Goal: Task Accomplishment & Management: Manage account settings

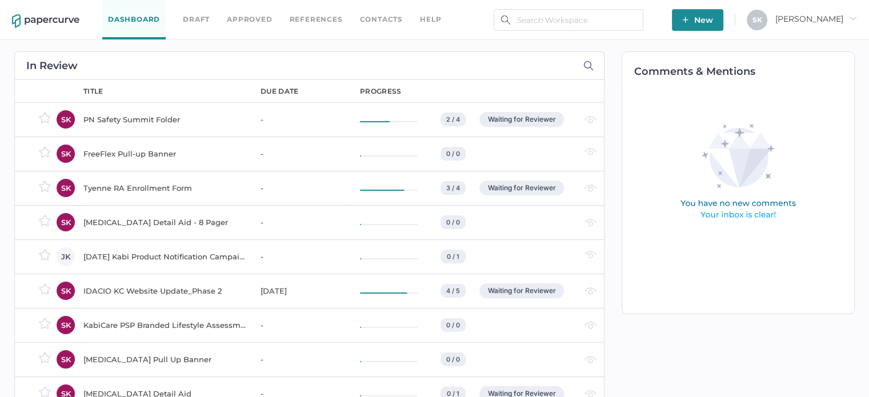
click at [713, 17] on span "New" at bounding box center [697, 20] width 31 height 22
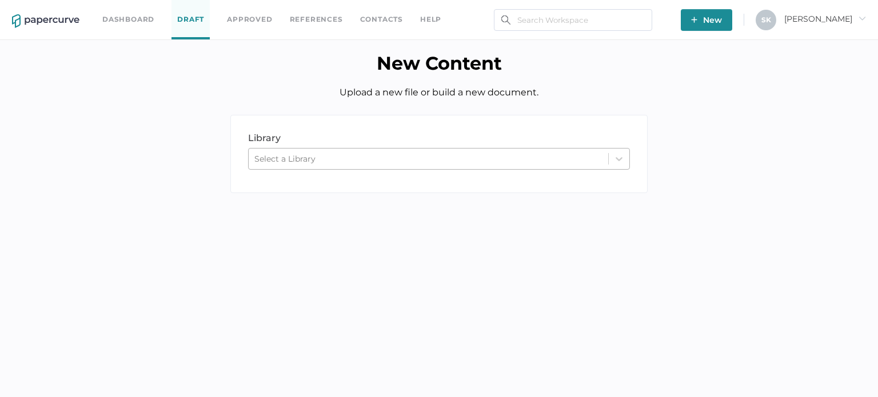
click at [367, 163] on div "Select a Library" at bounding box center [428, 158] width 359 height 17
click at [738, 210] on div "library LIBRARY Select a Library" at bounding box center [439, 163] width 878 height 130
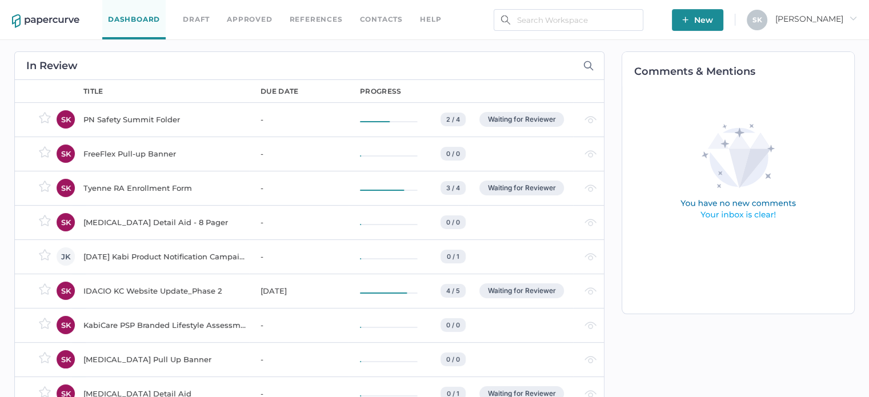
click at [146, 186] on div "Tyenne RA Enrollment Form" at bounding box center [164, 188] width 163 height 14
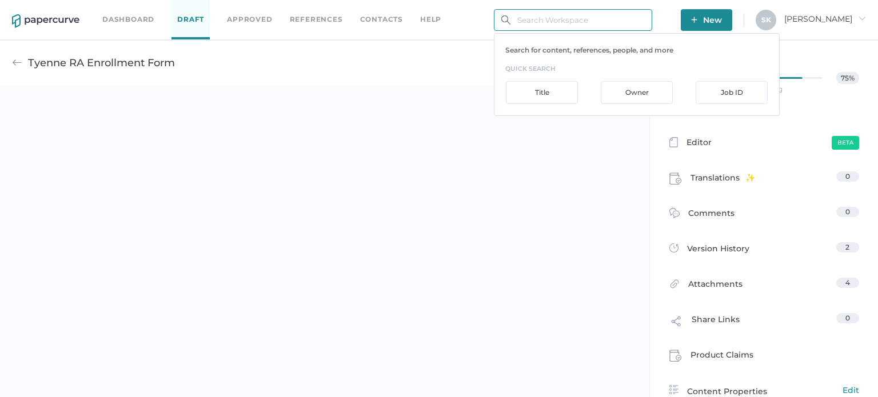
click at [573, 15] on input "text" at bounding box center [573, 20] width 158 height 22
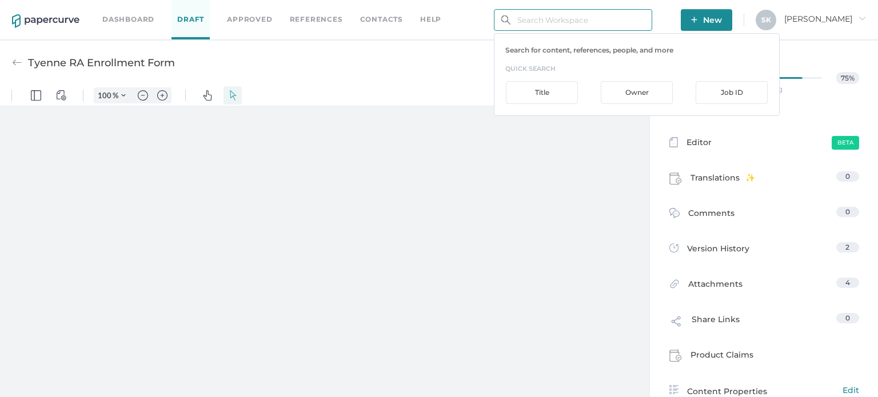
type input "i"
type input "243"
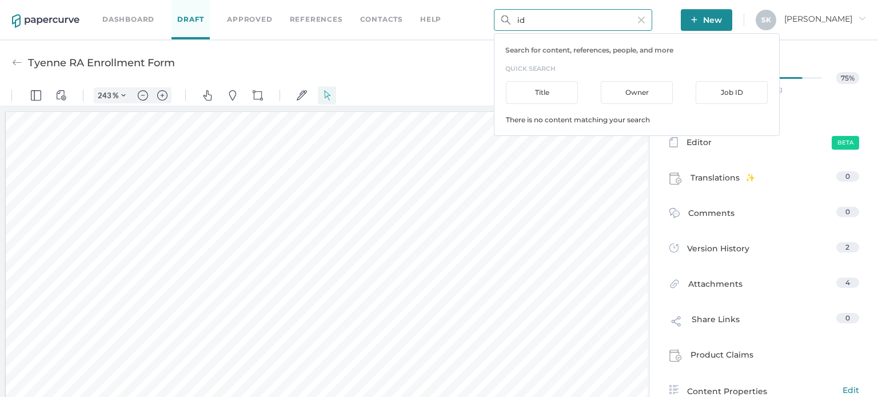
scroll to position [4, 0]
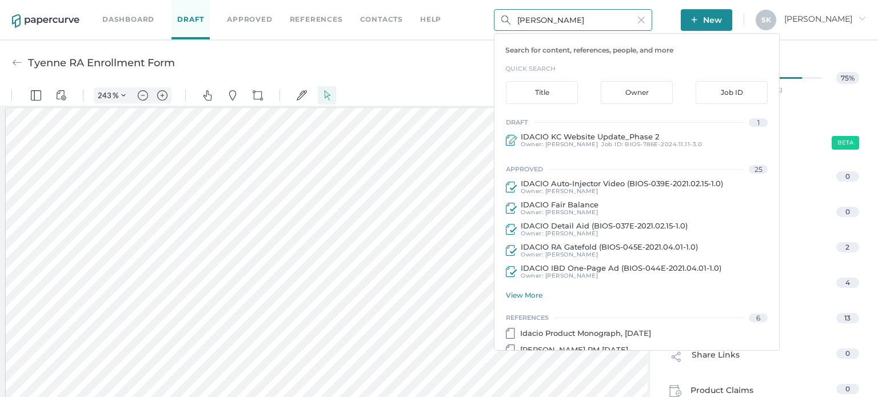
type input "idacio rheum"
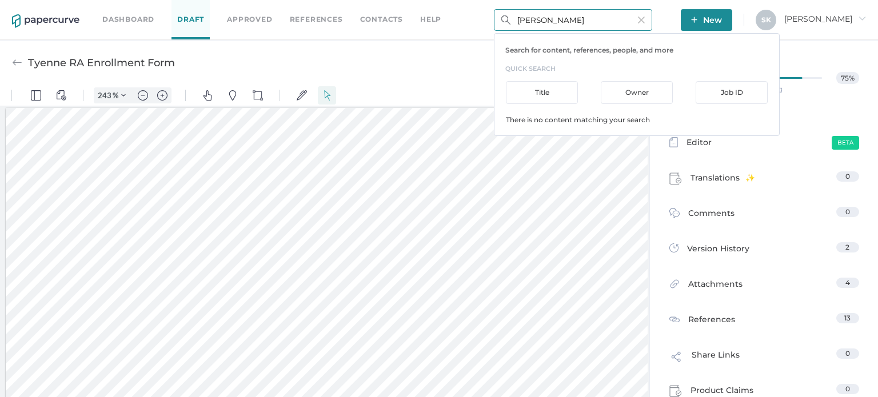
click at [573, 28] on input "idacio rheum" at bounding box center [573, 20] width 158 height 22
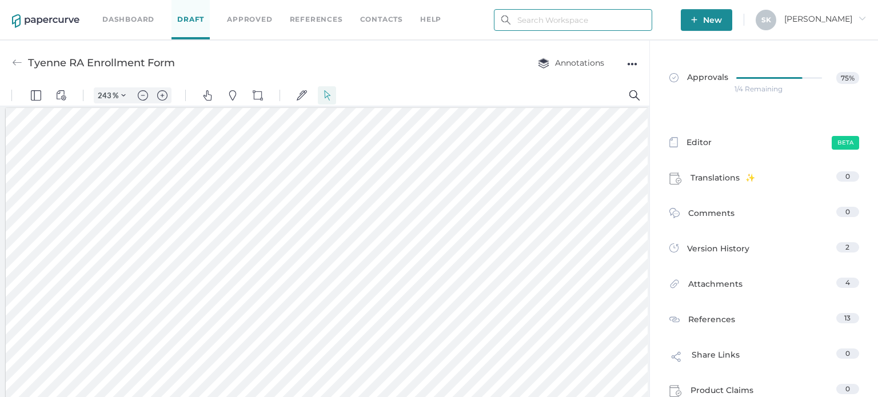
click at [601, 20] on input "text" at bounding box center [573, 20] width 158 height 22
paste input "BIOS-025"
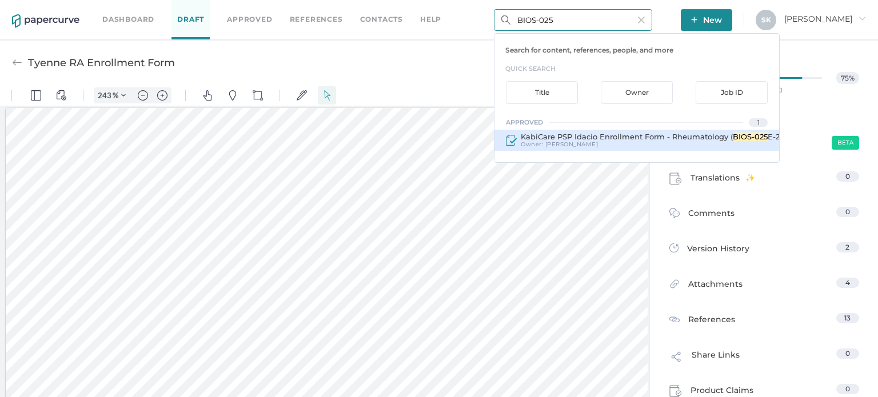
type input "BIOS-025"
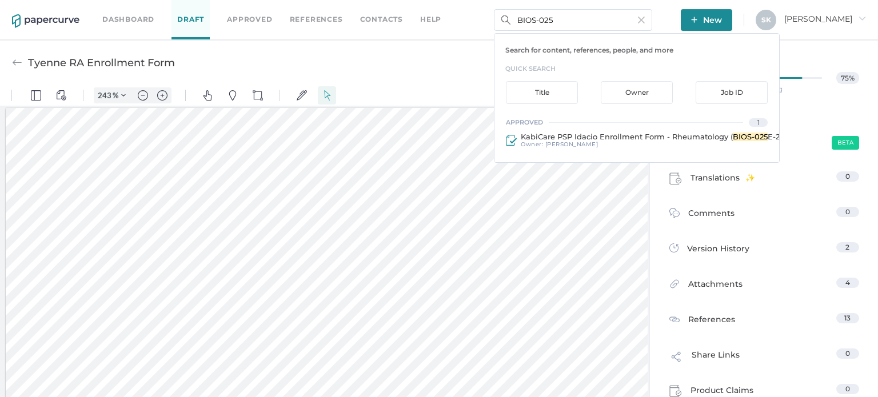
click at [656, 140] on span "KabiCare PSP Idacio Enrollment Form - Rheumatology (" at bounding box center [627, 136] width 212 height 9
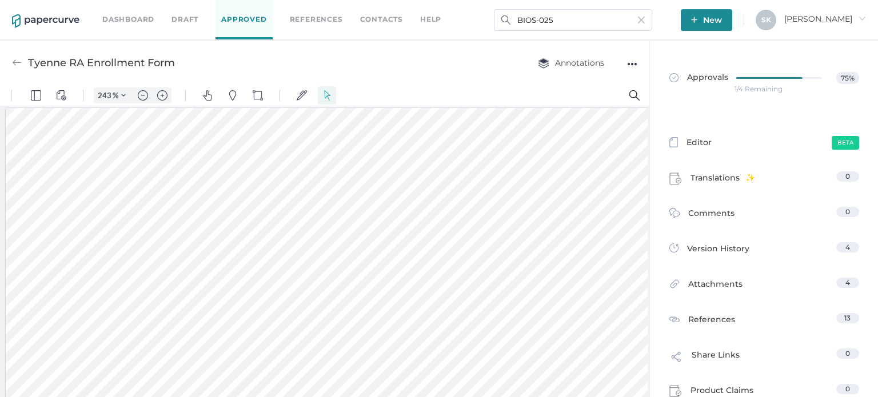
type input "KabiCare PSP Idacio Enrollment Form - Rheumatology (BIOS-025E-2021.02.15-1.0)"
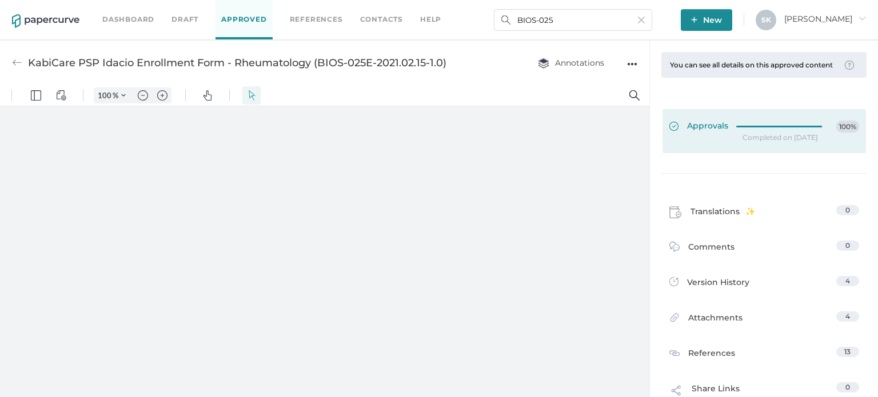
type input "181"
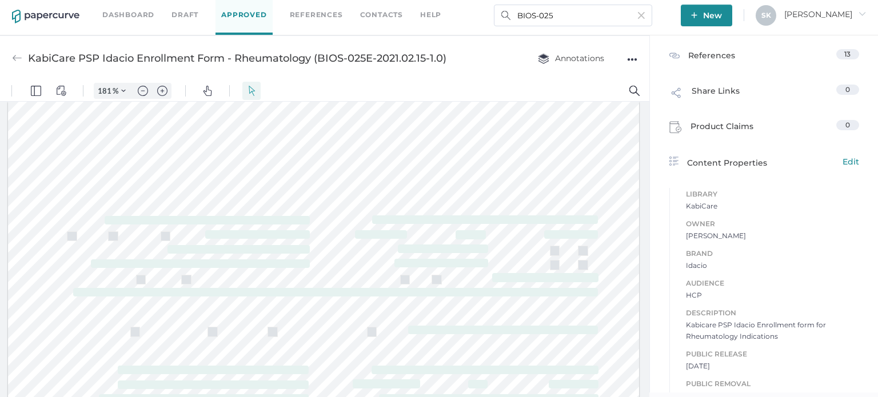
scroll to position [375, 0]
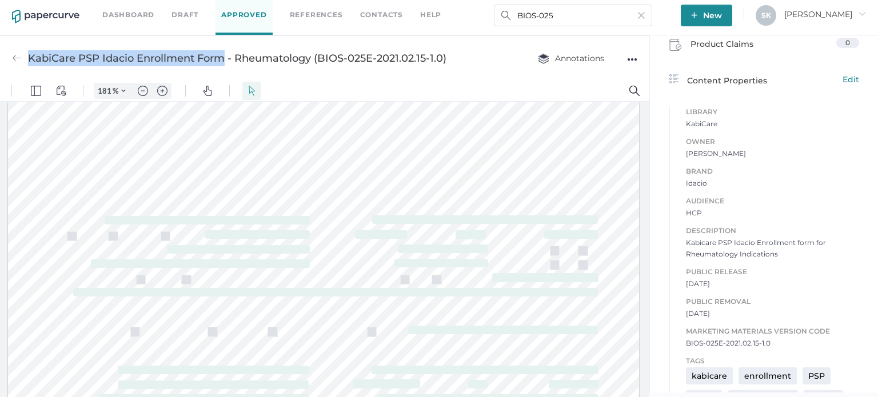
drag, startPoint x: 30, startPoint y: 57, endPoint x: 226, endPoint y: 61, distance: 196.0
click at [226, 61] on div "KabiCare PSP Idacio Enrollment Form - Rheumatology (BIOS-025E-2021.02.15-1.0)" at bounding box center [237, 58] width 418 height 22
drag, startPoint x: 224, startPoint y: 57, endPoint x: 271, endPoint y: 57, distance: 46.9
click at [201, 57] on div "KabiCare PSP Idacio Enrollment Form - Rheumatology (BIOS-025E-2021.02.15-1.0)" at bounding box center [237, 58] width 418 height 22
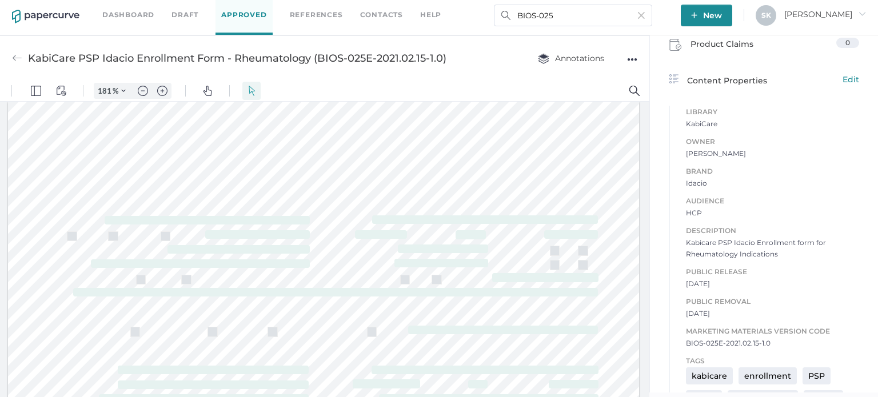
click at [310, 57] on div "KabiCare PSP Idacio Enrollment Form - Rheumatology (BIOS-025E-2021.02.15-1.0)" at bounding box center [237, 58] width 418 height 22
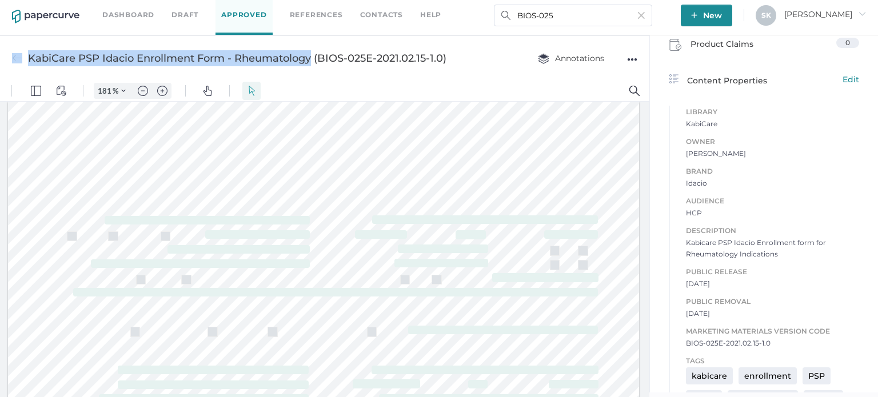
drag, startPoint x: 310, startPoint y: 57, endPoint x: 22, endPoint y: 59, distance: 288.5
click at [22, 59] on div "KabiCare PSP Idacio Enrollment Form - Rheumatology (BIOS-025E-2021.02.15-1.0)" at bounding box center [229, 58] width 434 height 22
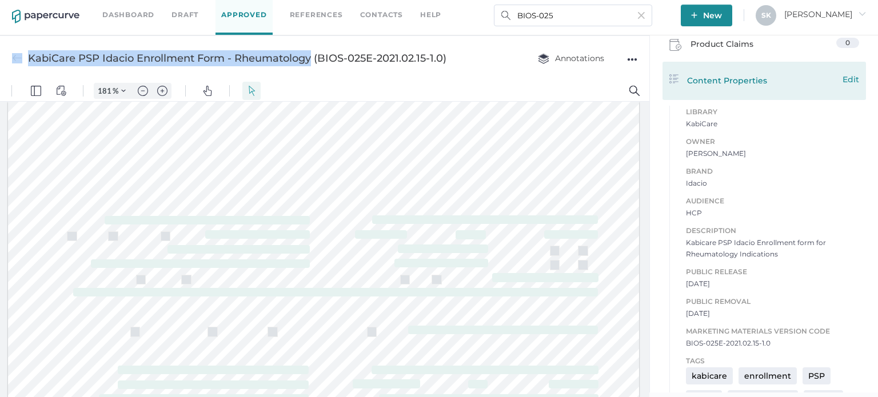
copy div "KabiCare PSP Idacio Enrollment Form - Rheumatology"
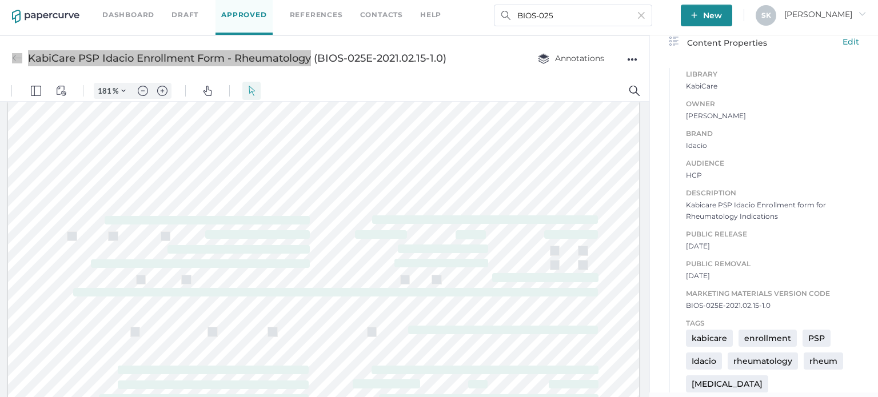
scroll to position [433, 0]
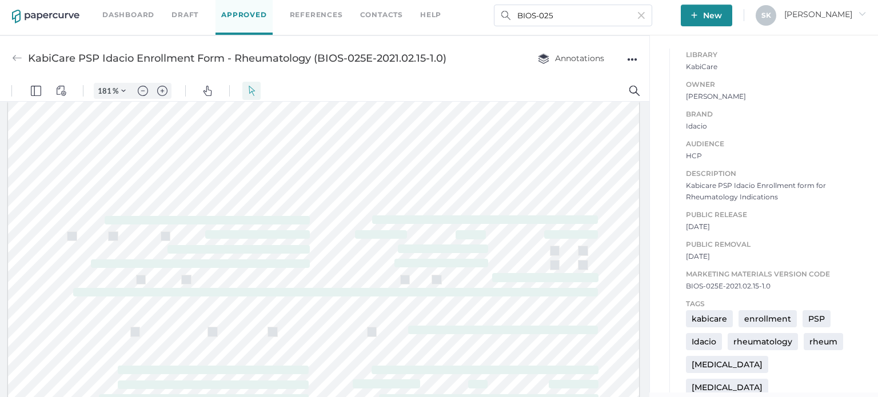
click at [768, 173] on div "Brand Idacio Audience HCP Description Kabicare PSP Idacio Enrollment form for R…" at bounding box center [764, 194] width 190 height 195
click at [783, 246] on span "Public Removal" at bounding box center [772, 244] width 173 height 13
drag, startPoint x: 769, startPoint y: 292, endPoint x: 674, endPoint y: 293, distance: 94.9
click at [674, 292] on div "Brand Idacio Audience HCP Description Kabicare PSP Idacio Enrollment form for R…" at bounding box center [764, 194] width 190 height 195
click at [707, 292] on span "BIOS-025E-2021.02.15-1.0" at bounding box center [772, 286] width 173 height 11
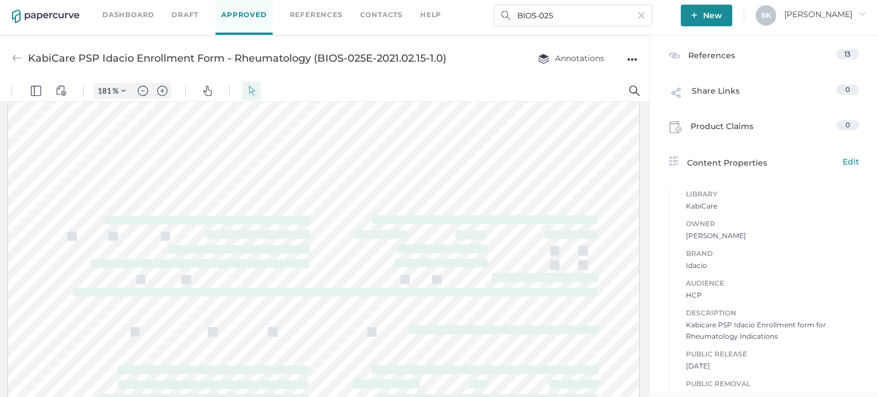
scroll to position [375, 0]
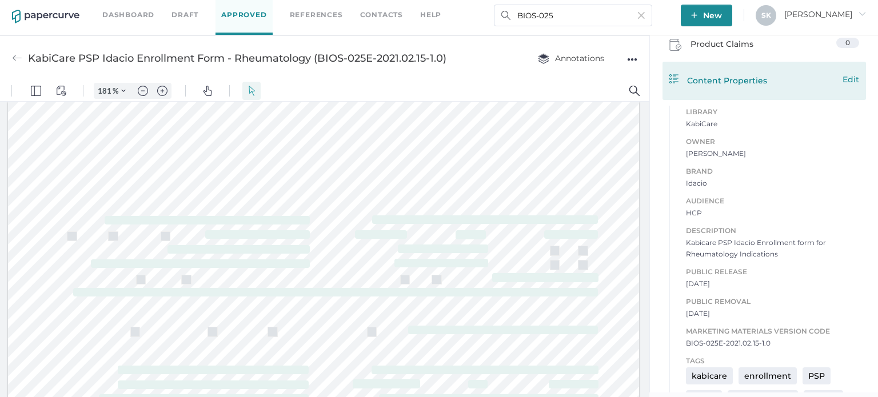
click at [844, 85] on span "Edit" at bounding box center [850, 79] width 17 height 13
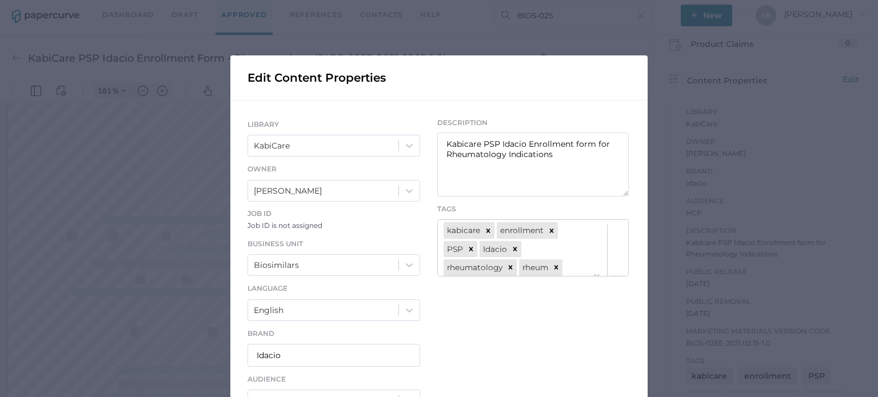
scroll to position [0, 0]
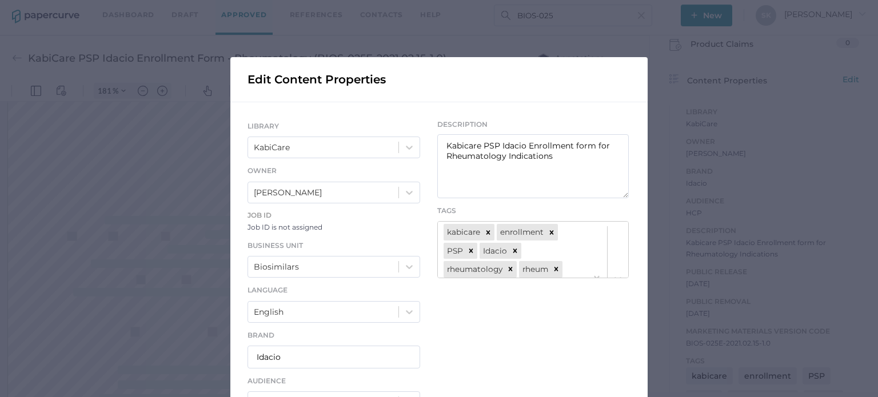
click at [663, 267] on div "Edit Content Properties LIBRARY KabiCare Owner Sarah Khouri Job ID Job ID is no…" at bounding box center [439, 198] width 878 height 397
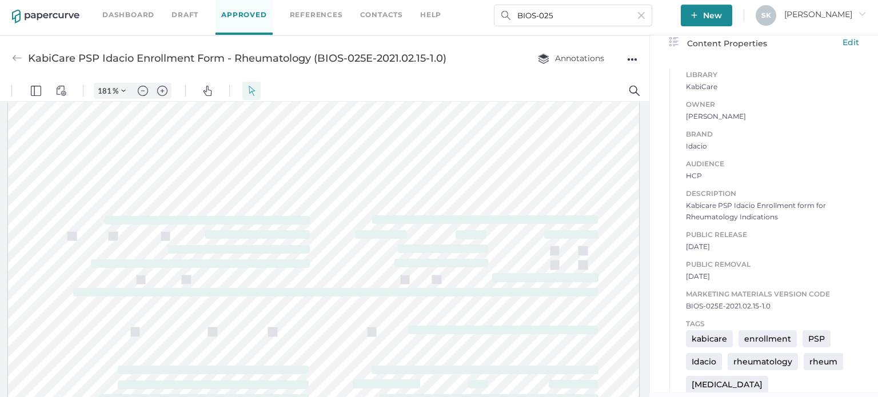
scroll to position [433, 0]
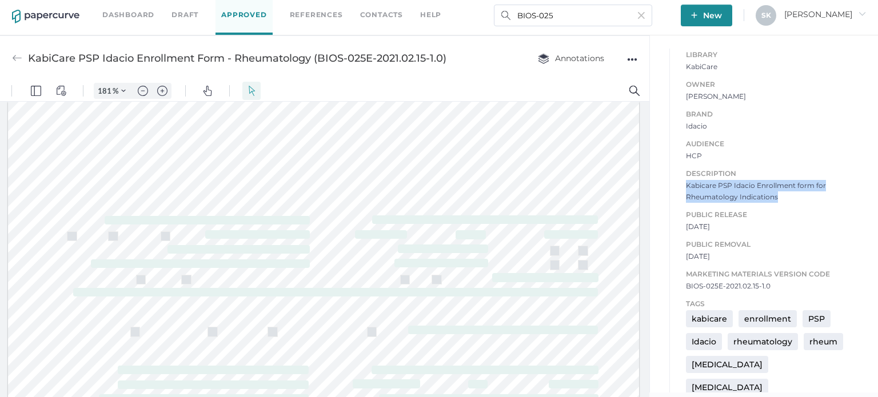
drag, startPoint x: 680, startPoint y: 191, endPoint x: 782, endPoint y: 205, distance: 102.1
click at [782, 203] on span "Kabicare PSP Idacio Enrollment form for Rheumatology Indications" at bounding box center [772, 191] width 173 height 23
copy span "Kabicare PSP Idacio Enrollment form for Rheumatology Indications"
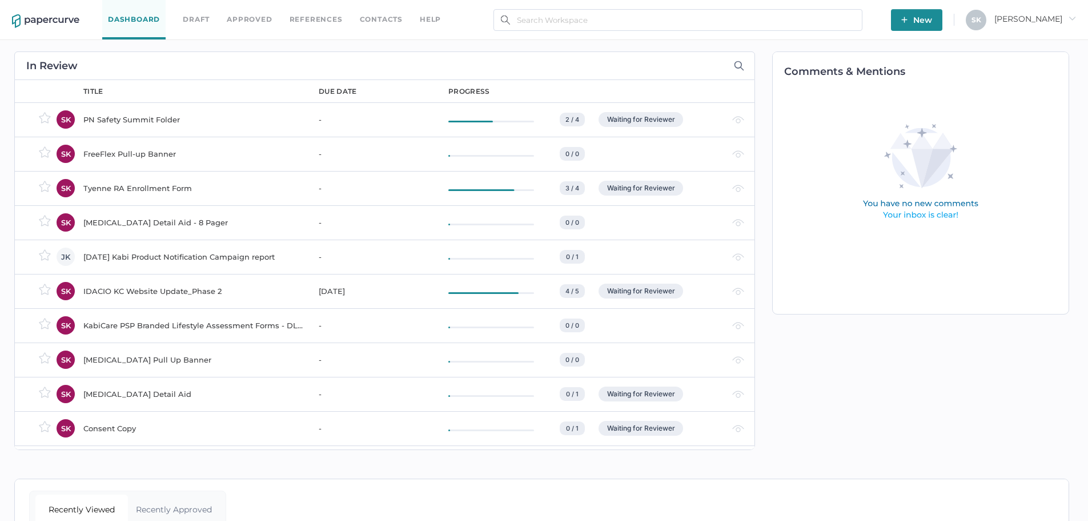
click at [932, 17] on span "New" at bounding box center [917, 20] width 31 height 22
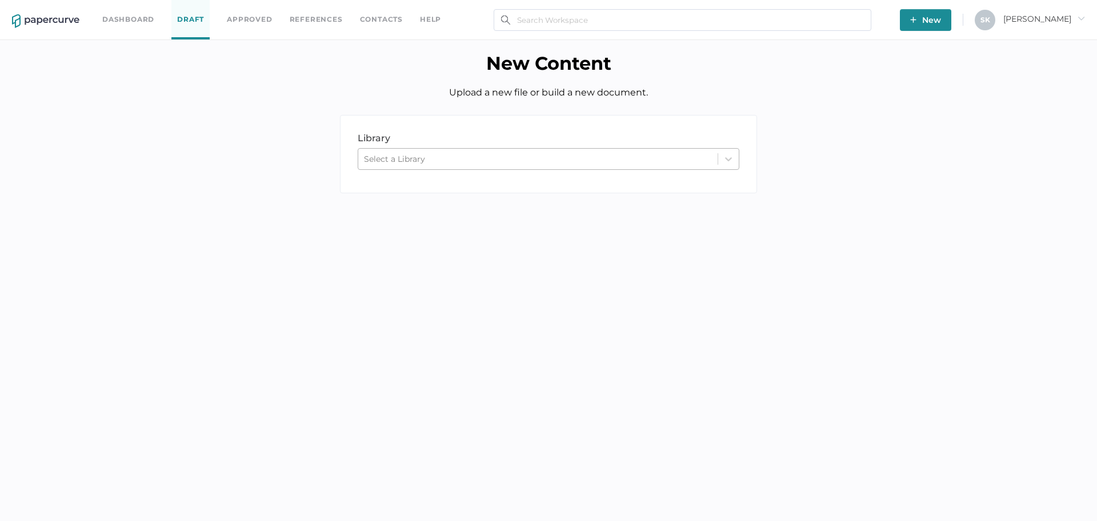
click at [479, 163] on div "Select a Library" at bounding box center [537, 158] width 359 height 17
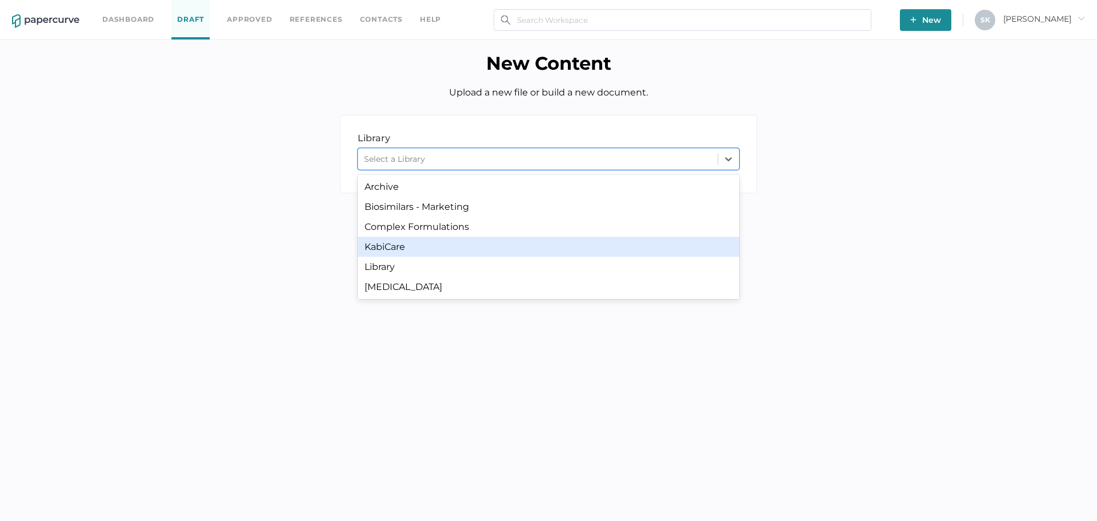
click at [457, 247] on div "KabiCare" at bounding box center [549, 247] width 382 height 20
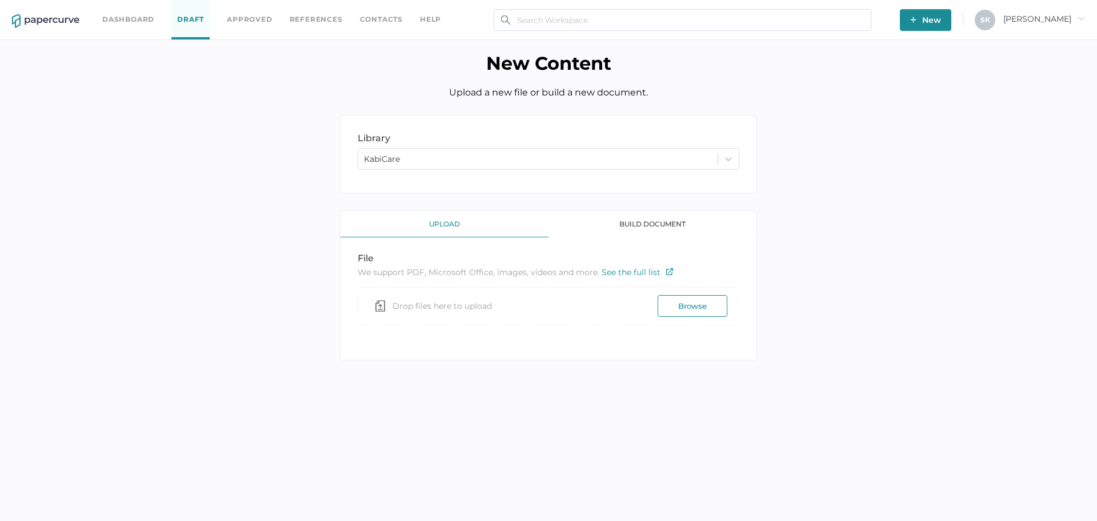
click at [668, 302] on button "Browse" at bounding box center [693, 306] width 70 height 22
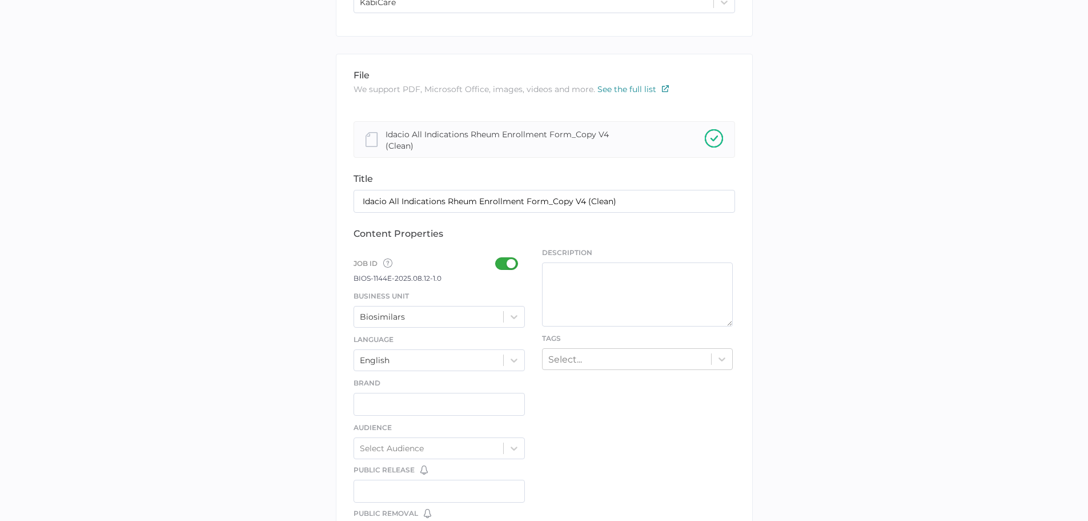
scroll to position [171, 0]
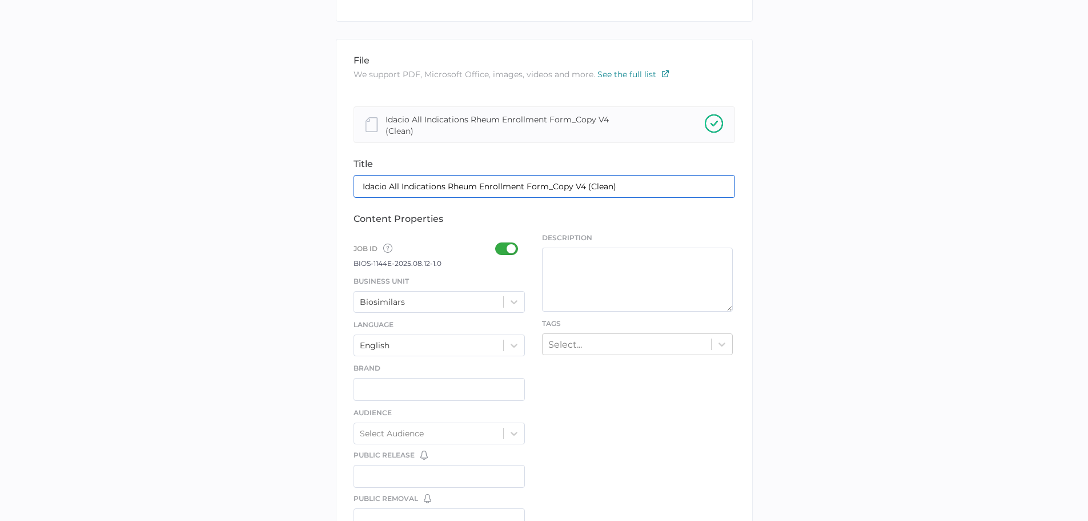
click at [654, 191] on input "Idacio All Indications Rheum Enrollment Form_Copy V4 (Clean)" at bounding box center [545, 186] width 382 height 23
drag, startPoint x: 675, startPoint y: 182, endPoint x: 347, endPoint y: 169, distance: 328.8
click at [347, 169] on div "file We support PDF, Microsoft Office, images, videos and more. See the full li…" at bounding box center [544, 384] width 417 height 691
drag, startPoint x: 597, startPoint y: 178, endPoint x: 607, endPoint y: 183, distance: 11.5
click at [597, 178] on input "Idacio All Indications Rheum Enrollment Form_Copy V4 (Clean)" at bounding box center [545, 186] width 382 height 23
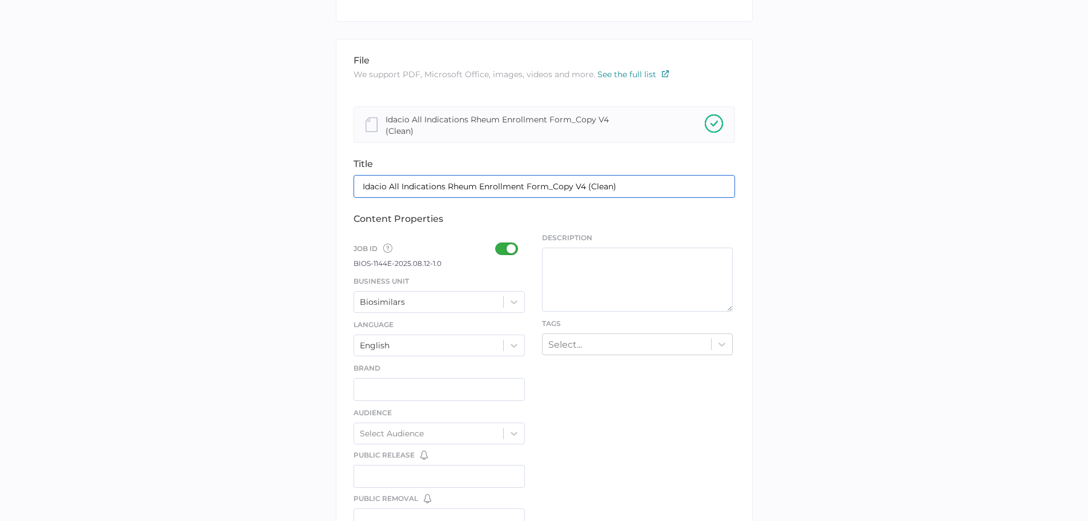
drag, startPoint x: 634, startPoint y: 189, endPoint x: 297, endPoint y: 182, distance: 337.2
click at [297, 182] on div "library LIBRARY KabiCare file We support PDF, Microsoft Office, images, videos …" at bounding box center [544, 384] width 1071 height 883
paste input "KabiCare PSP Idacio Enrollment Form - Rheumatology"
click at [409, 185] on input "KabiCare PSP Idacio Enrollment Form - Rheumatology" at bounding box center [545, 186] width 382 height 23
click at [466, 189] on input "KabiCare PSP Idacio Enrollment Form - Rheumatology" at bounding box center [545, 186] width 382 height 23
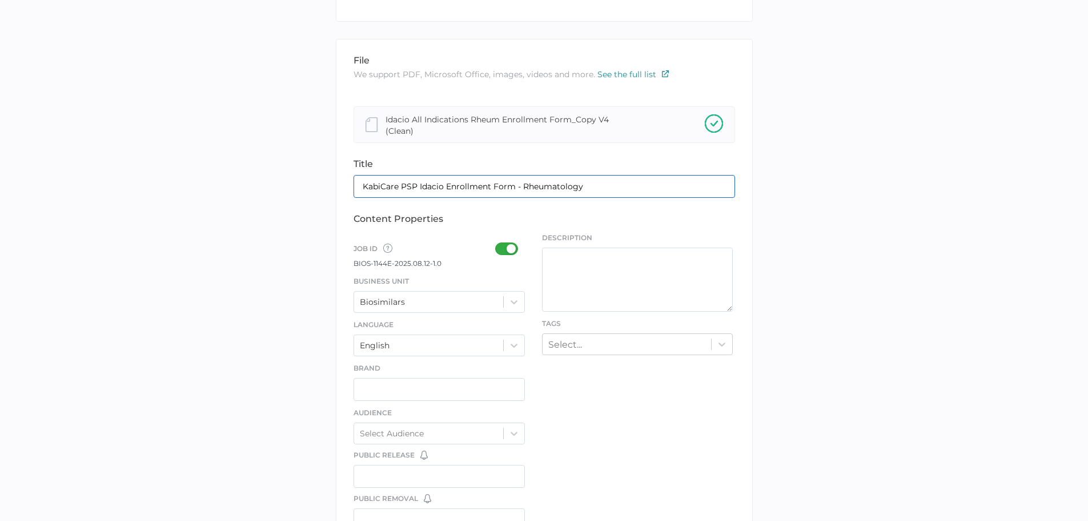
click at [498, 189] on input "KabiCare PSP Idacio Enrollment Form - Rheumatology" at bounding box center [545, 186] width 382 height 23
click at [468, 187] on input "KabiCare PSP Idacio Enrollment Form - Rheumatology" at bounding box center [545, 186] width 382 height 23
click at [555, 178] on input "KabiCare PSP Idacio Enrolment Form - Rheumatology" at bounding box center [545, 186] width 382 height 23
click at [618, 186] on input "KabiCare PSP Idacio Enrolment Form - Rheumatology" at bounding box center [545, 186] width 382 height 23
type input "KabiCare PSP Idacio Enrolment Form - Rheumatology (All Indications)"
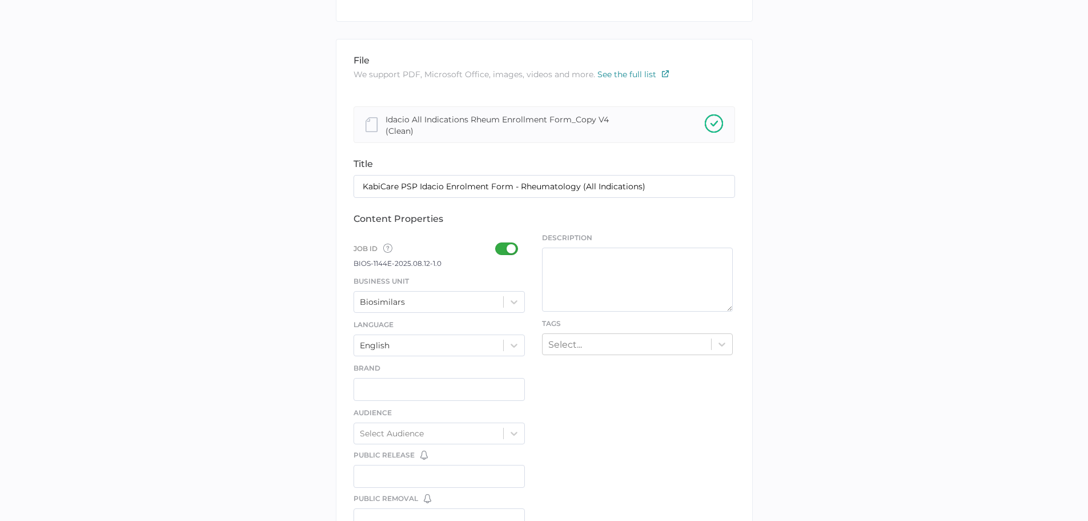
click at [922, 205] on div "library LIBRARY KabiCare file We support PDF, Microsoft Office, images, videos …" at bounding box center [544, 384] width 1071 height 883
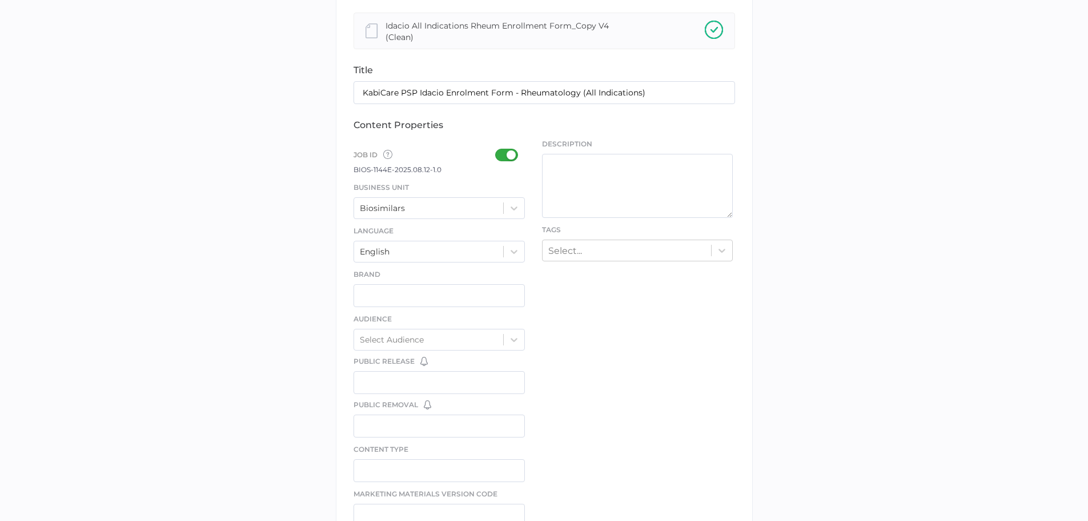
scroll to position [286, 0]
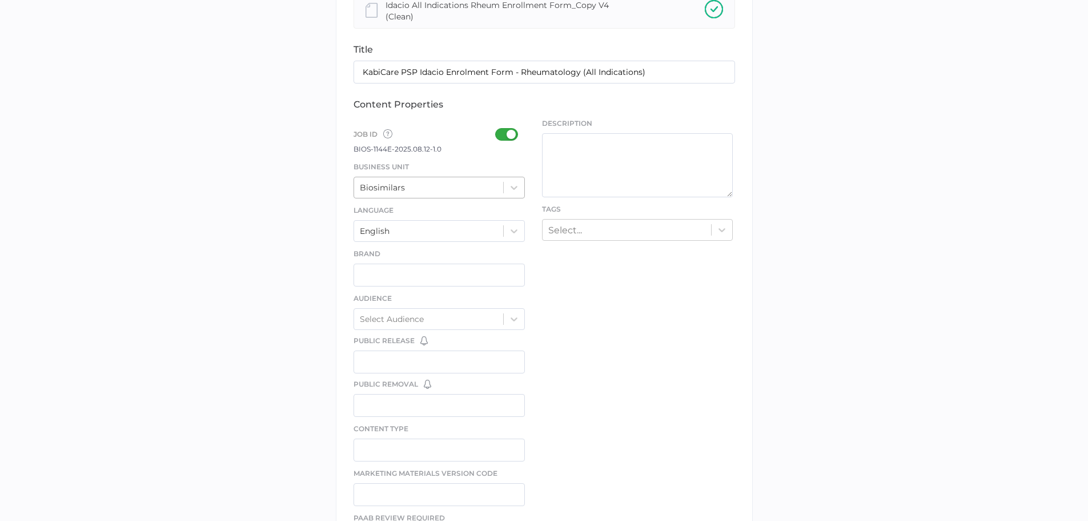
click at [471, 189] on div "Biosimilars" at bounding box center [429, 187] width 150 height 17
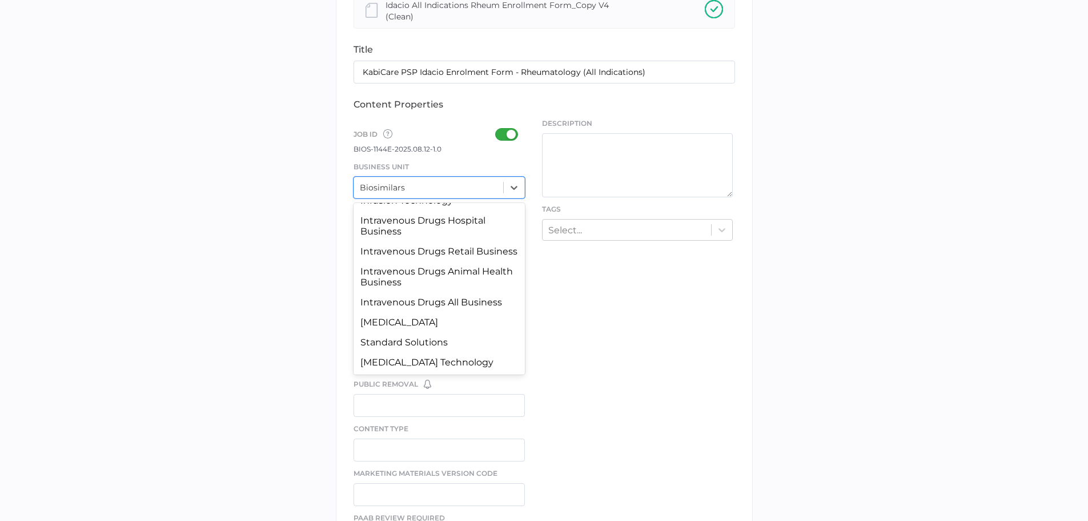
scroll to position [0, 0]
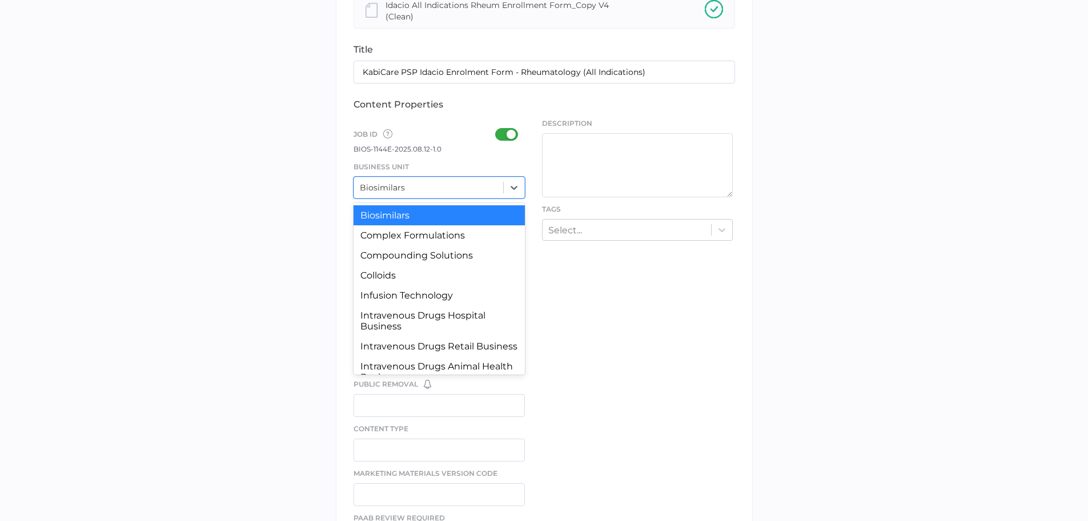
click at [473, 218] on div "Biosimilars" at bounding box center [440, 215] width 172 height 20
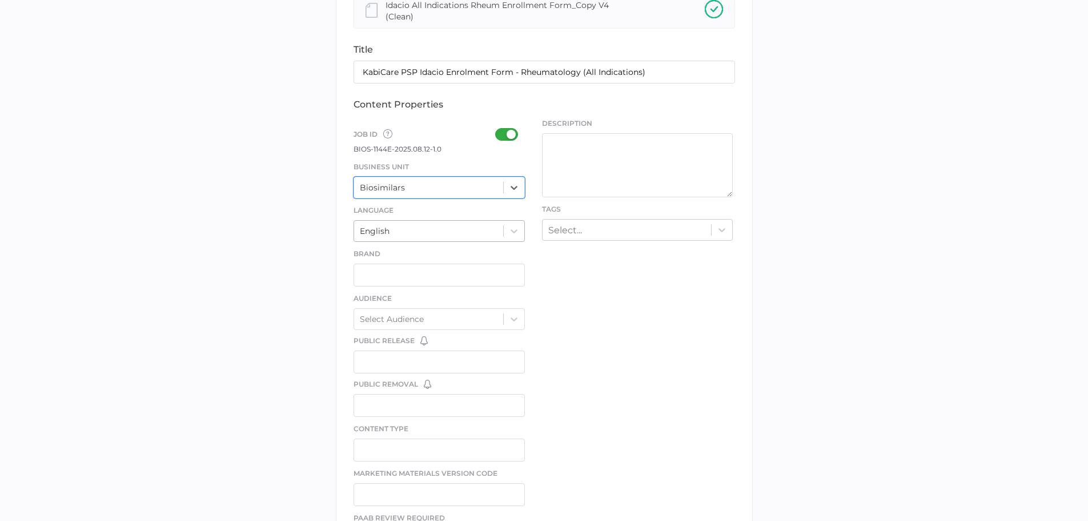
click at [483, 237] on div "English" at bounding box center [429, 230] width 150 height 17
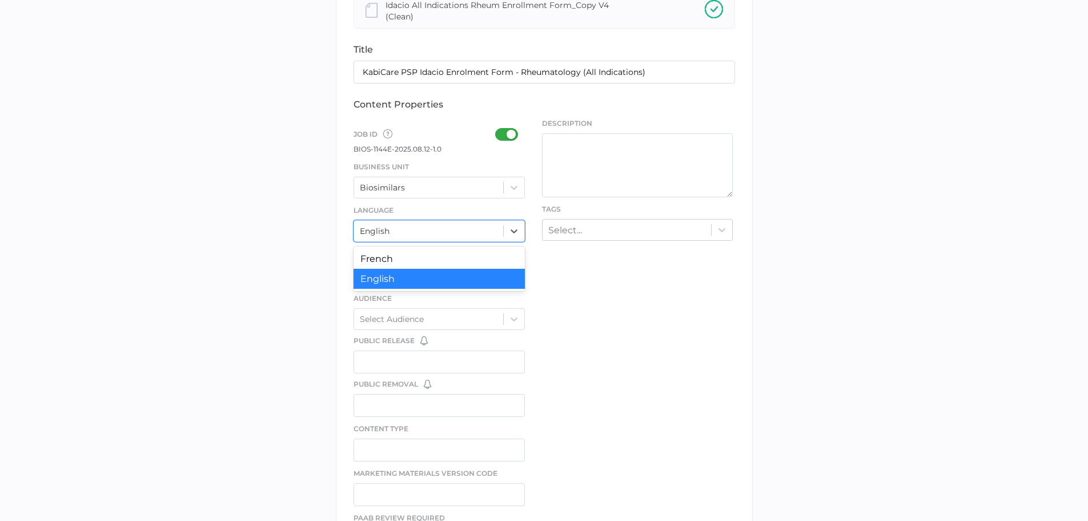
click at [602, 264] on div "file We support PDF, Microsoft Office, images, videos and more. See the full li…" at bounding box center [544, 270] width 417 height 691
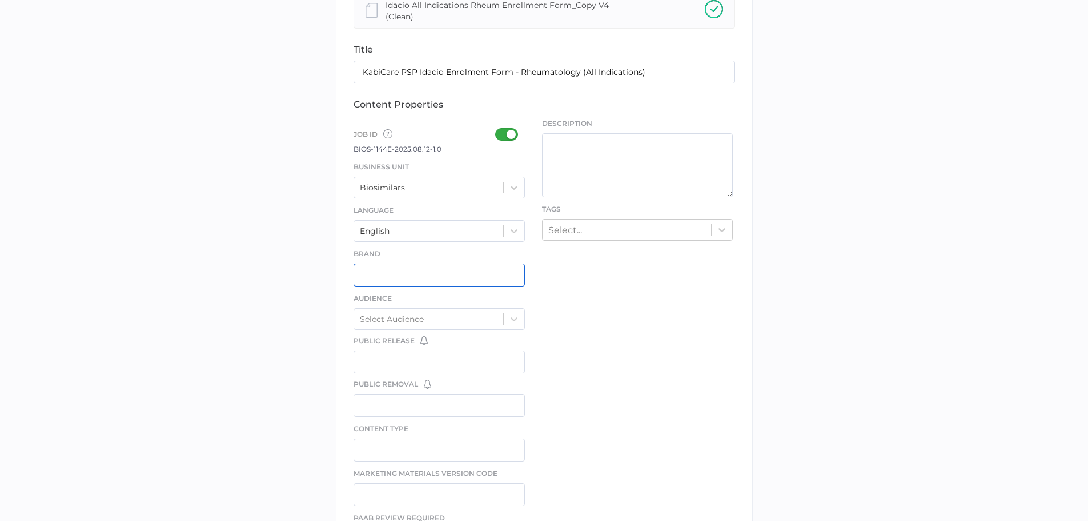
click at [471, 275] on input "text" at bounding box center [440, 274] width 172 height 23
type input "Idacio"
click at [459, 318] on div "Select Audience" at bounding box center [429, 318] width 150 height 17
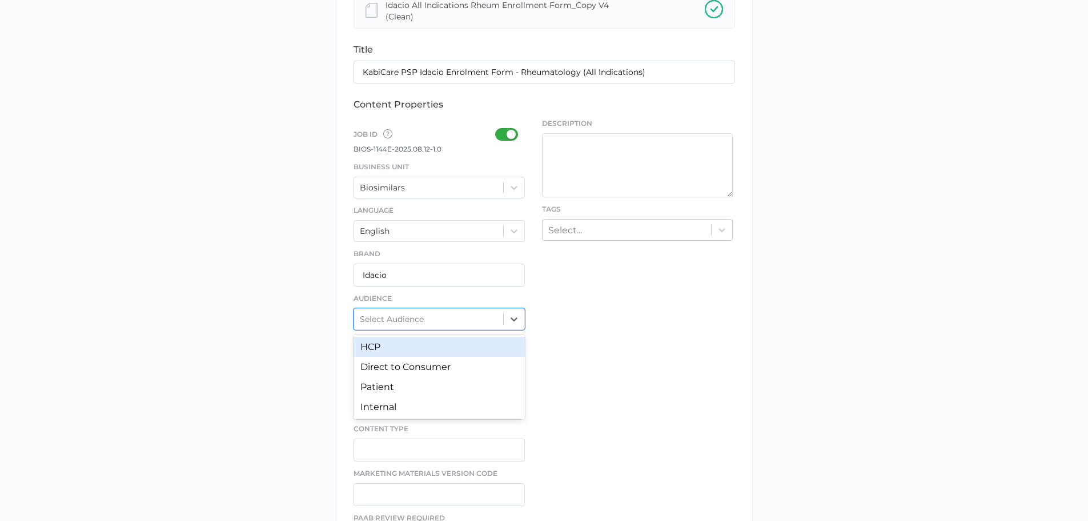
click at [436, 347] on div "HCP" at bounding box center [440, 347] width 172 height 20
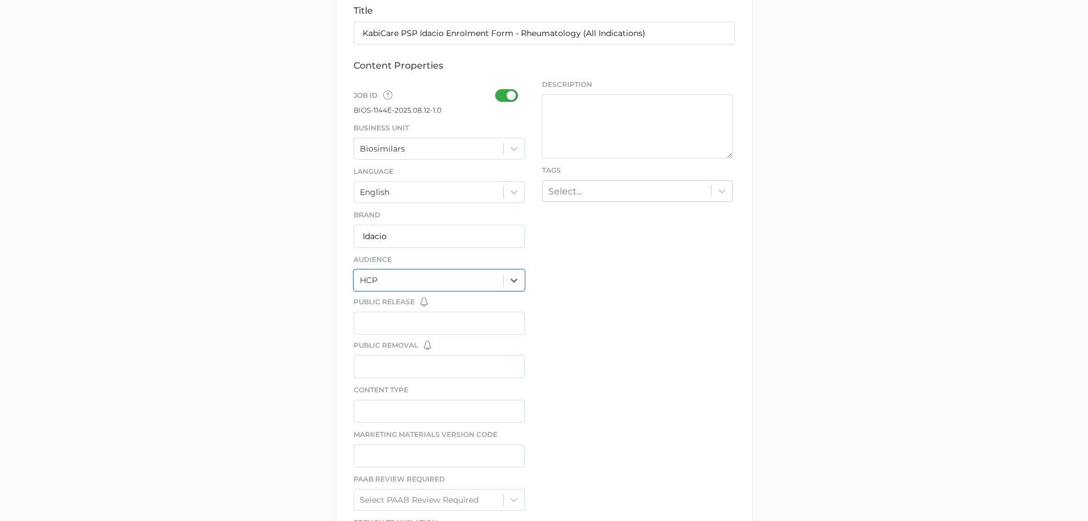
scroll to position [343, 0]
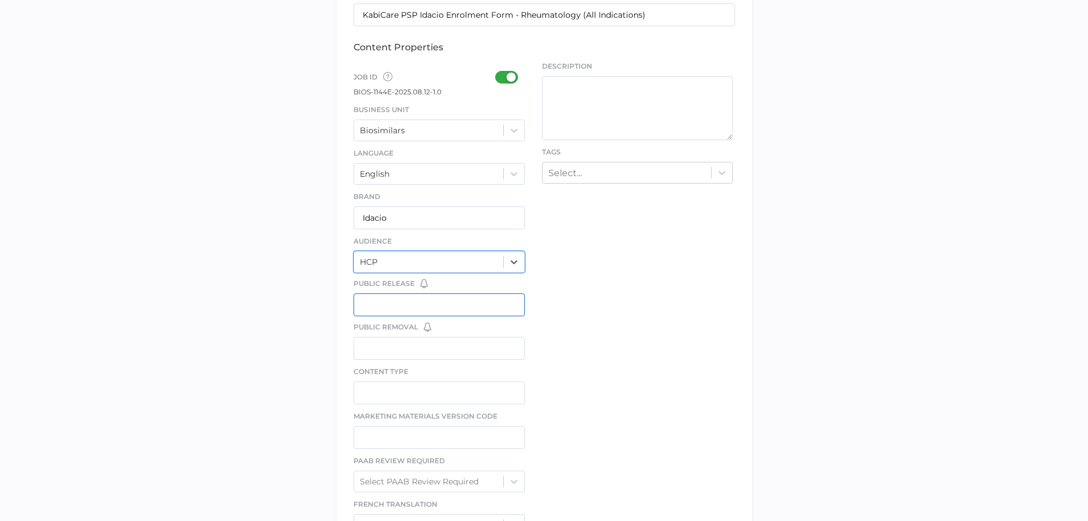
click at [458, 306] on input "text" at bounding box center [440, 304] width 172 height 23
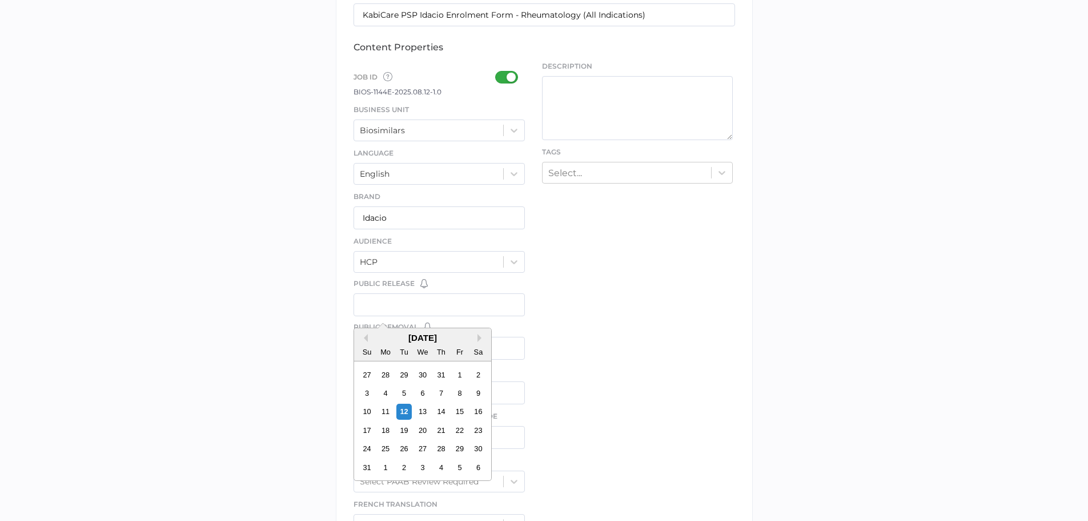
click at [427, 437] on div "20" at bounding box center [422, 429] width 15 height 15
type input "08/20/2025"
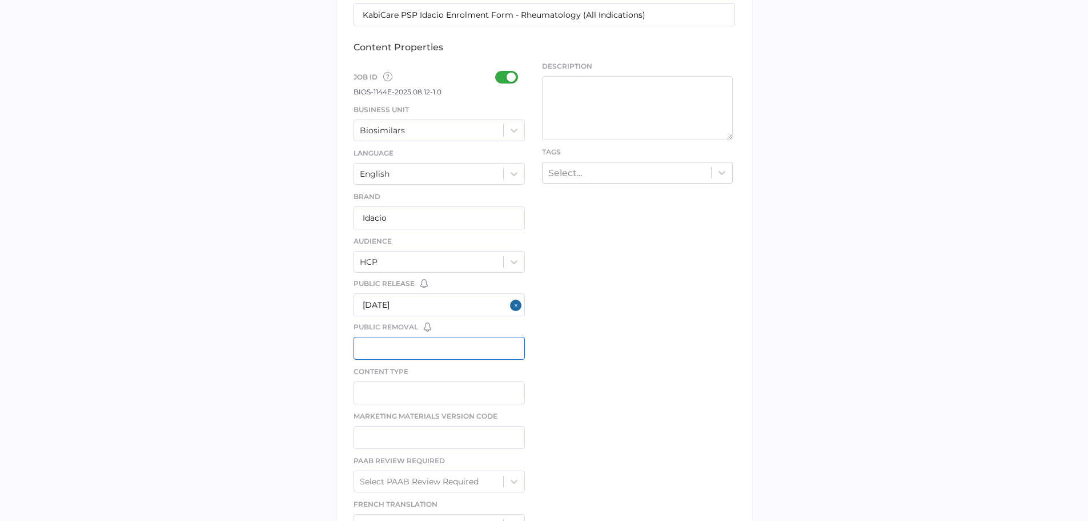
click at [446, 358] on input "text" at bounding box center [440, 348] width 172 height 23
click at [642, 237] on div "file We support PDF, Microsoft Office, images, videos and more. See the full li…" at bounding box center [544, 212] width 417 height 691
click at [501, 349] on input "text" at bounding box center [440, 348] width 172 height 23
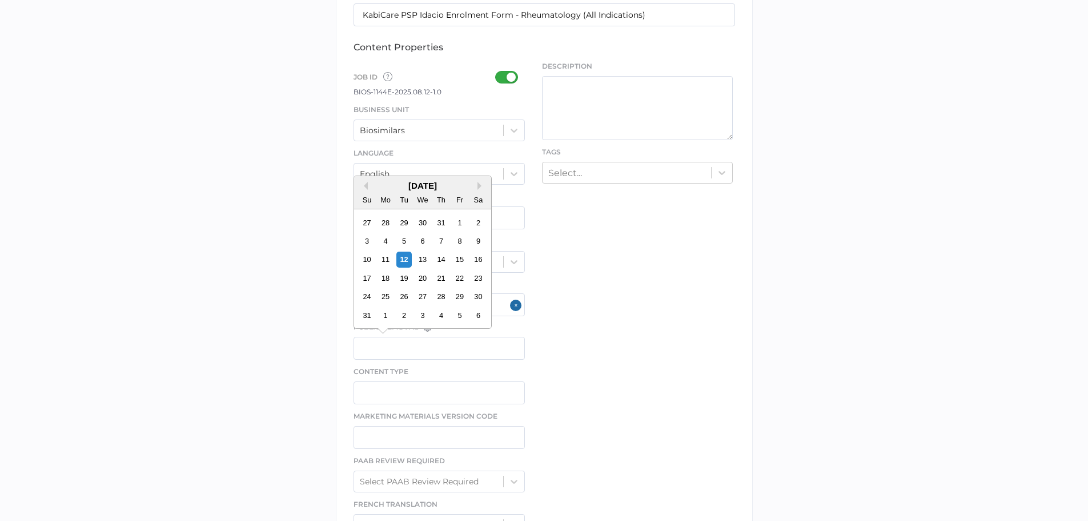
click at [477, 183] on div "August 2025" at bounding box center [422, 186] width 137 height 10
click at [447, 183] on div "August 2025" at bounding box center [422, 186] width 137 height 10
click at [437, 184] on div "August 2025" at bounding box center [422, 186] width 137 height 10
drag, startPoint x: 430, startPoint y: 185, endPoint x: 447, endPoint y: 182, distance: 17.4
click at [447, 182] on div "August 2025" at bounding box center [422, 186] width 137 height 10
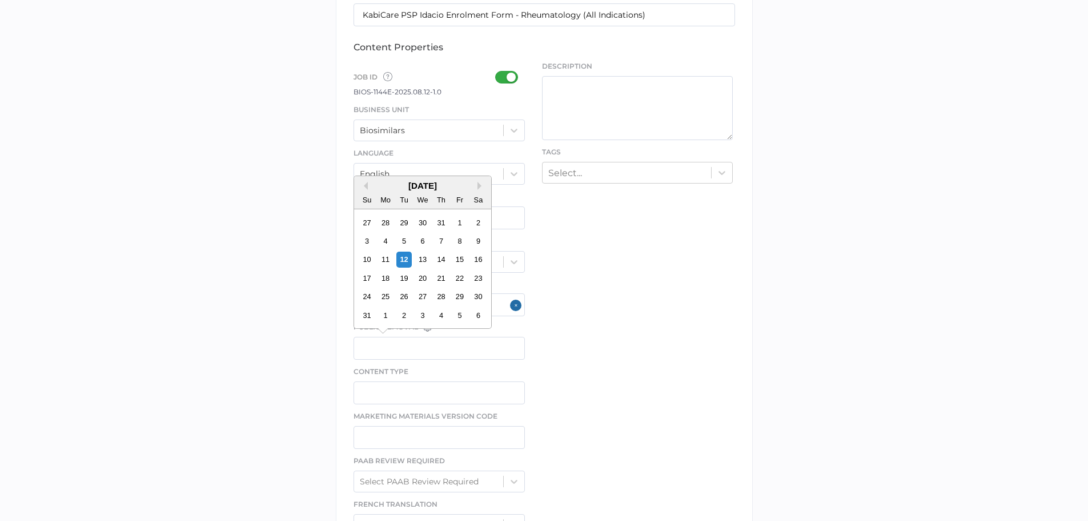
click at [431, 186] on div "August 2025" at bounding box center [422, 186] width 137 height 10
click at [482, 185] on button "Next Month" at bounding box center [482, 186] width 8 height 8
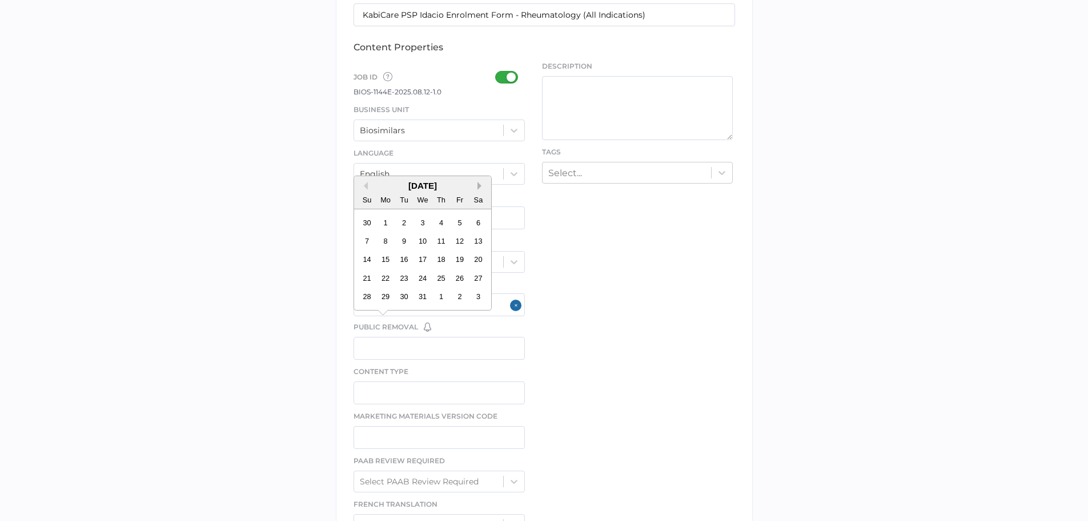
click at [482, 185] on button "Next Month" at bounding box center [482, 186] width 8 height 8
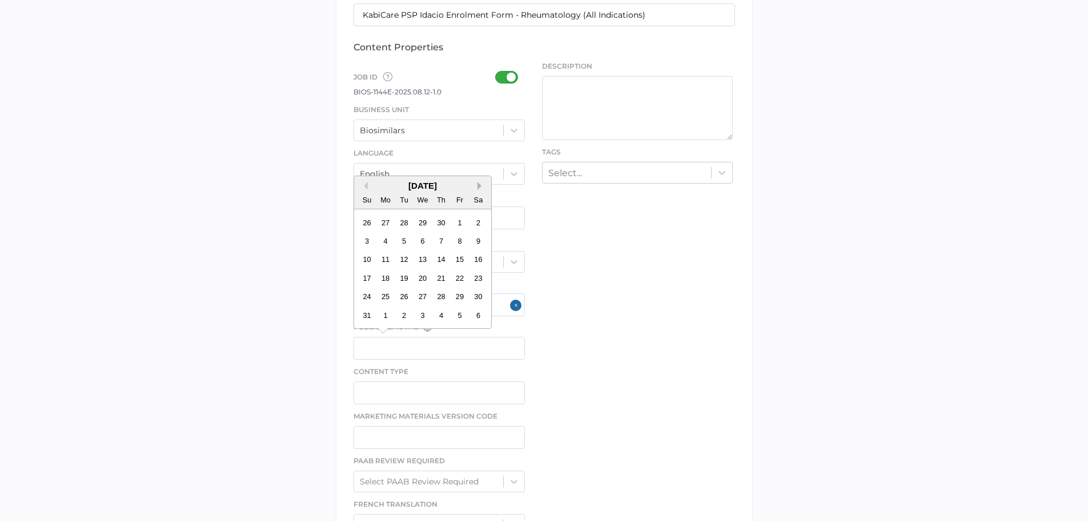
click at [482, 185] on button "Next Month" at bounding box center [482, 186] width 8 height 8
click at [365, 189] on button "Previous Month" at bounding box center [364, 186] width 8 height 8
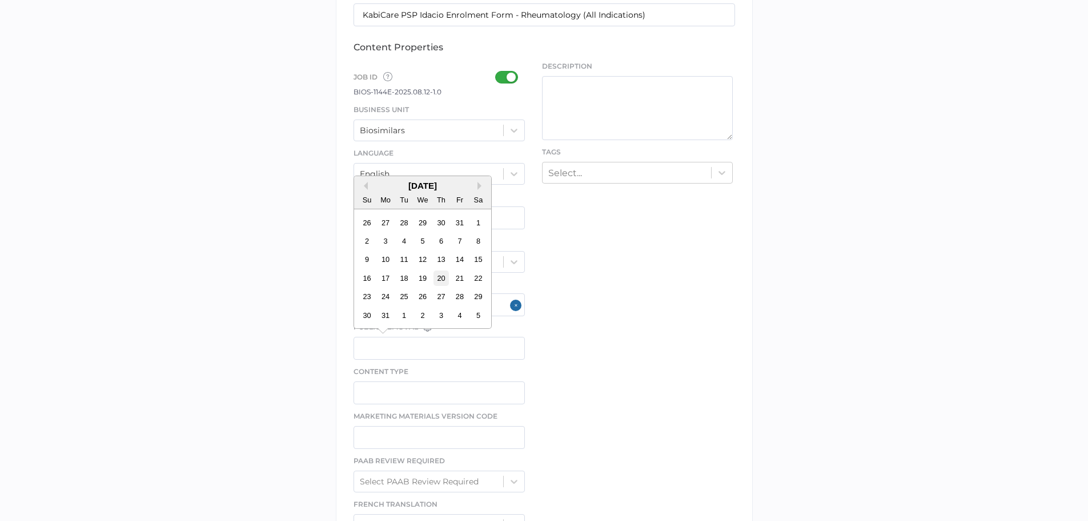
click at [440, 280] on div "20" at bounding box center [440, 277] width 15 height 15
type input "08/20/2026"
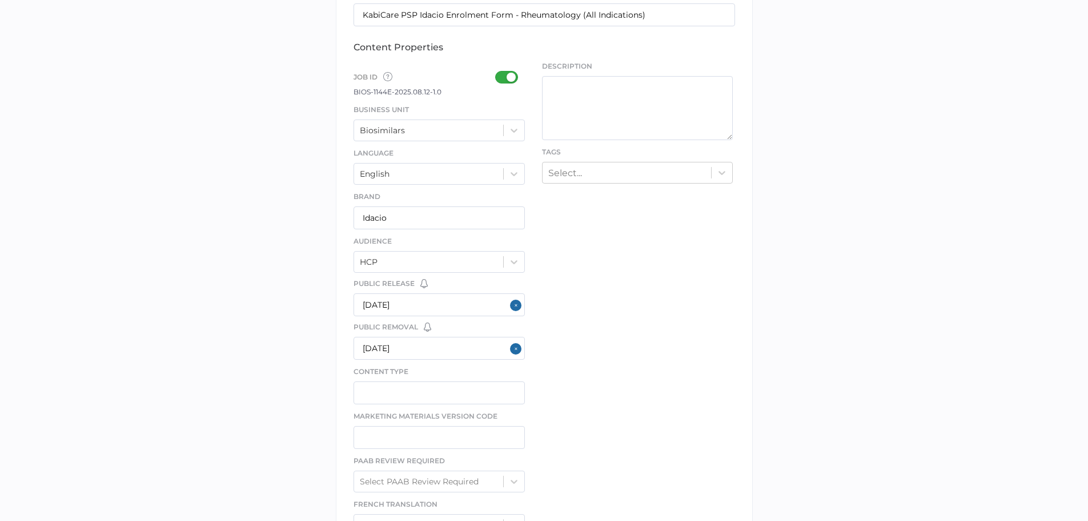
click at [599, 297] on div "file We support PDF, Microsoft Office, images, videos and more. See the full li…" at bounding box center [544, 212] width 417 height 691
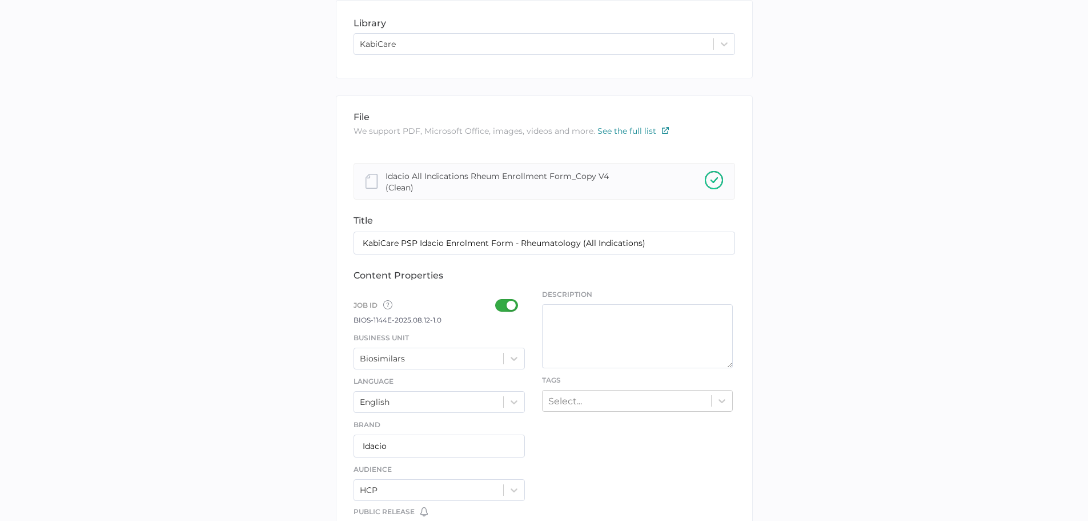
scroll to position [114, 0]
drag, startPoint x: 440, startPoint y: 321, endPoint x: 350, endPoint y: 321, distance: 89.7
click at [348, 321] on div "file We support PDF, Microsoft Office, images, videos and more. See the full li…" at bounding box center [544, 441] width 417 height 691
click at [412, 322] on span "BIOS-1144E-2025.08.12-1.0" at bounding box center [398, 320] width 88 height 9
click at [366, 322] on span "BIOS-1144E-2025.08.12-1.0" at bounding box center [398, 320] width 88 height 9
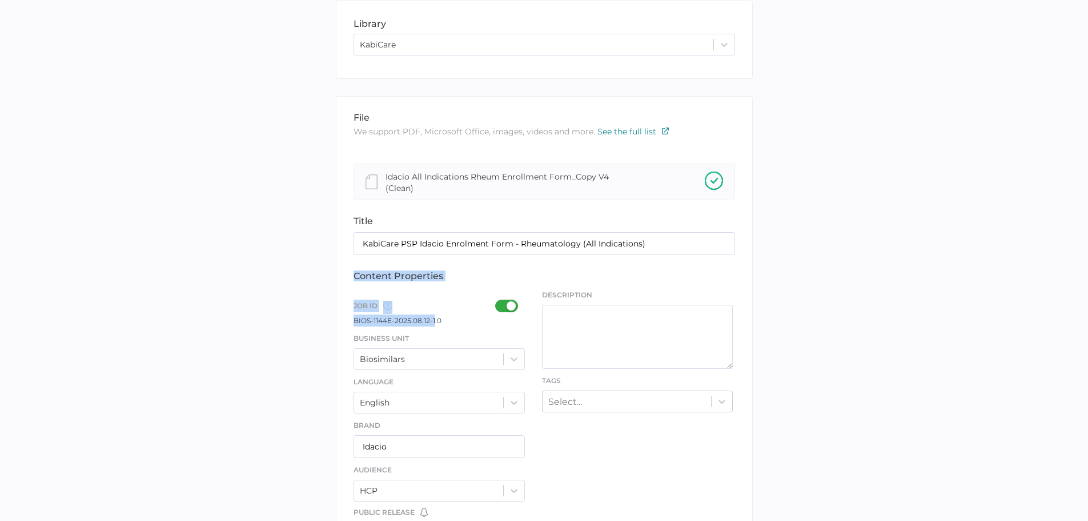
drag, startPoint x: 349, startPoint y: 322, endPoint x: 433, endPoint y: 321, distance: 84.6
click at [433, 321] on div "file We support PDF, Microsoft Office, images, videos and more. See the full li…" at bounding box center [544, 441] width 417 height 691
click at [435, 321] on span "BIOS-1144E-2025.08.12-1.0" at bounding box center [398, 320] width 88 height 9
drag, startPoint x: 441, startPoint y: 321, endPoint x: 354, endPoint y: 321, distance: 86.8
click at [354, 321] on div "Job ID Job IDs can be disabled × If a Job ID is not required for specific conte…" at bounding box center [440, 310] width 172 height 31
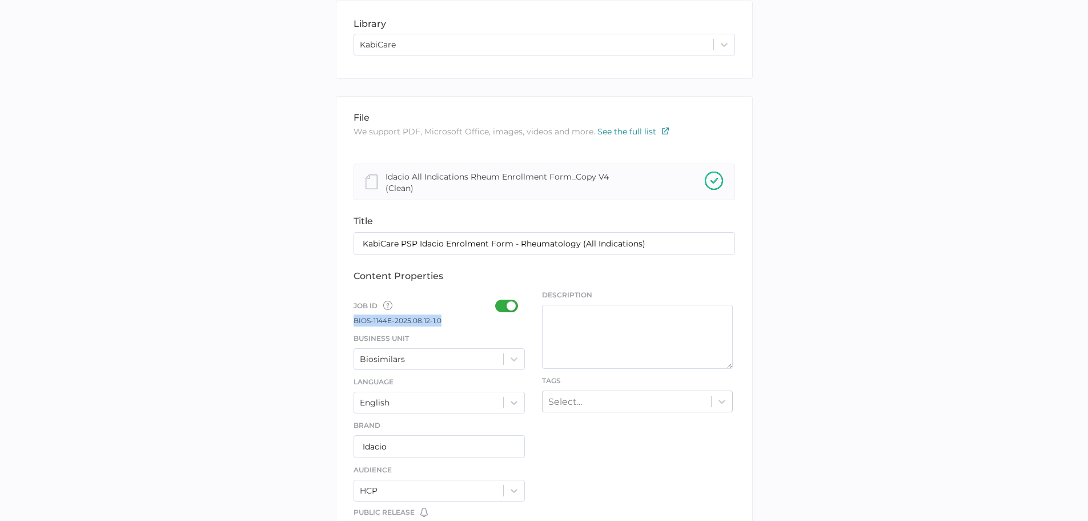
copy span "BIOS-1144E-2025.08.12-1.0"
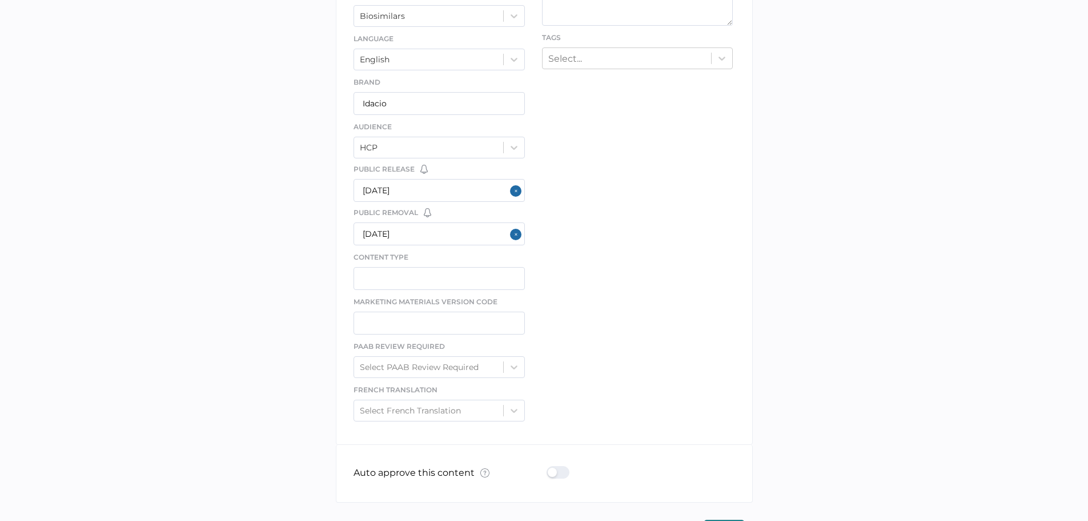
scroll to position [495, 0]
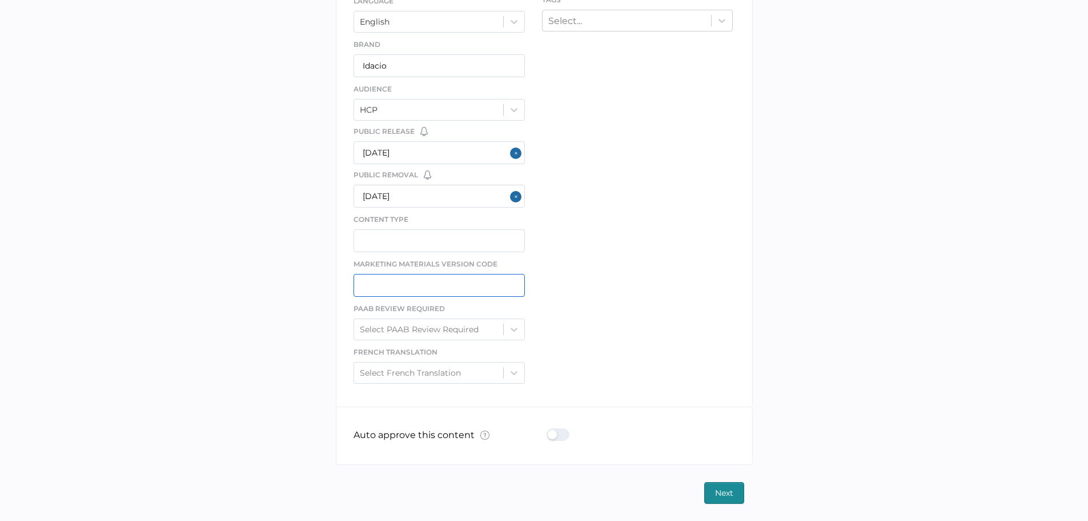
click at [462, 284] on input "text" at bounding box center [440, 285] width 172 height 23
paste input "BIOS-1144E-2025.08.12-1.0"
click at [491, 287] on input "BIOS-1144E-2025.08.12-1.0" at bounding box center [440, 285] width 172 height 23
type input "BIOS-1144E-2025.08.12-1.0"
click at [611, 282] on div "file We support PDF, Microsoft Office, images, videos and more. See the full li…" at bounding box center [544, 60] width 417 height 691
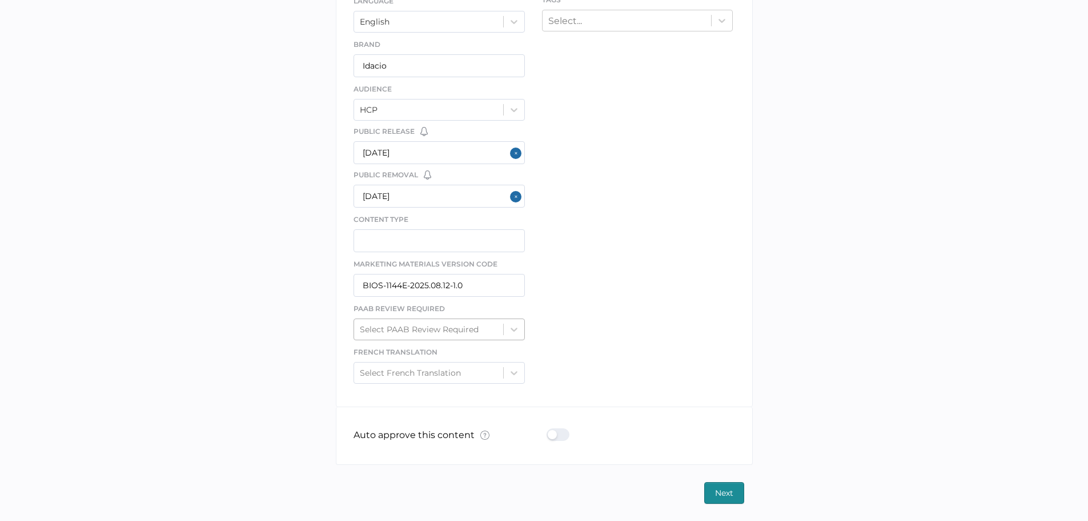
click at [471, 334] on div "Select PAAB Review Required" at bounding box center [419, 329] width 119 height 10
click at [577, 331] on div "file We support PDF, Microsoft Office, images, videos and more. See the full li…" at bounding box center [544, 60] width 417 height 691
click at [478, 382] on div "Select French Translation" at bounding box center [440, 373] width 172 height 22
click at [573, 353] on div "file We support PDF, Microsoft Office, images, videos and more. See the full li…" at bounding box center [544, 60] width 417 height 691
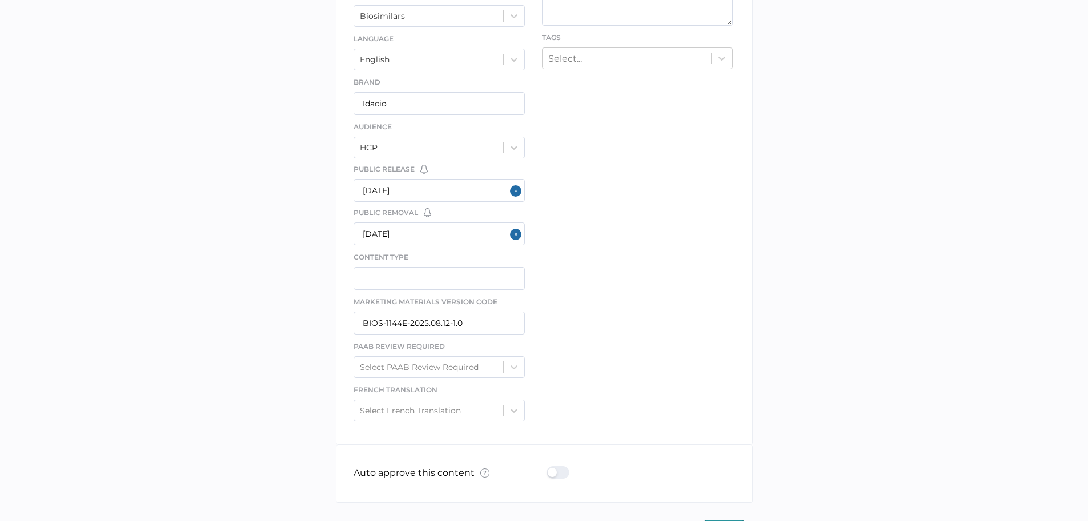
scroll to position [438, 0]
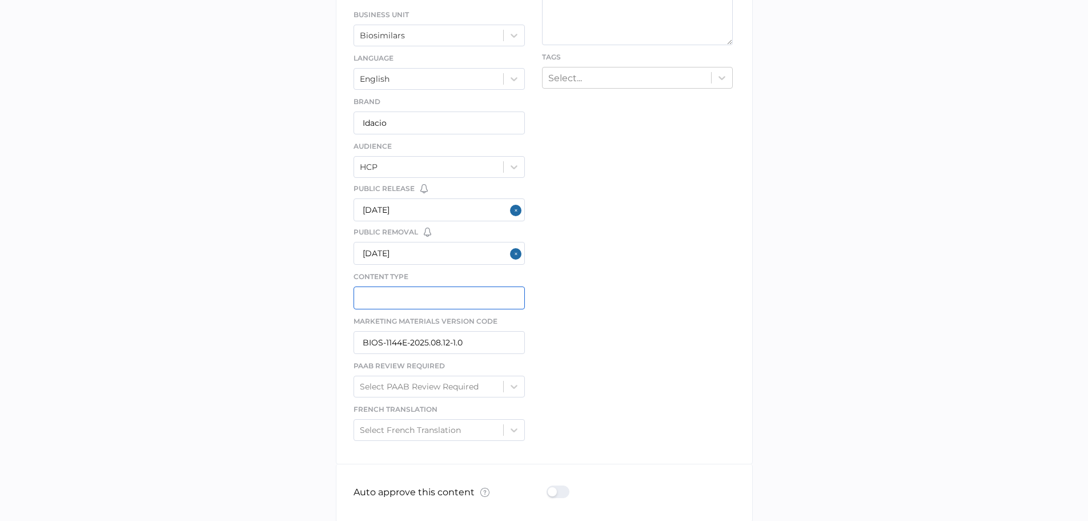
click at [464, 299] on input "text" at bounding box center [440, 297] width 172 height 23
click at [592, 299] on div "file We support PDF, Microsoft Office, images, videos and more. See the full li…" at bounding box center [544, 118] width 417 height 691
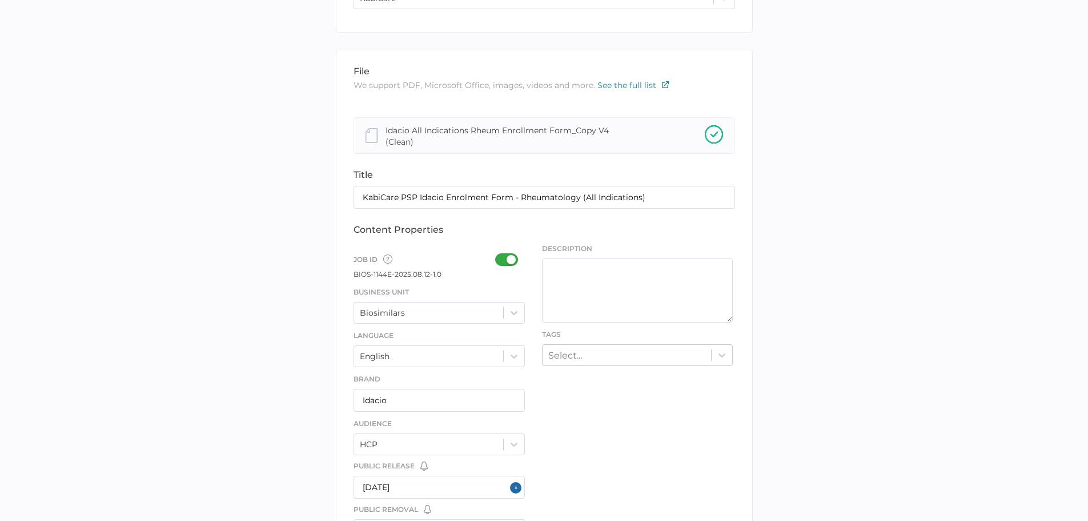
scroll to position [95, 0]
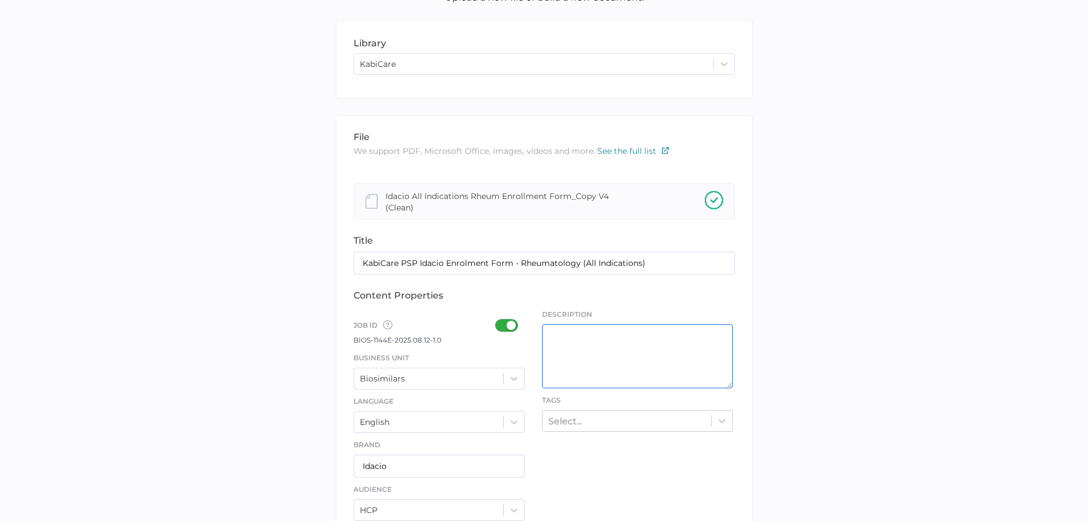
click at [629, 368] on textarea at bounding box center [637, 356] width 191 height 64
paste textarea "Kabicare PSP Idacio Enrollment form for Rheumatology Indications"
click at [651, 335] on textarea "Kabicare PSP Idacio Enrollment form for Rheumatology Indications" at bounding box center [637, 356] width 191 height 64
click at [657, 334] on textarea "Kabicare PSP Idacio Enrollment form for Rheumatology Indications" at bounding box center [637, 356] width 191 height 64
click at [678, 334] on textarea "Kabicare PSP Idacio Enrolment form for Rheumatology Indications" at bounding box center [637, 356] width 191 height 64
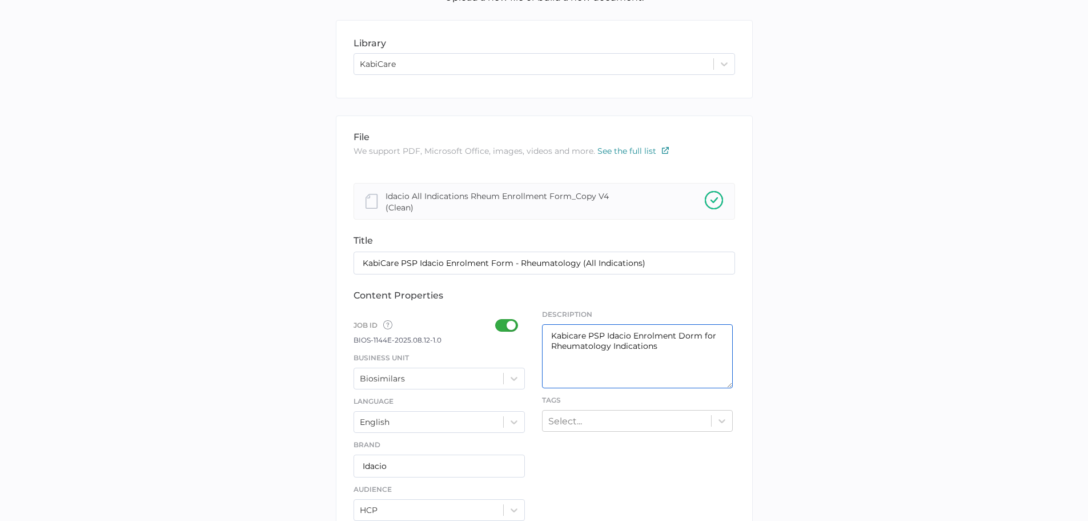
click at [675, 351] on textarea "Kabicare PSP Idacio Enrolment Dorm for Rheumatology Indications" at bounding box center [637, 356] width 191 height 64
click at [684, 336] on textarea "Kabicare PSP Idacio Enrolment Dorm for Rheumatology Indications" at bounding box center [637, 356] width 191 height 64
click at [554, 350] on textarea "Kabicare PSP Idacio Enrolment Form for Rheumatology Indications" at bounding box center [637, 356] width 191 height 64
click at [737, 346] on div "file We support PDF, Microsoft Office, images, videos and more. See the full li…" at bounding box center [544, 460] width 417 height 691
click at [686, 343] on textarea "Kabicare PSP Idacio Enrolment Form for All Rheumatology Indications" at bounding box center [637, 356] width 191 height 64
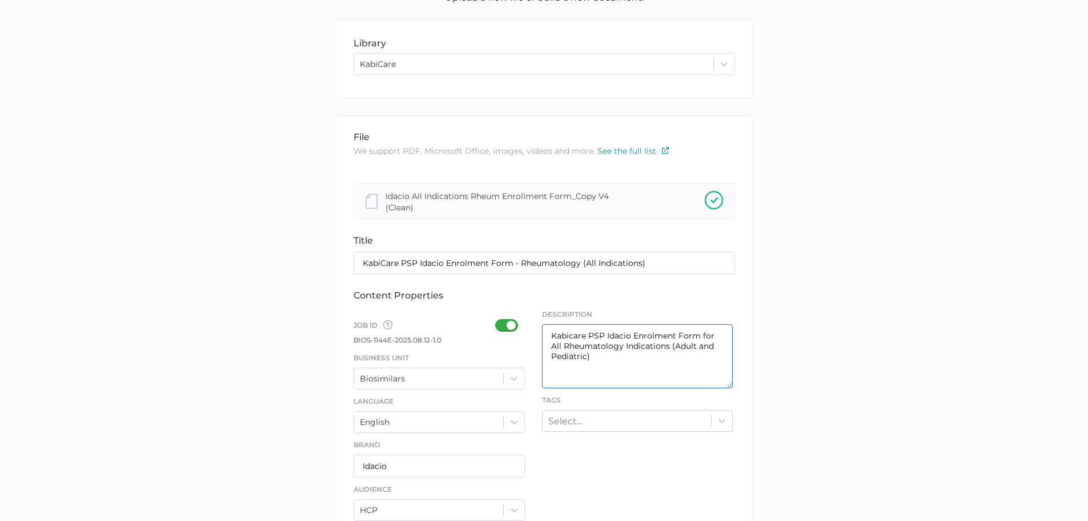
type textarea "Kabicare PSP Idacio Enrolment Form for All Rheumatology Indications (Adult and …"
click at [991, 353] on div "library LIBRARY KabiCare file We support PDF, Microsoft Office, images, videos …" at bounding box center [544, 461] width 1071 height 883
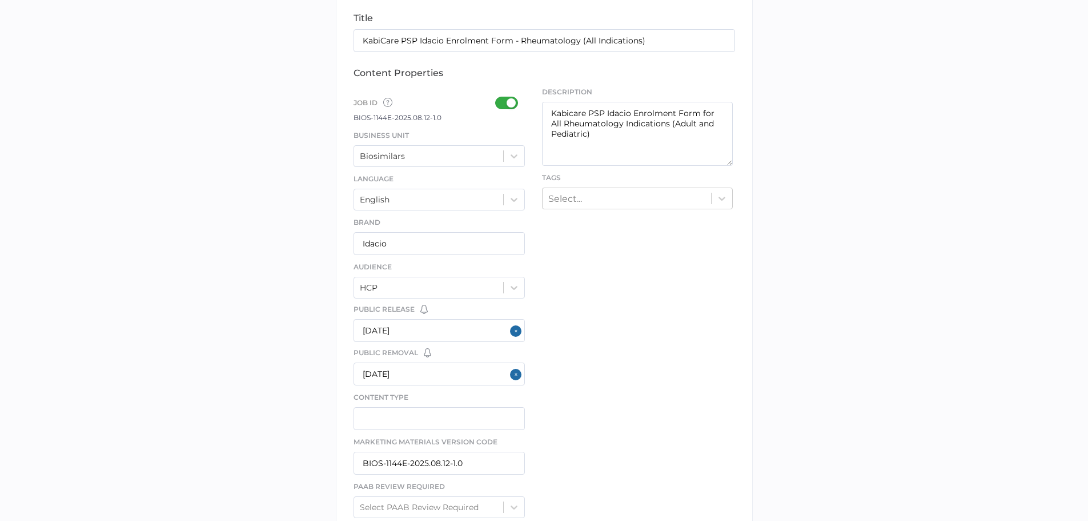
scroll to position [266, 0]
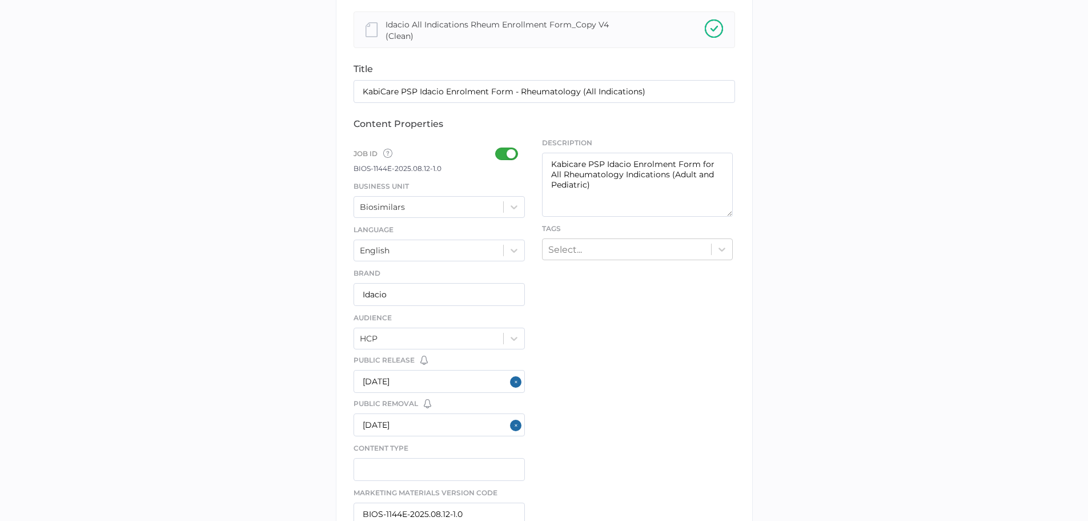
click at [622, 262] on div "file We support PDF, Microsoft Office, images, videos and more. See the full li…" at bounding box center [544, 289] width 417 height 691
click at [623, 256] on div "Select..." at bounding box center [627, 249] width 169 height 18
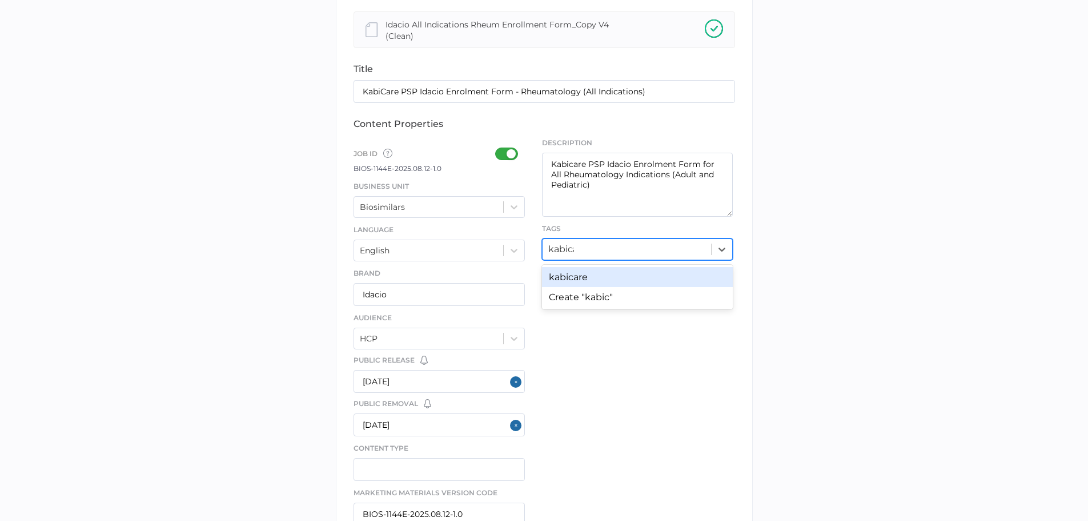
type input "kabicare"
click at [584, 274] on div "kabicare" at bounding box center [637, 277] width 191 height 20
type input "enrolment"
type input "psp"
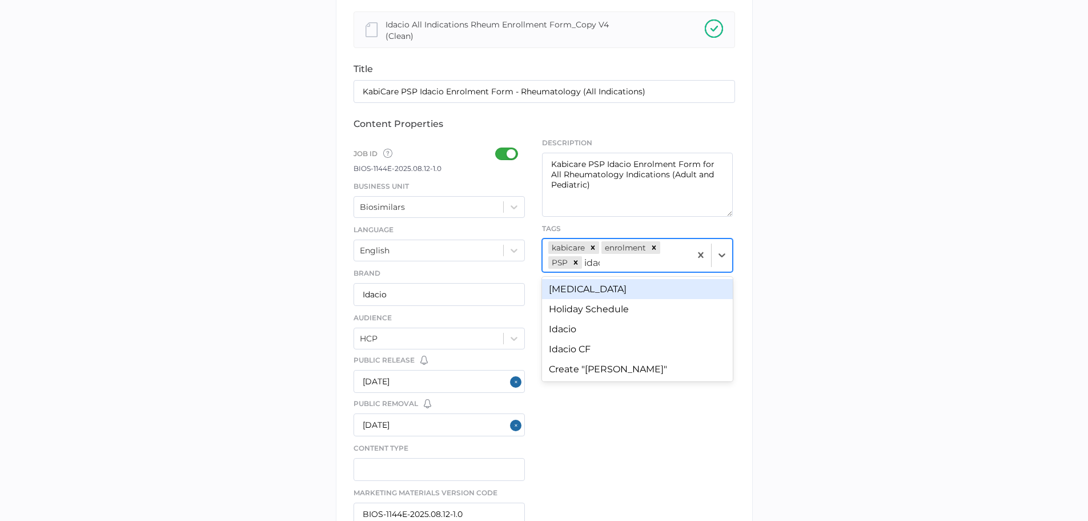
type input "idacio"
type input "rheumat"
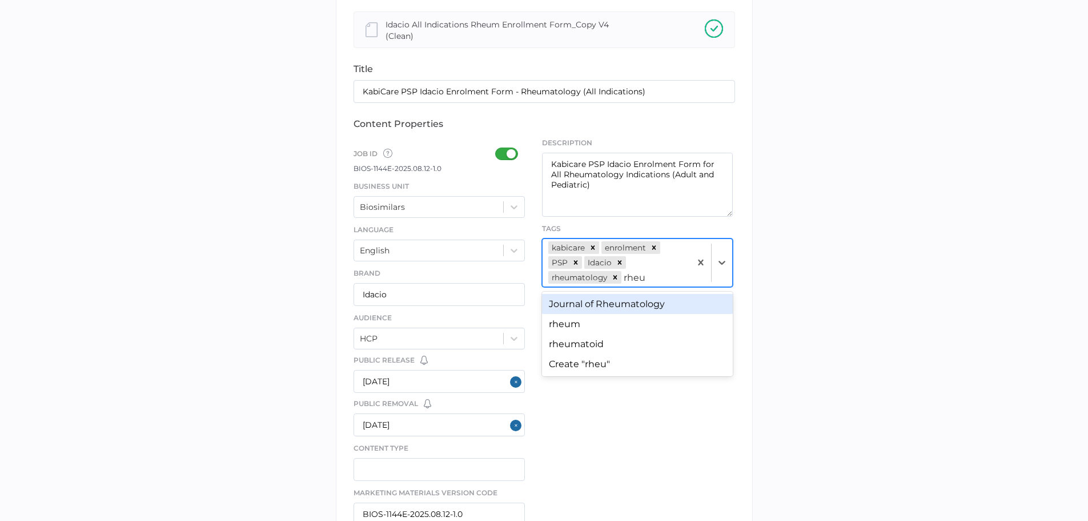
type input "rheum"
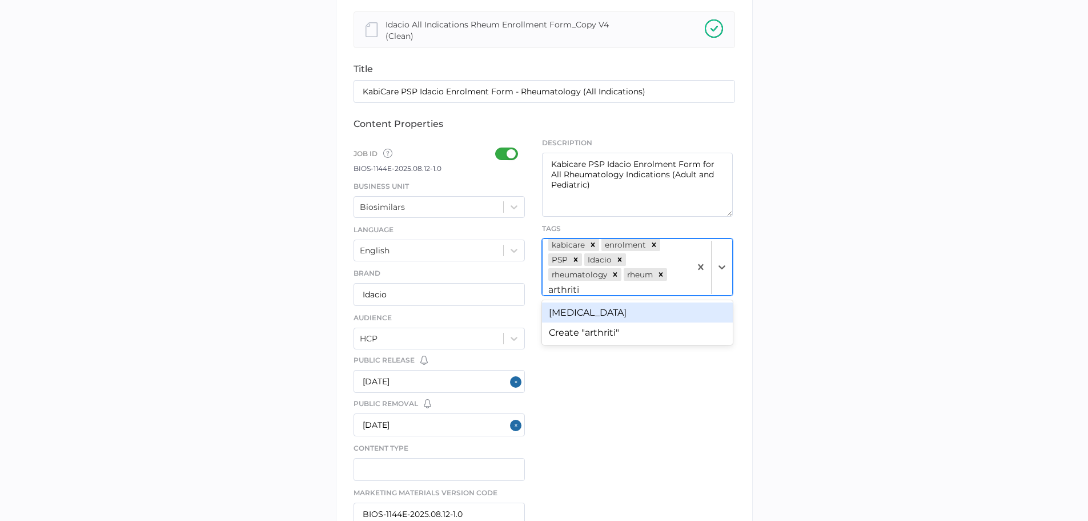
type input "[MEDICAL_DATA]"
type input "p"
type input "a"
type input "uvei"
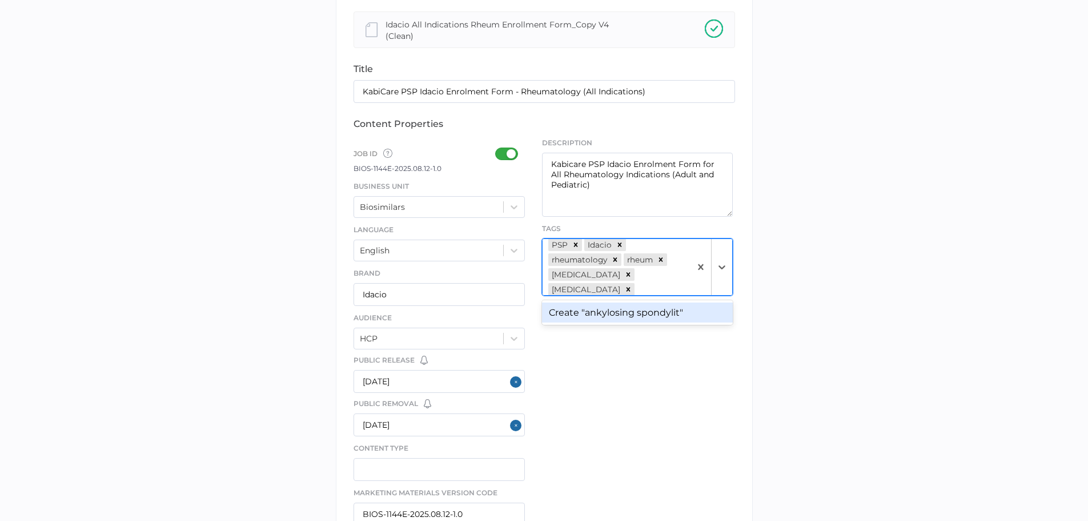
type input "[MEDICAL_DATA]"
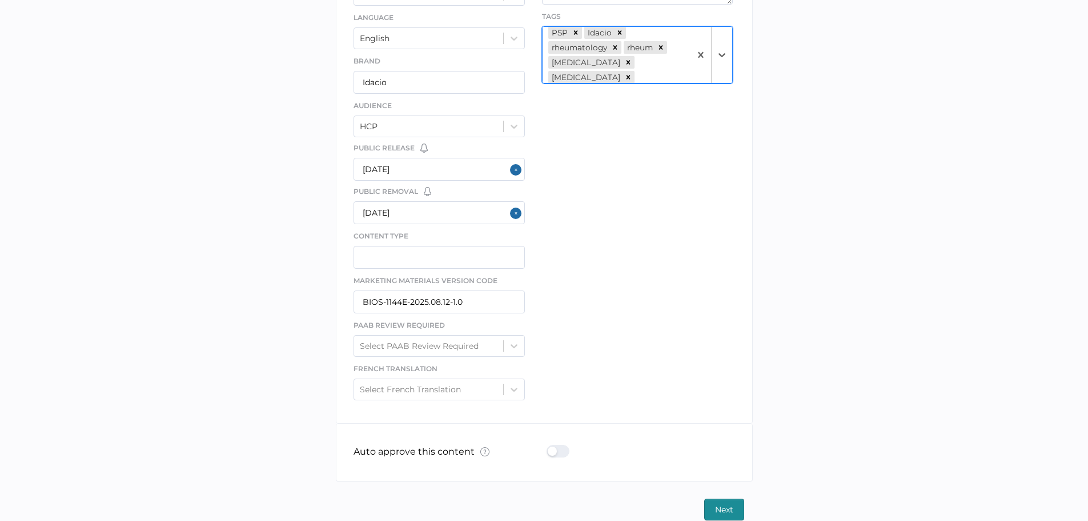
scroll to position [495, 0]
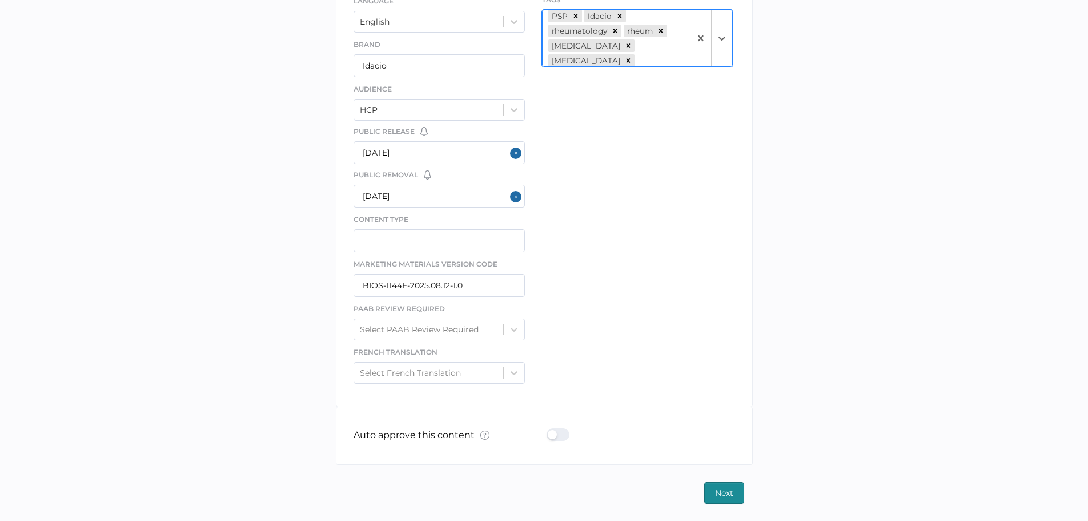
click at [715, 489] on span "Next" at bounding box center [724, 492] width 18 height 21
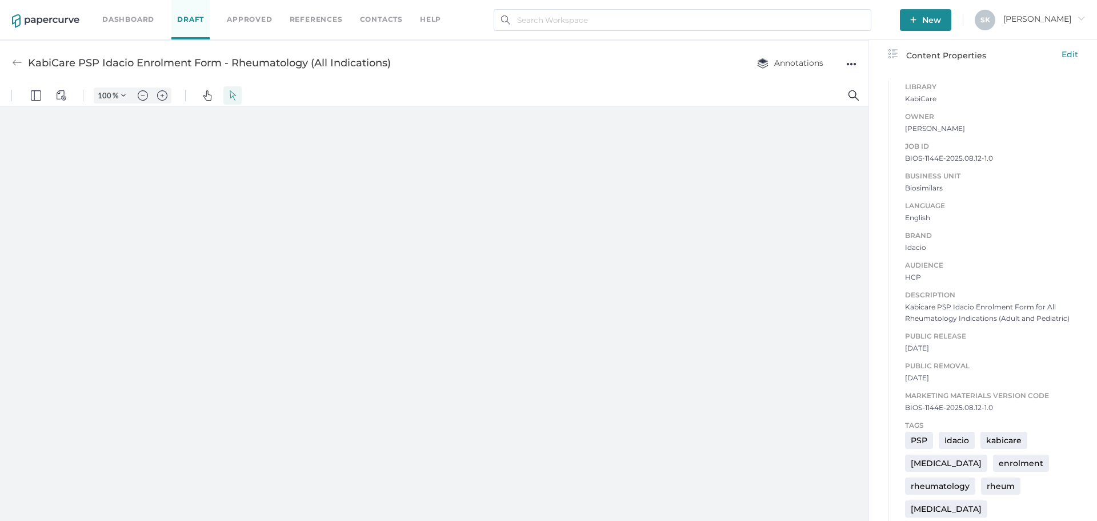
scroll to position [365, 0]
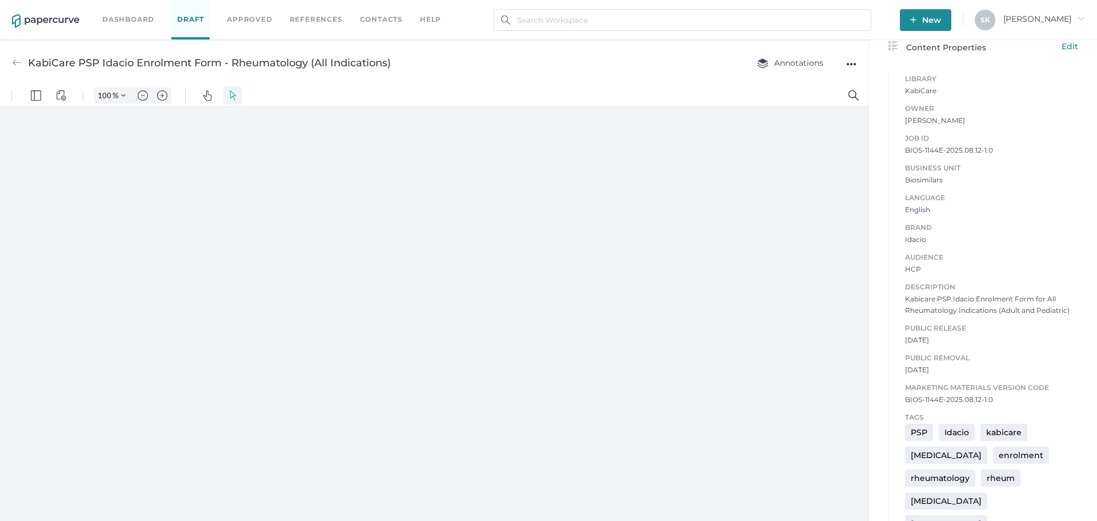
type input "181"
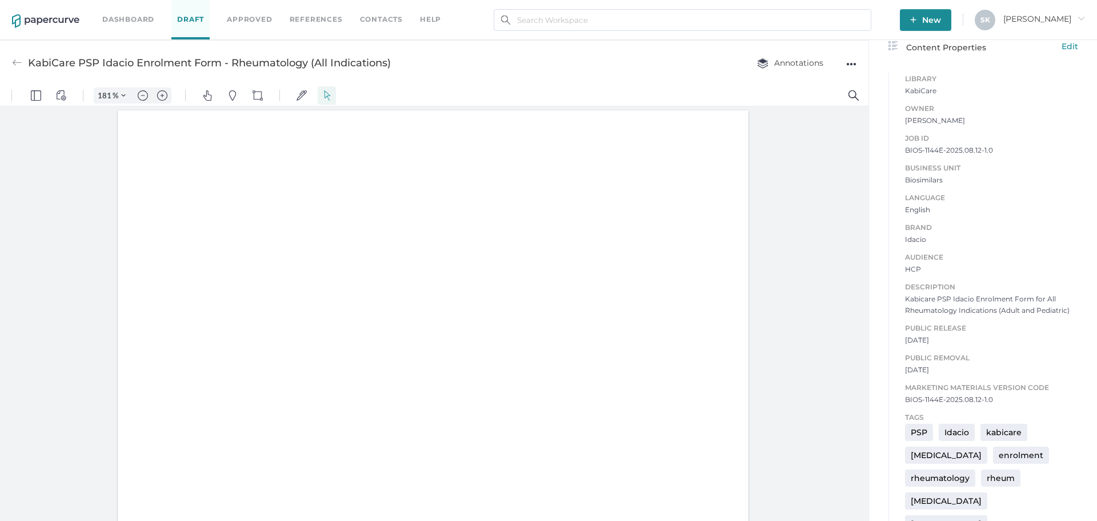
scroll to position [2, 0]
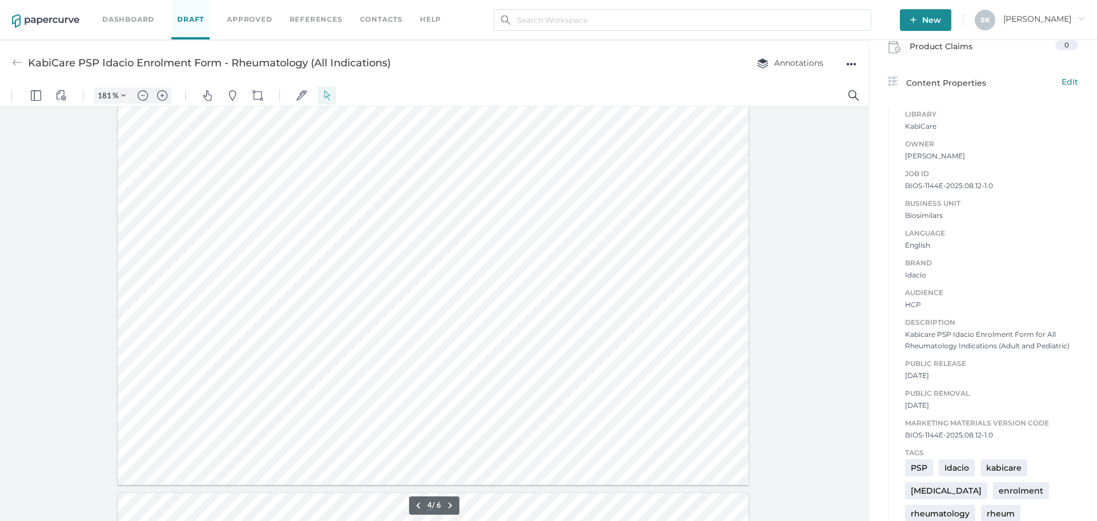
type input "5"
drag, startPoint x: 913, startPoint y: 434, endPoint x: 984, endPoint y: 432, distance: 71.4
click at [986, 433] on div "Job ID BIOS-1144E-2025.08.12-1.0 Business Unit Biosimilars Language English Bra…" at bounding box center [983, 298] width 190 height 285
click at [984, 432] on span "BIOS-1144E-2025.08.12-1.0" at bounding box center [991, 434] width 173 height 11
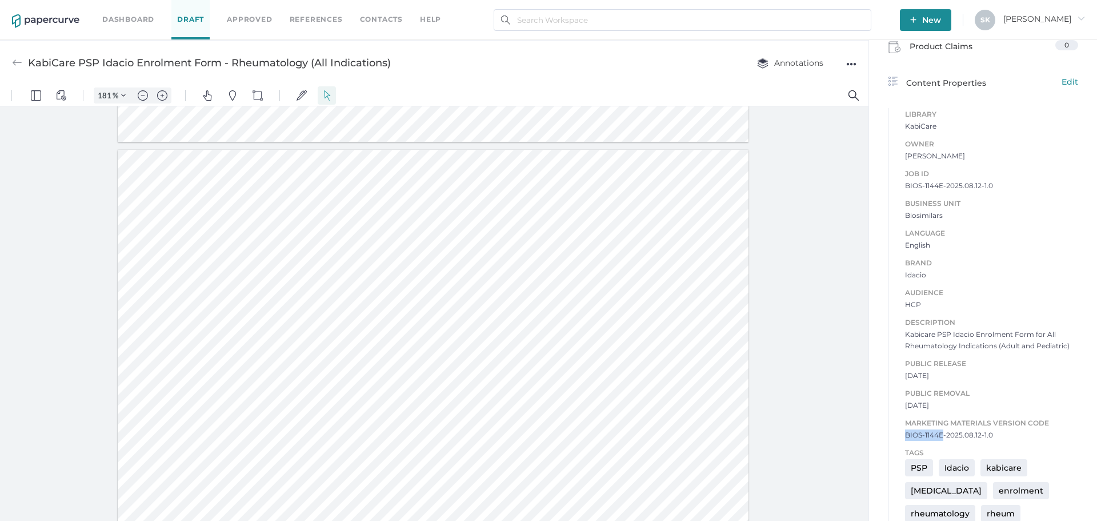
drag, startPoint x: 939, startPoint y: 437, endPoint x: 902, endPoint y: 434, distance: 37.8
click at [905, 434] on span "BIOS-1144E-2025.08.12-1.0" at bounding box center [991, 434] width 173 height 11
copy span "BIOS-1144E"
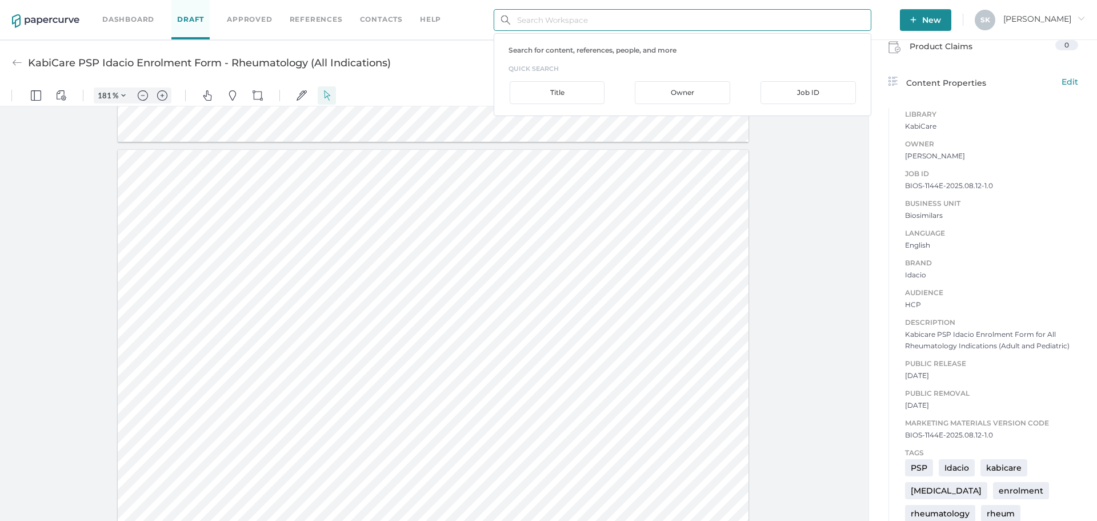
click at [607, 23] on input "text" at bounding box center [683, 20] width 378 height 22
paste input "BIOS-1144E"
type input "BIOS-1144E"
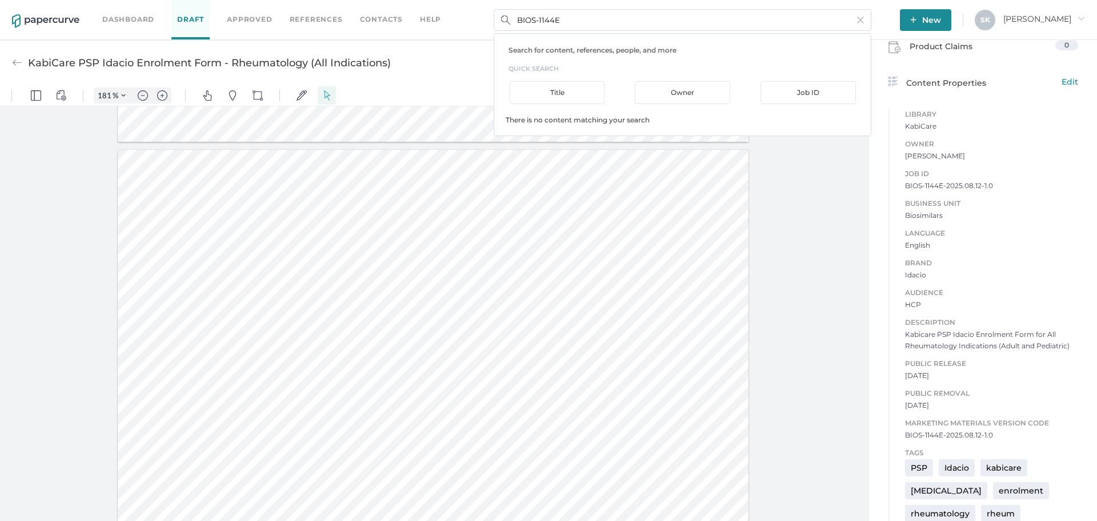
click at [69, 19] on img at bounding box center [45, 21] width 67 height 14
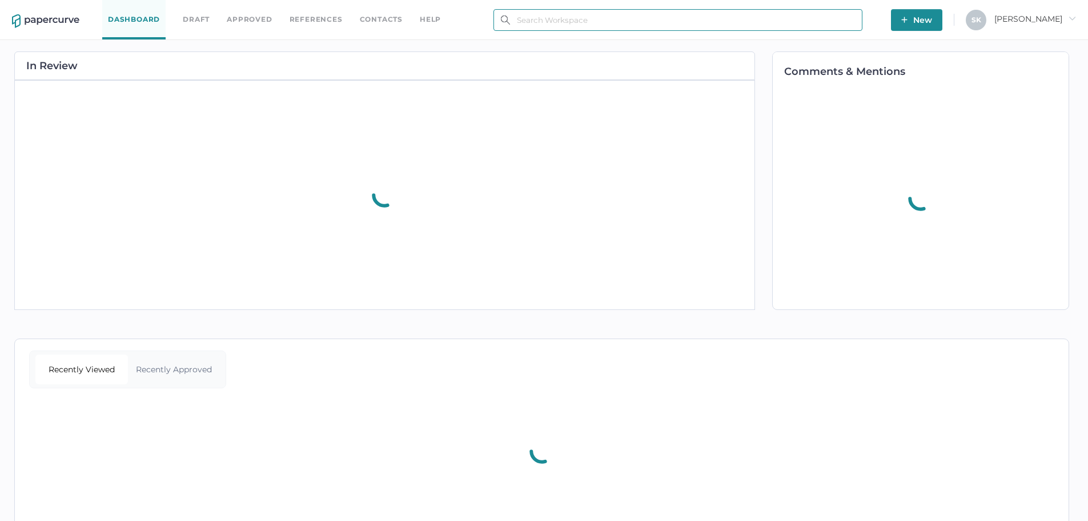
click at [558, 25] on input "text" at bounding box center [678, 20] width 369 height 22
paste input "BIOS-1144E"
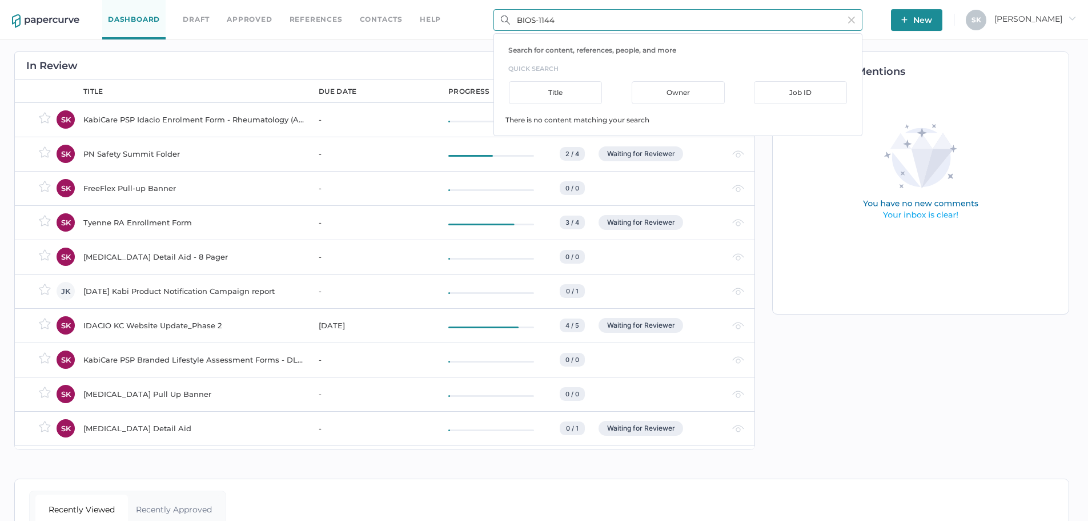
type input "BIOS-1144"
click at [274, 120] on div "KabiCare PSP Idacio Enrolment Form - Rheumatology (All Indications)" at bounding box center [194, 120] width 222 height 14
click at [545, 19] on input "BIOS-1144" at bounding box center [678, 20] width 369 height 22
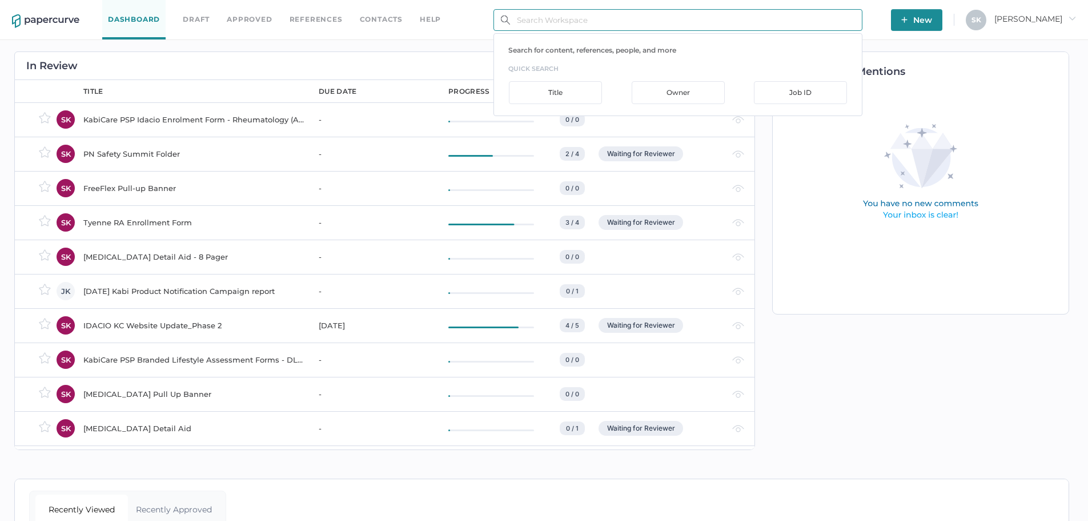
paste input "BIOS-1144E"
type input "BIOS-1144E"
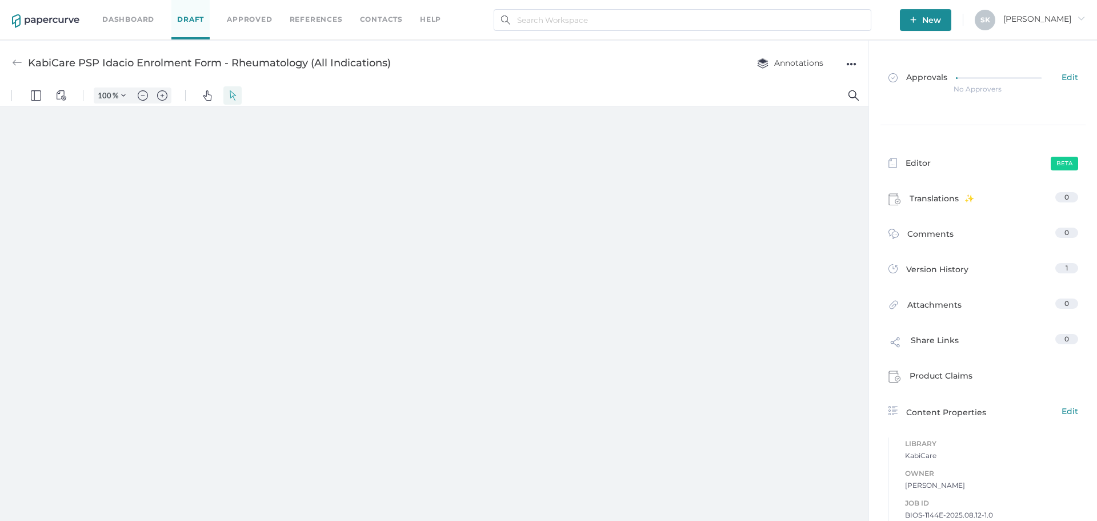
type input "181"
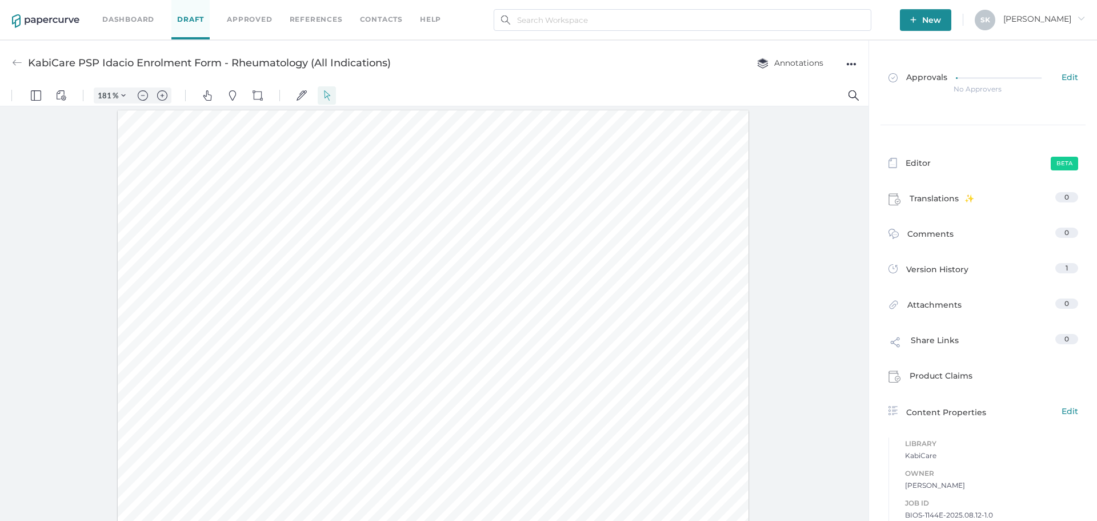
scroll to position [2, 0]
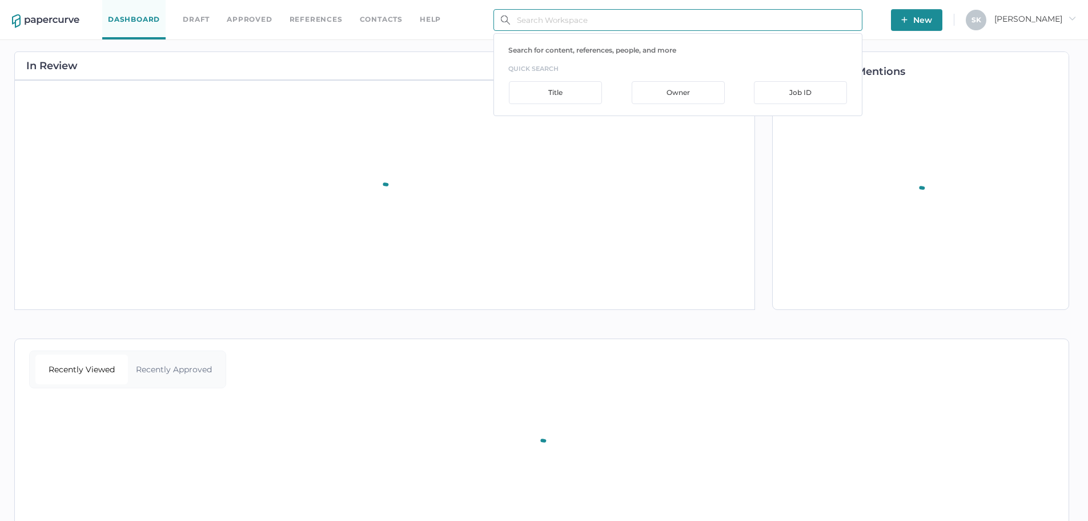
click at [563, 28] on input "text" at bounding box center [678, 20] width 369 height 22
paste input "BIOS-1144E"
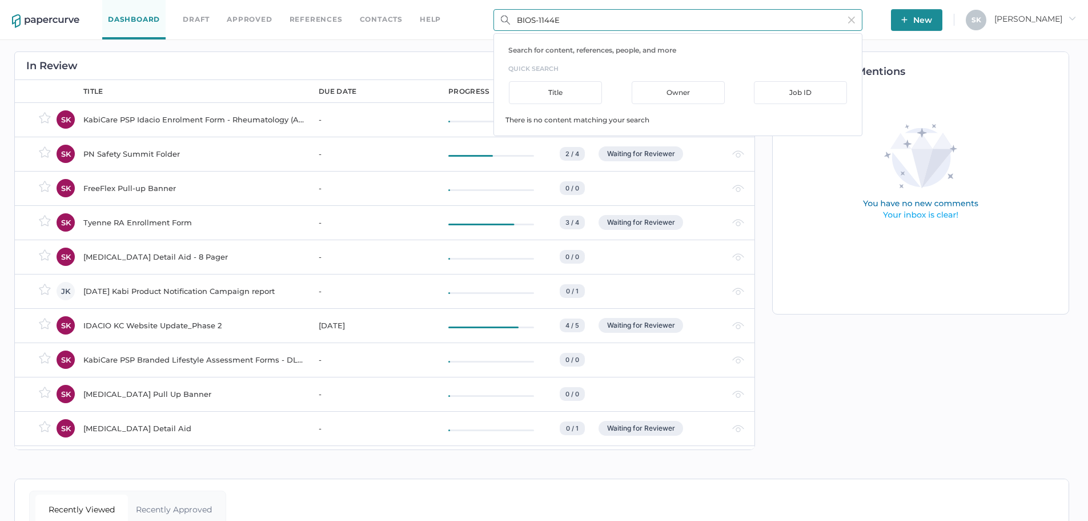
click at [801, 86] on div "Job ID" at bounding box center [800, 92] width 93 height 23
click at [708, 23] on input "BIOS-1144E" at bounding box center [678, 20] width 369 height 22
type input "BIOS-1144"
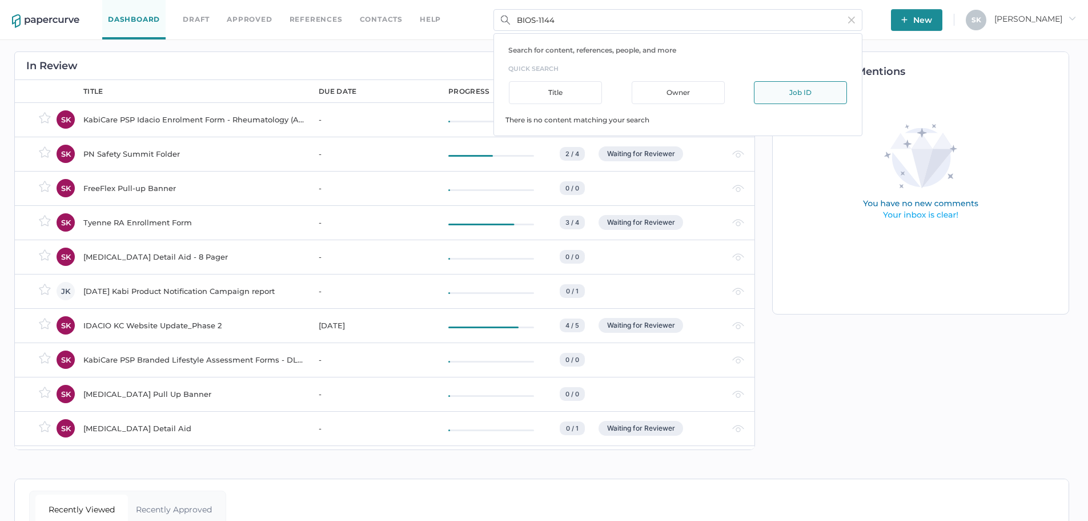
click at [221, 123] on div "KabiCare PSP Idacio Enrolment Form - Rheumatology (All Indications)" at bounding box center [194, 120] width 222 height 14
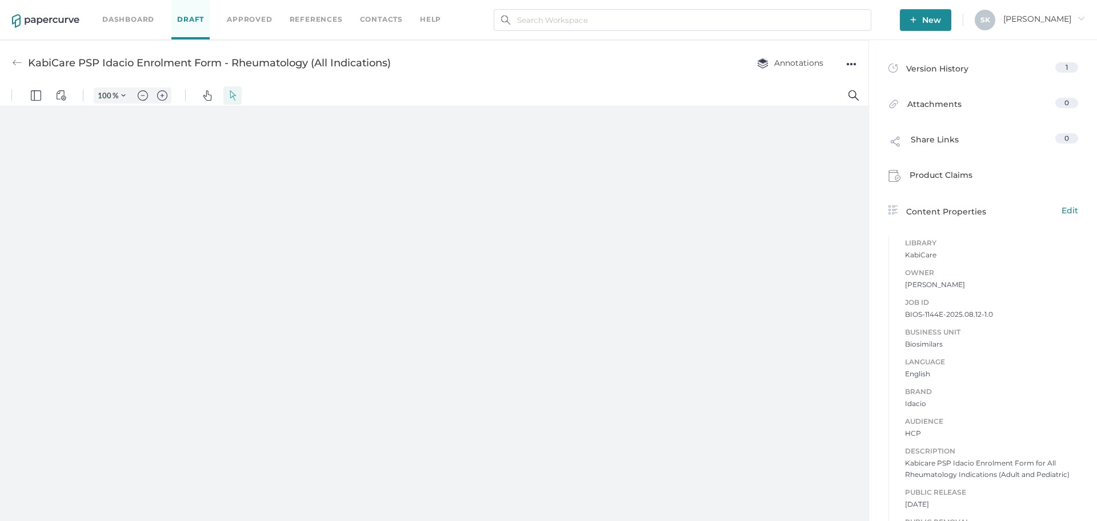
type input "181"
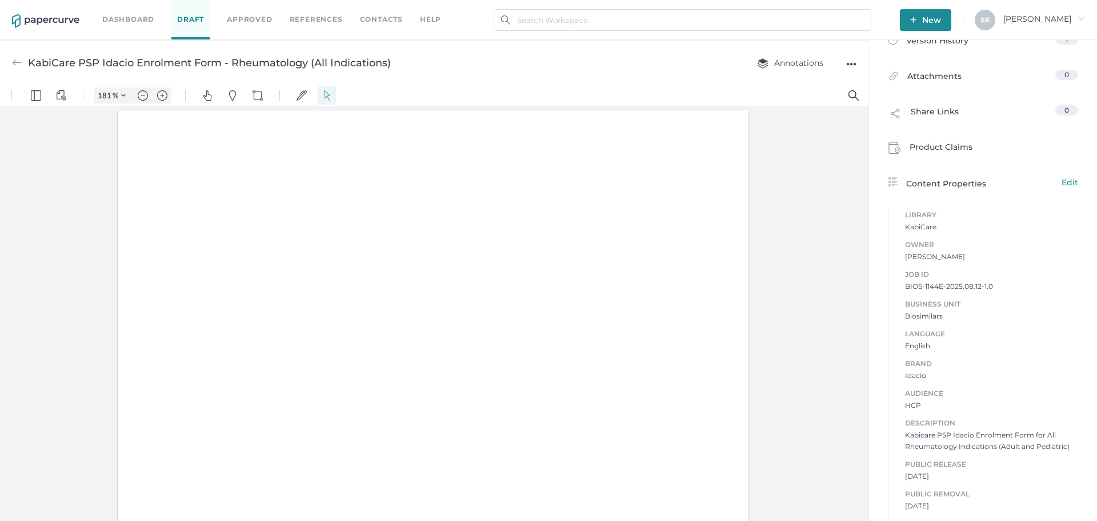
scroll to position [2, 0]
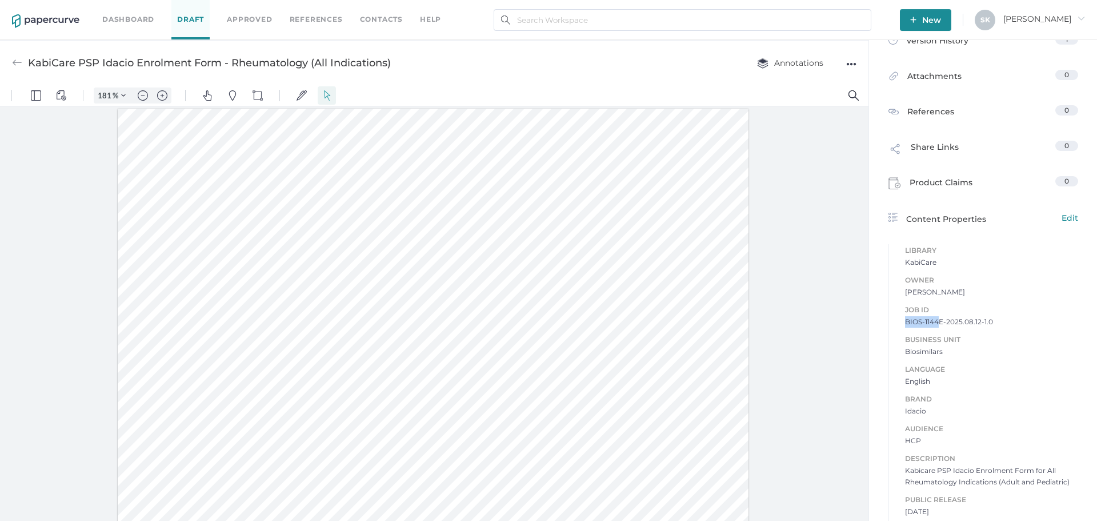
drag, startPoint x: 902, startPoint y: 321, endPoint x: 933, endPoint y: 318, distance: 31.6
click at [932, 320] on span "BIOS-1144E-2025.08.12-1.0" at bounding box center [991, 321] width 173 height 11
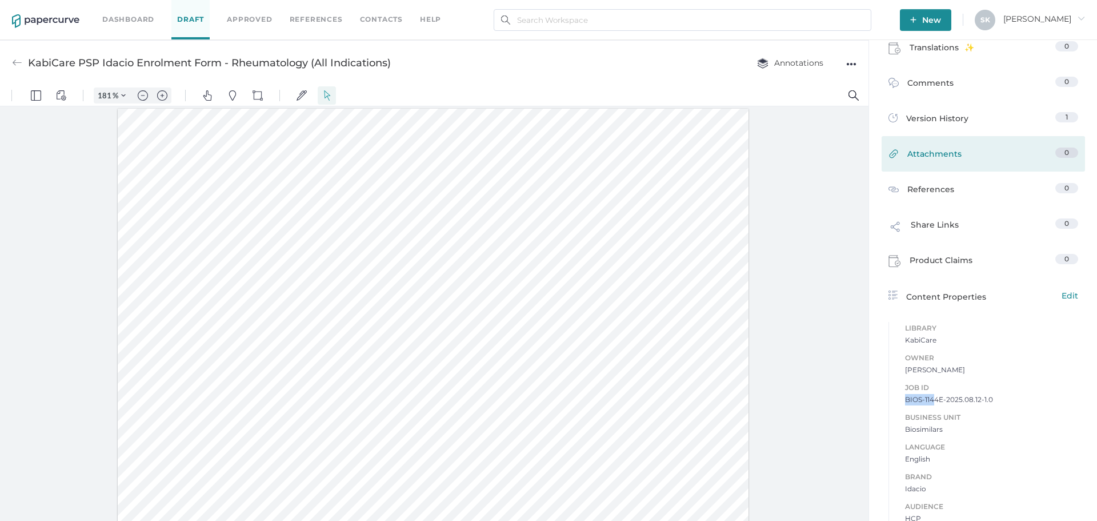
scroll to position [171, 0]
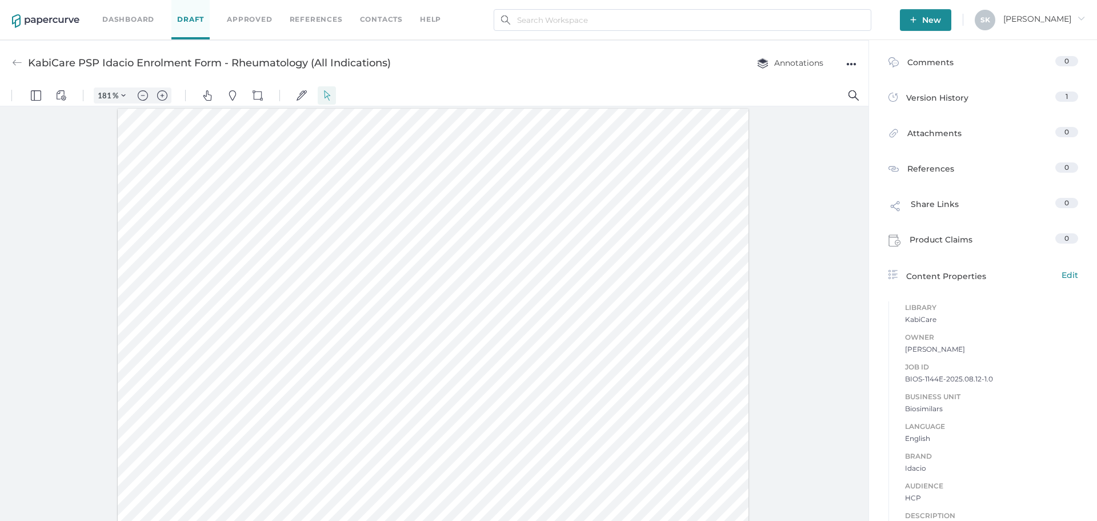
click at [935, 388] on div "Job ID BIOS-1144E-2025.08.12-1.0 Business Unit Biosimilars Language English Bra…" at bounding box center [983, 491] width 190 height 285
drag, startPoint x: 899, startPoint y: 380, endPoint x: 934, endPoint y: 383, distance: 35.6
click at [934, 383] on div "Job ID BIOS-1144E-2025.08.12-1.0 Business Unit Biosimilars Language English Bra…" at bounding box center [983, 491] width 190 height 285
copy span "BIOS-1144"
click at [633, 29] on input "text" at bounding box center [683, 20] width 378 height 22
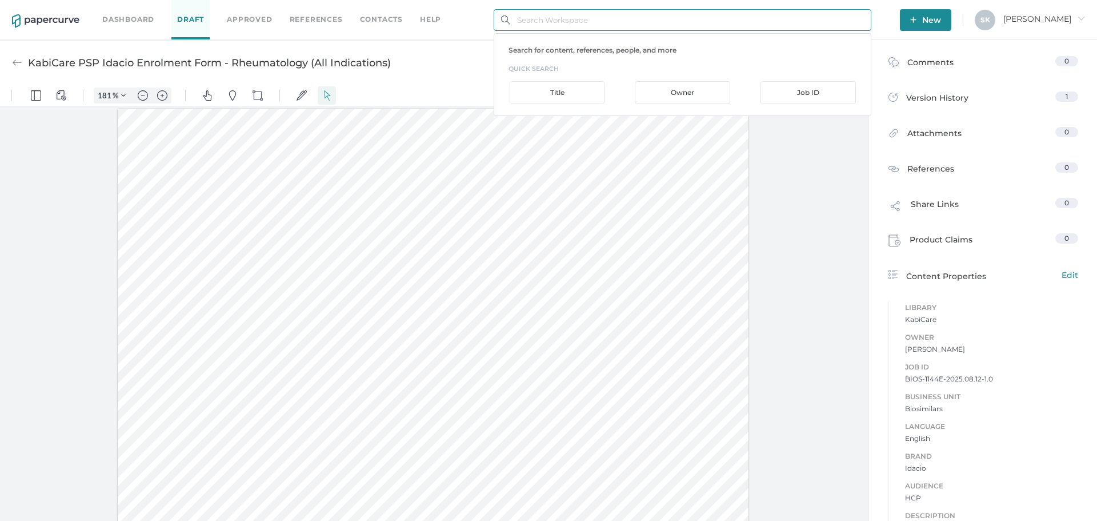
paste input "BIOS-1144"
click at [838, 93] on div "Job ID" at bounding box center [807, 92] width 95 height 23
click at [665, 18] on input "BIOS-1144" at bounding box center [683, 20] width 378 height 22
click at [664, 19] on input "BIOS-1144" at bounding box center [683, 20] width 378 height 22
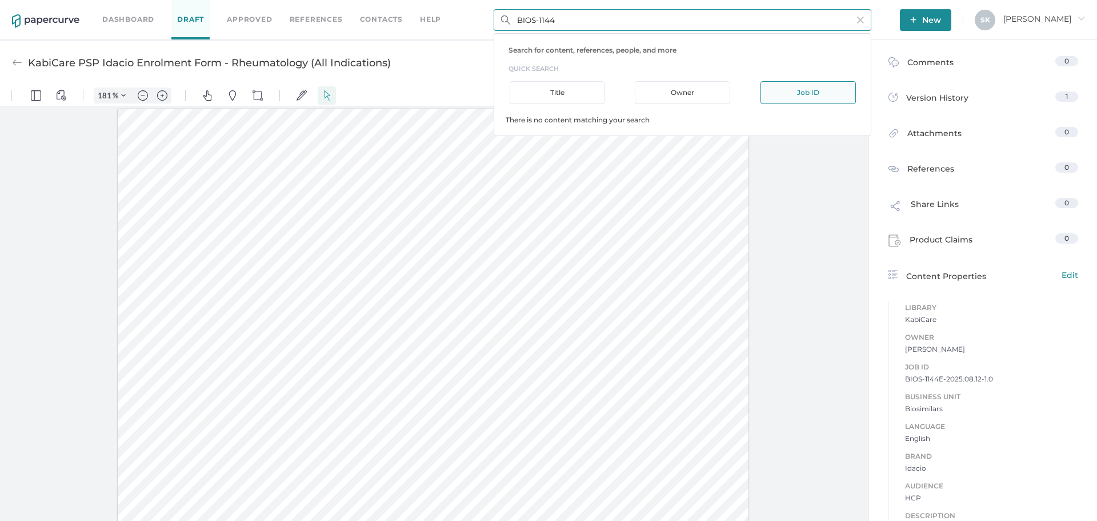
click at [846, 90] on div "Job ID" at bounding box center [807, 92] width 95 height 23
type input "idacio"
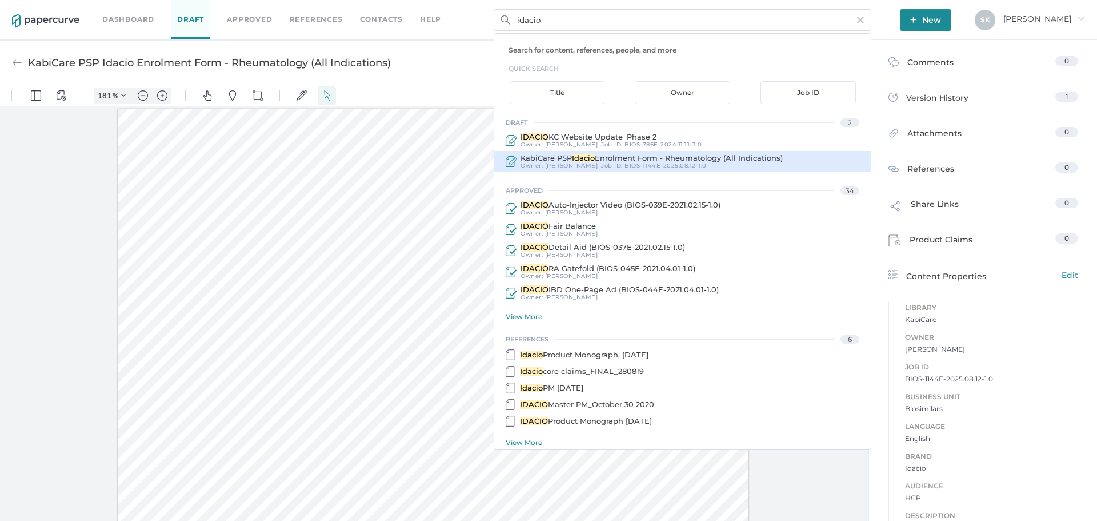
click at [707, 163] on div "Owner: Sarah Khouri Job ID : BIOS-1144E-2025.08.12-1.0" at bounding box center [650, 165] width 266 height 7
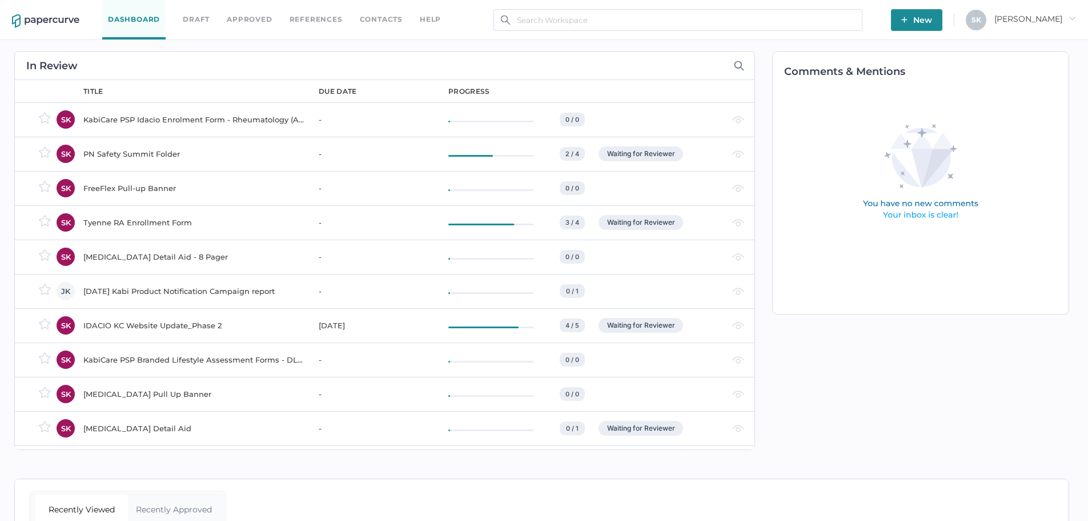
click at [238, 113] on div "KabiCare PSP Idacio Enrolment Form - Rheumatology (All Indications)" at bounding box center [194, 120] width 222 height 14
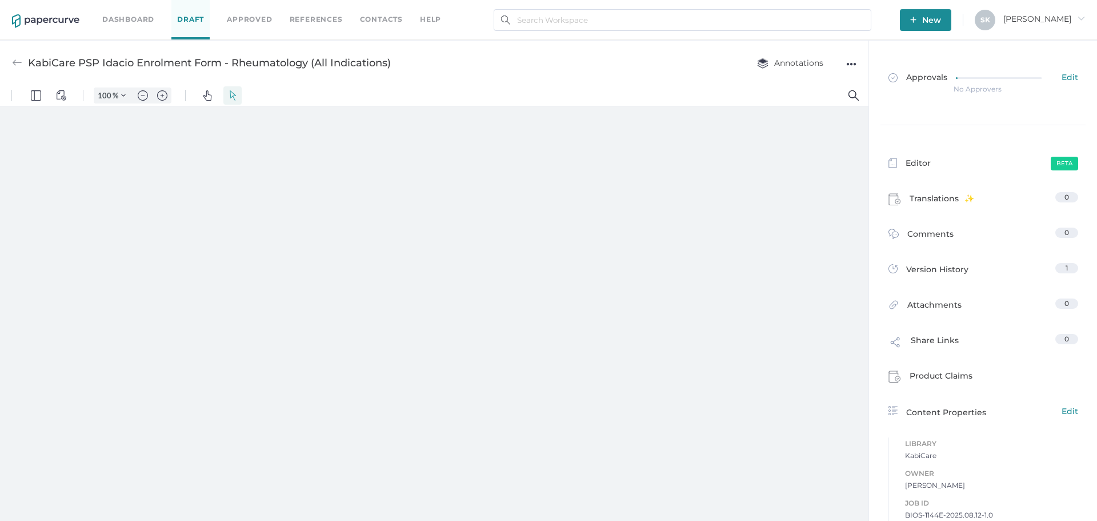
type input "181"
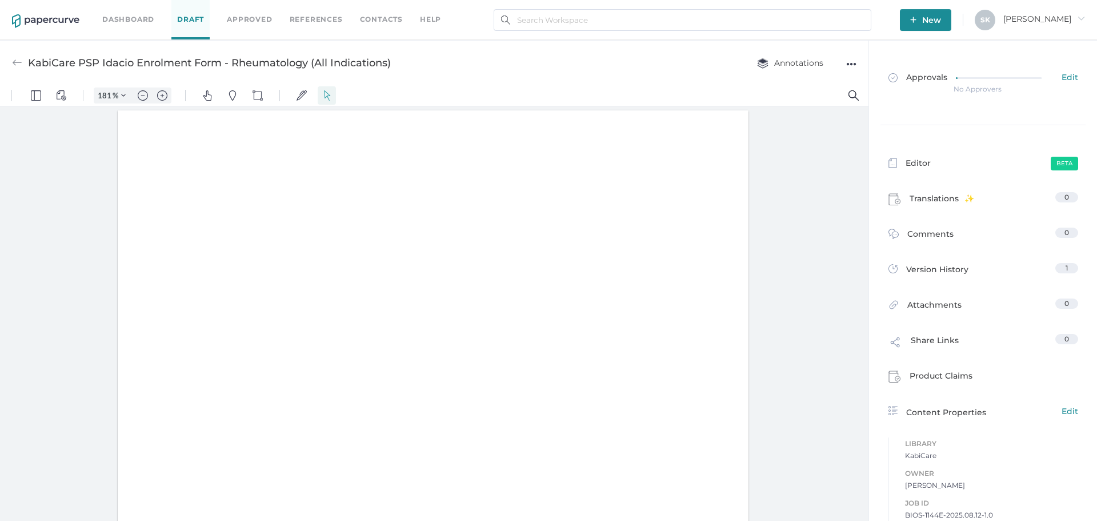
scroll to position [2, 0]
click at [649, 17] on input "text" at bounding box center [683, 20] width 378 height 22
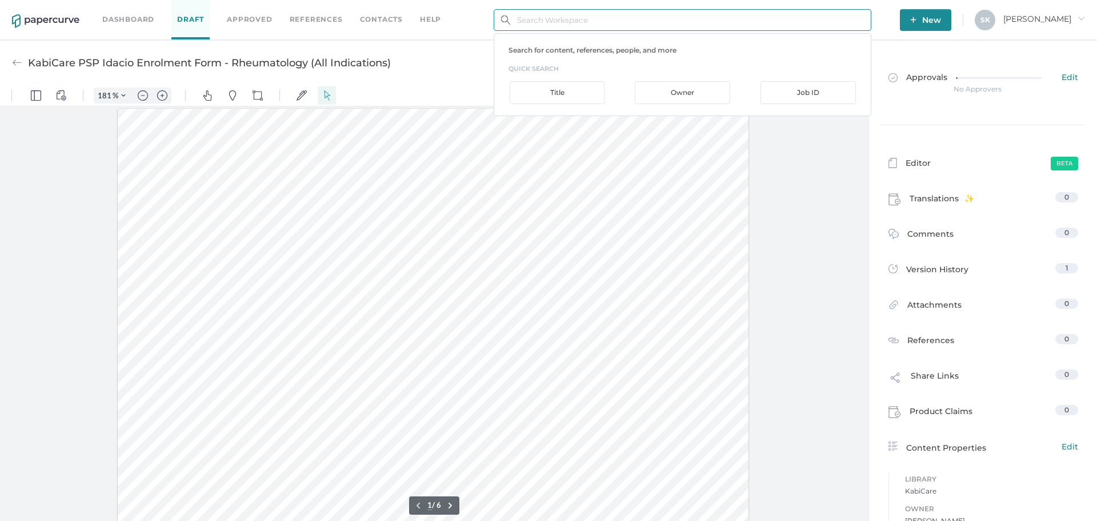
paste input "BIOS-1144"
type input "BIOS-1144E"
click at [844, 89] on div "Job ID" at bounding box center [807, 92] width 95 height 23
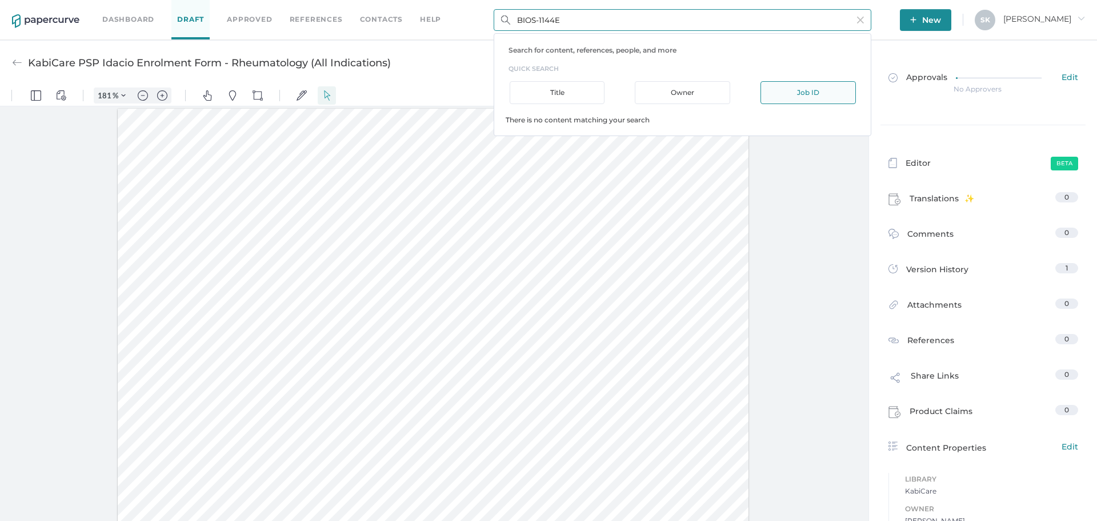
click at [814, 94] on div "Job ID" at bounding box center [807, 92] width 95 height 23
click at [586, 25] on input "BIOS-1144E" at bounding box center [683, 20] width 378 height 22
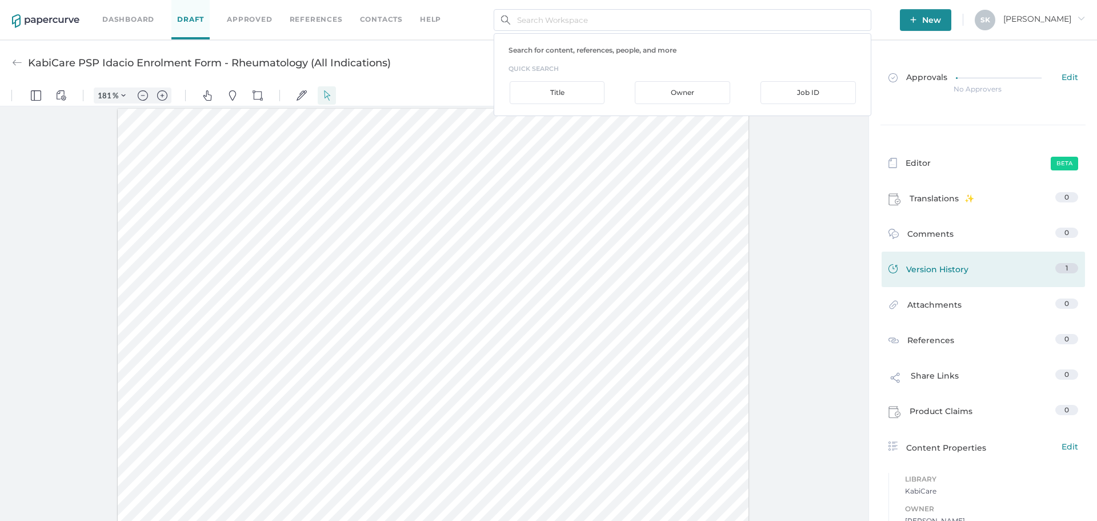
click at [964, 273] on link "Version History 1" at bounding box center [983, 271] width 190 height 16
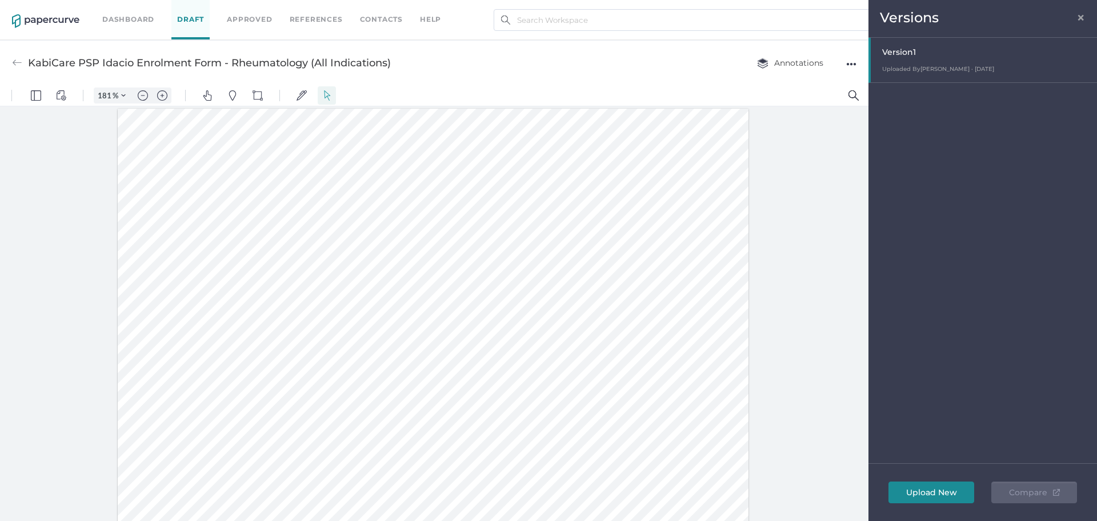
click at [1079, 17] on span "×" at bounding box center [1080, 15] width 9 height 9
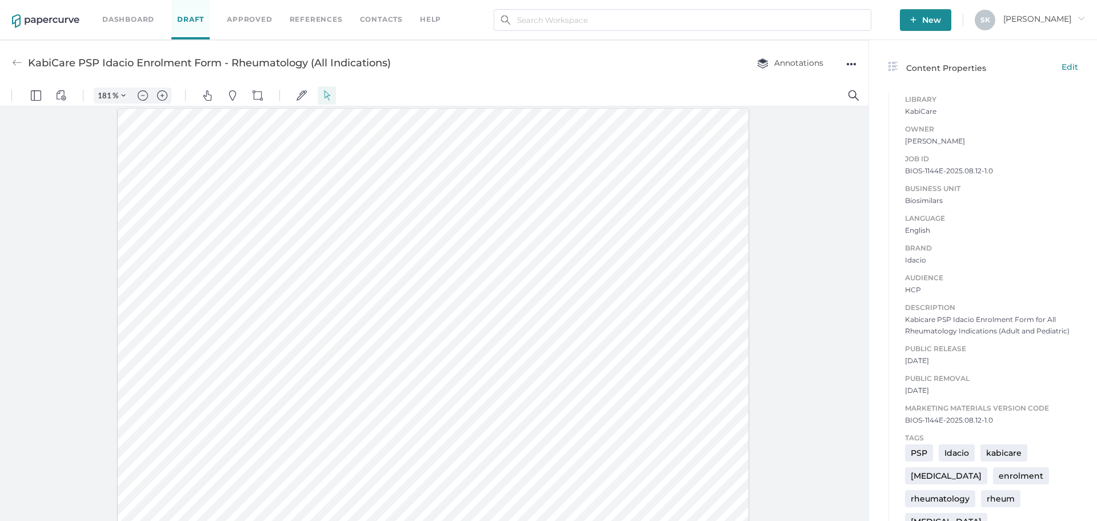
scroll to position [400, 0]
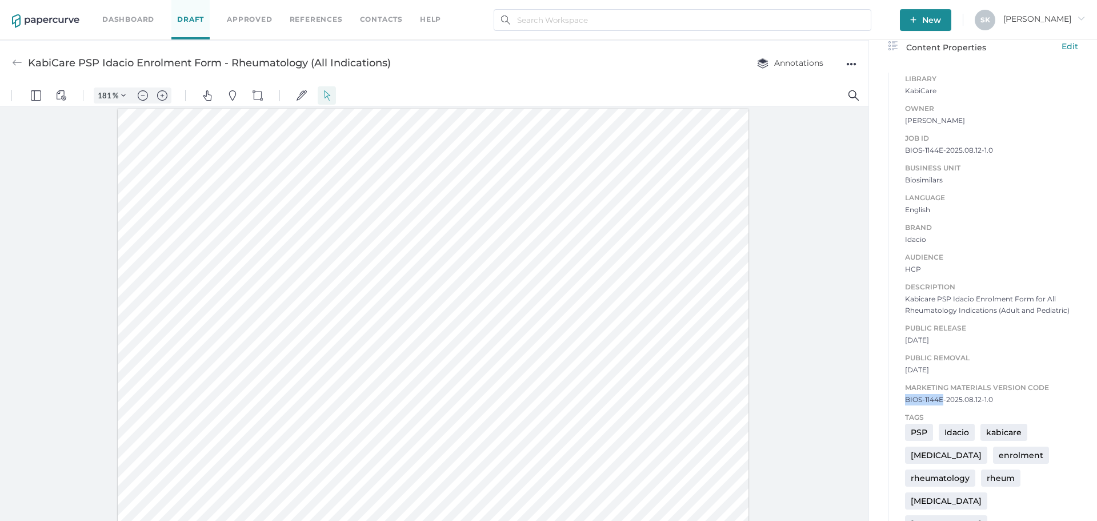
drag, startPoint x: 900, startPoint y: 401, endPoint x: 940, endPoint y: 402, distance: 39.5
click at [940, 402] on span "BIOS-1144E-2025.08.12-1.0" at bounding box center [991, 399] width 173 height 11
copy span "BIOS-1144E"
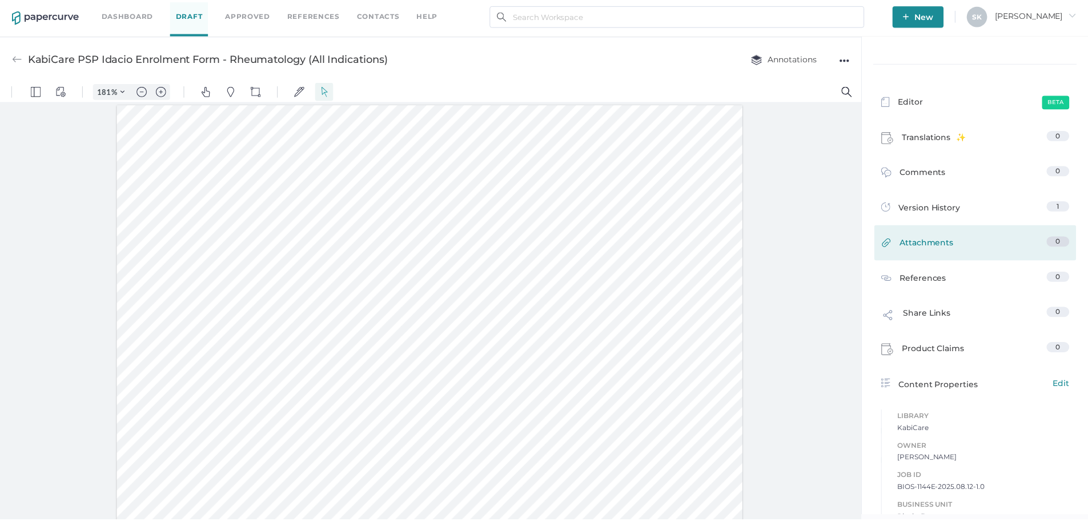
scroll to position [0, 0]
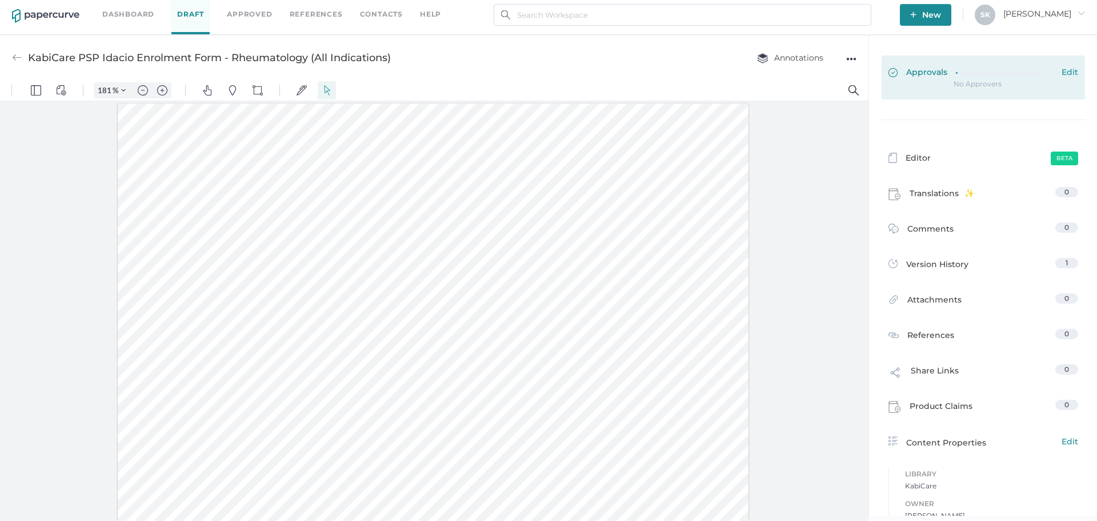
click at [1067, 64] on link "Approvals Edit" at bounding box center [983, 77] width 203 height 44
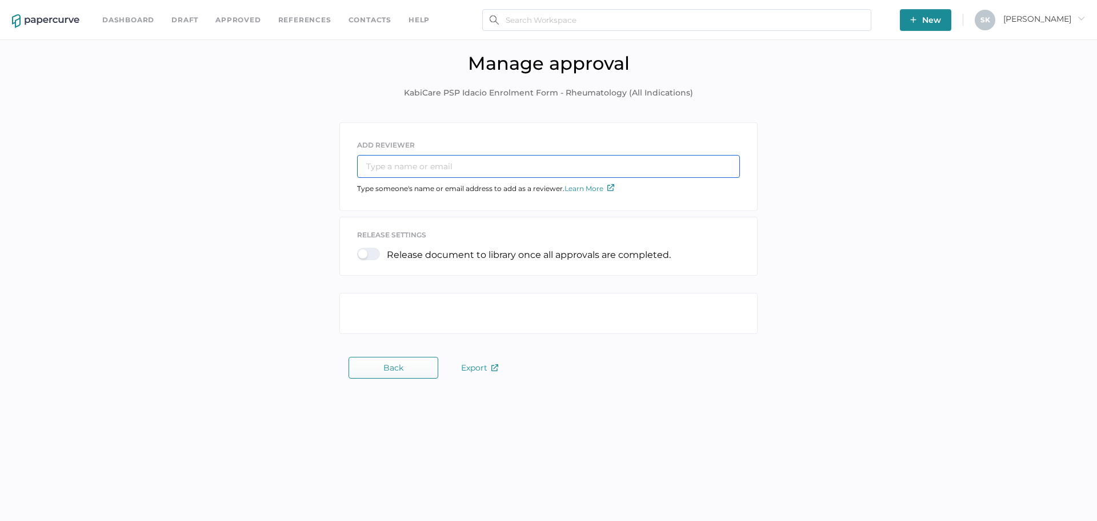
click at [487, 160] on input "text" at bounding box center [548, 166] width 383 height 23
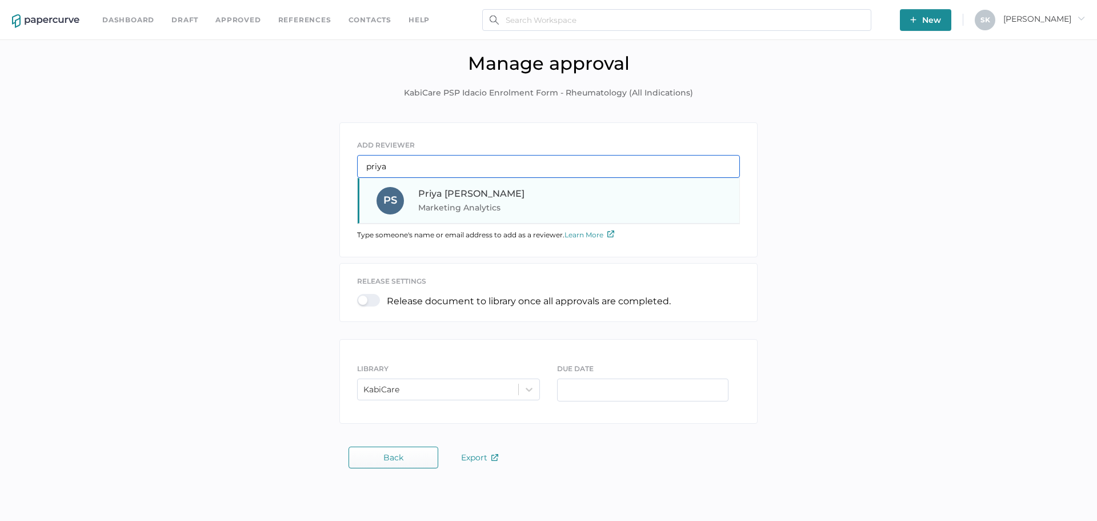
type input "priya"
click at [457, 201] on span "Marketing Analytics" at bounding box center [495, 208] width 155 height 14
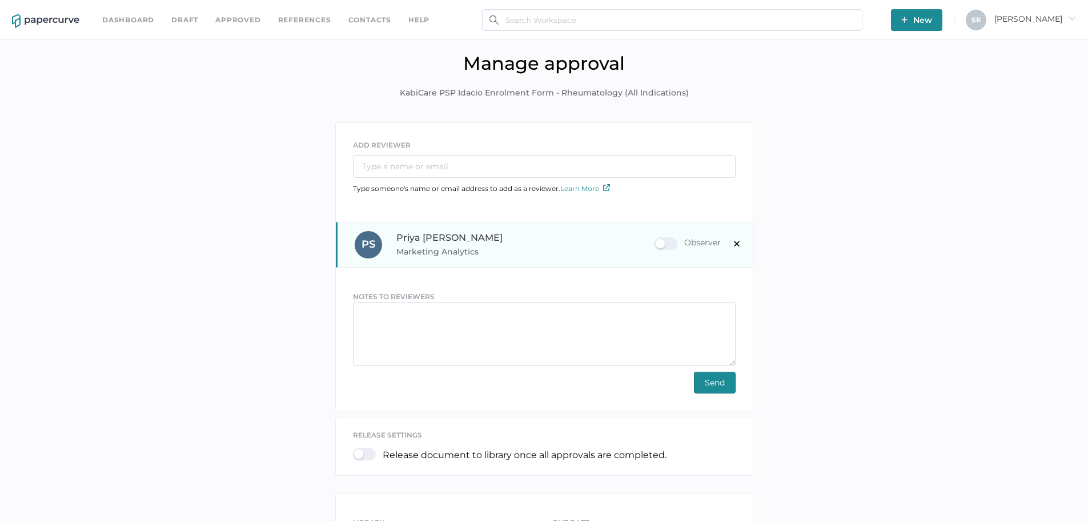
click at [737, 243] on span "×" at bounding box center [736, 242] width 9 height 19
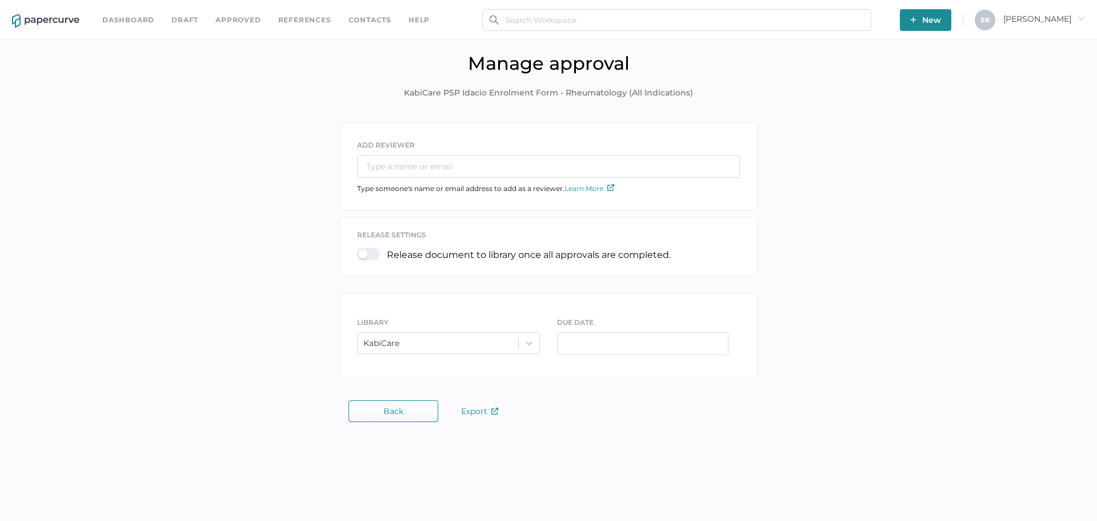
click at [386, 406] on span "Back" at bounding box center [393, 410] width 20 height 9
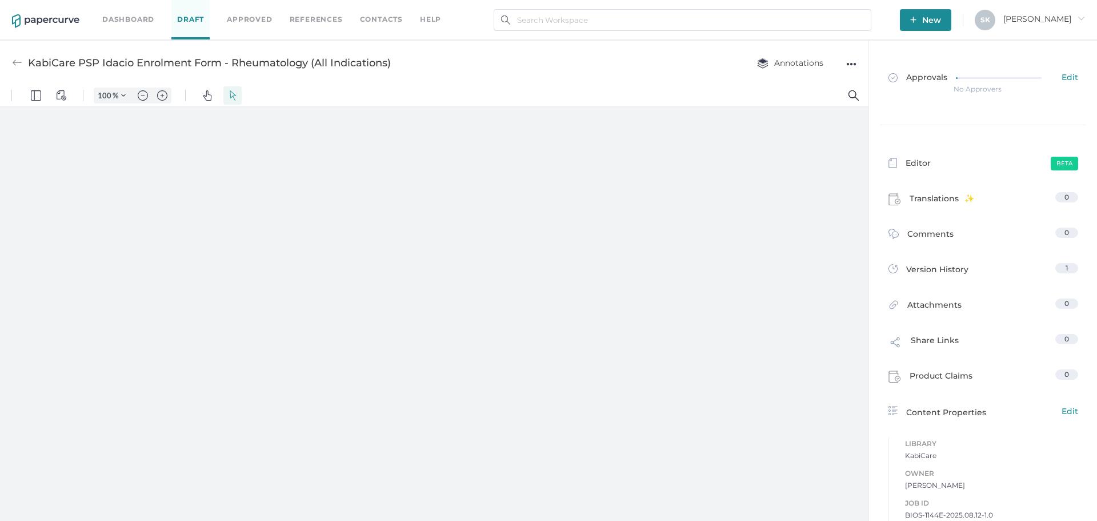
type input "181"
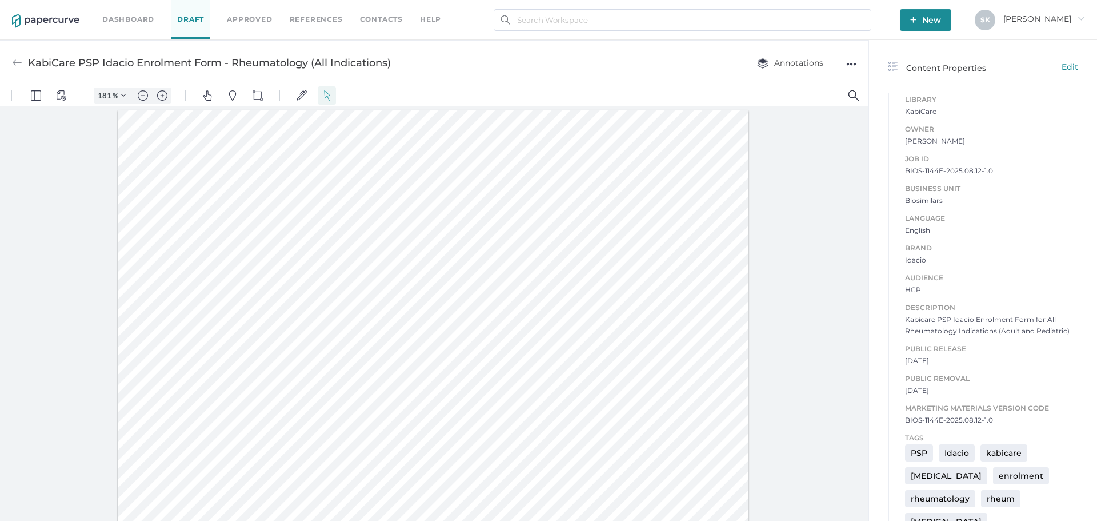
scroll to position [400, 0]
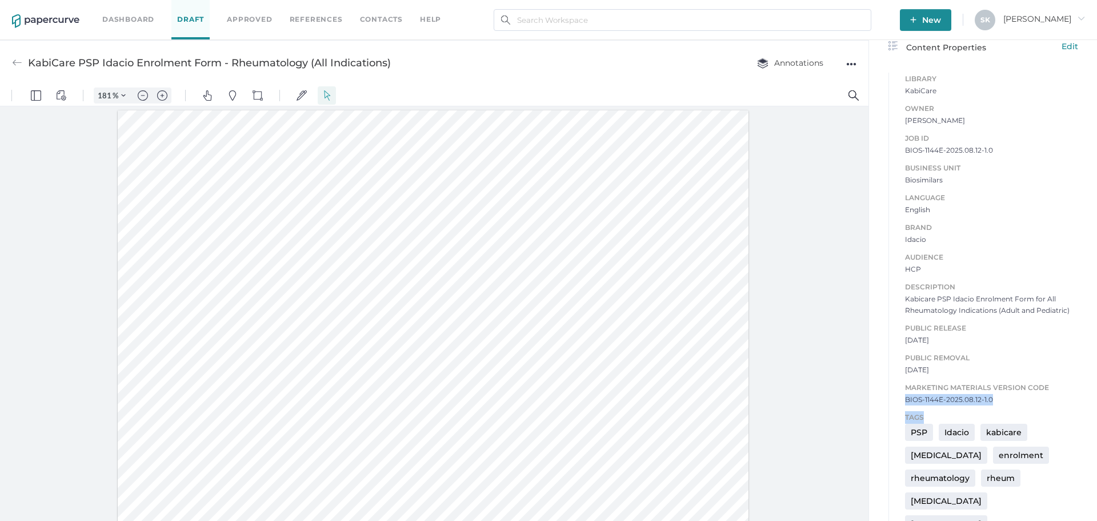
drag, startPoint x: 900, startPoint y: 401, endPoint x: 987, endPoint y: 402, distance: 86.3
click at [987, 402] on div "Library KabiCare Owner [PERSON_NAME] Job ID BIOS-1144E-2025.08.12-1.0 Business …" at bounding box center [983, 305] width 207 height 477
copy div "BIOS-1144E-2025.08.12-1.0 Tags"
click at [1019, 399] on div "Tags PSP Idacio kabicare [MEDICAL_DATA] enrolment rheumatology rheum [MEDICAL_D…" at bounding box center [978, 468] width 181 height 138
drag, startPoint x: 1013, startPoint y: 400, endPoint x: 900, endPoint y: 399, distance: 113.1
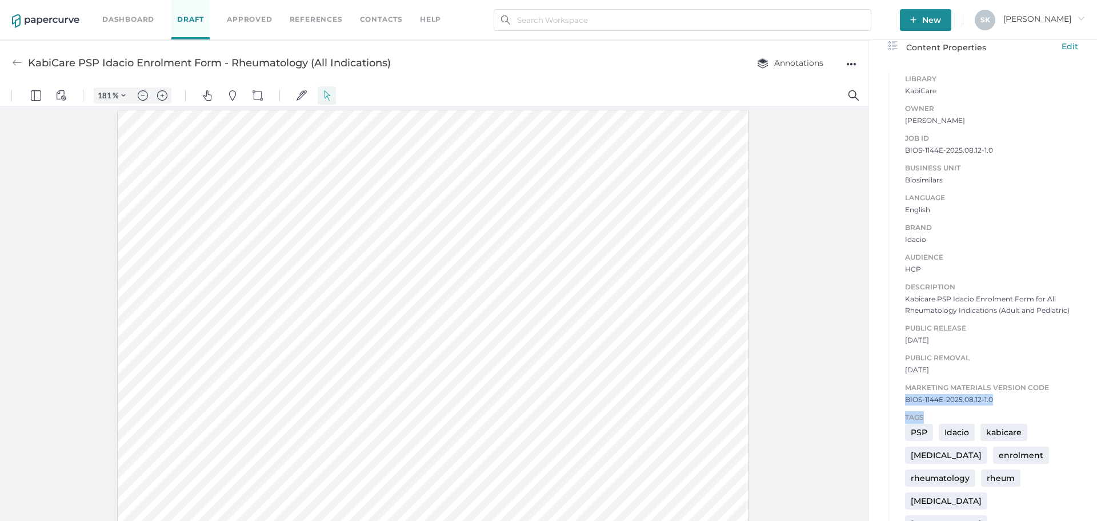
click at [900, 399] on div "Tags PSP Idacio kabicare [MEDICAL_DATA] enrolment rheumatology rheum [MEDICAL_D…" at bounding box center [978, 468] width 181 height 138
drag, startPoint x: 912, startPoint y: 398, endPoint x: 1016, endPoint y: 400, distance: 103.4
click at [1016, 400] on div "Library KabiCare Owner [PERSON_NAME] Job ID BIOS-1144E-2025.08.12-1.0 Business …" at bounding box center [983, 305] width 207 height 477
click at [1016, 399] on div "Tags PSP Idacio kabicare [MEDICAL_DATA] enrolment rheumatology rheum [MEDICAL_D…" at bounding box center [978, 468] width 181 height 138
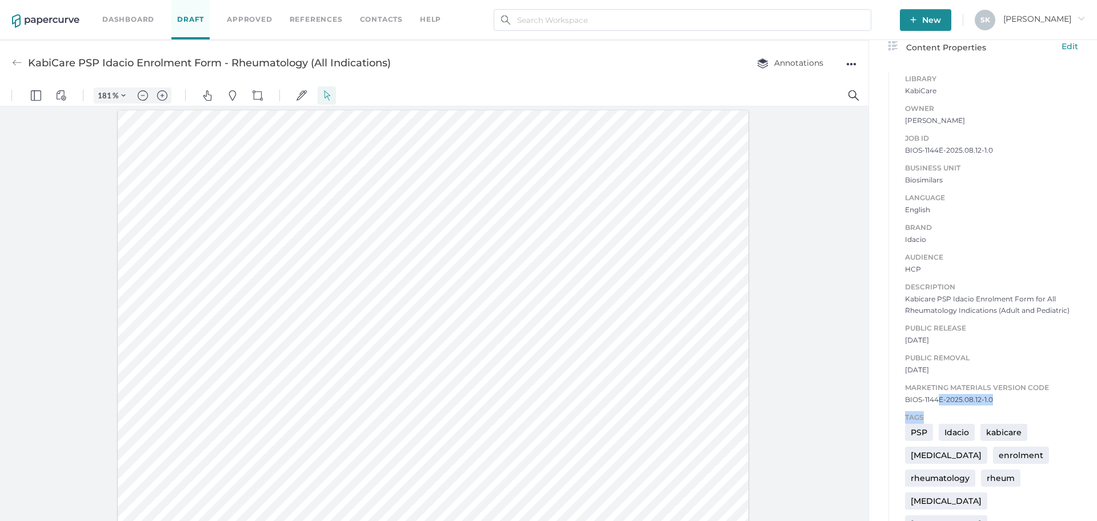
drag, startPoint x: 998, startPoint y: 399, endPoint x: 936, endPoint y: 396, distance: 61.8
click at [936, 397] on div "Library KabiCare Owner [PERSON_NAME] Job ID BIOS-1144E-2025.08.12-1.0 Business …" at bounding box center [983, 305] width 207 height 477
click at [935, 396] on span "BIOS-1144E-2025.08.12-1.0" at bounding box center [991, 399] width 173 height 11
drag, startPoint x: 903, startPoint y: 398, endPoint x: 989, endPoint y: 397, distance: 86.3
click at [989, 397] on div "Job ID BIOS-1144E-2025.08.12-1.0 Business Unit Biosimilars Language English Bra…" at bounding box center [983, 263] width 190 height 285
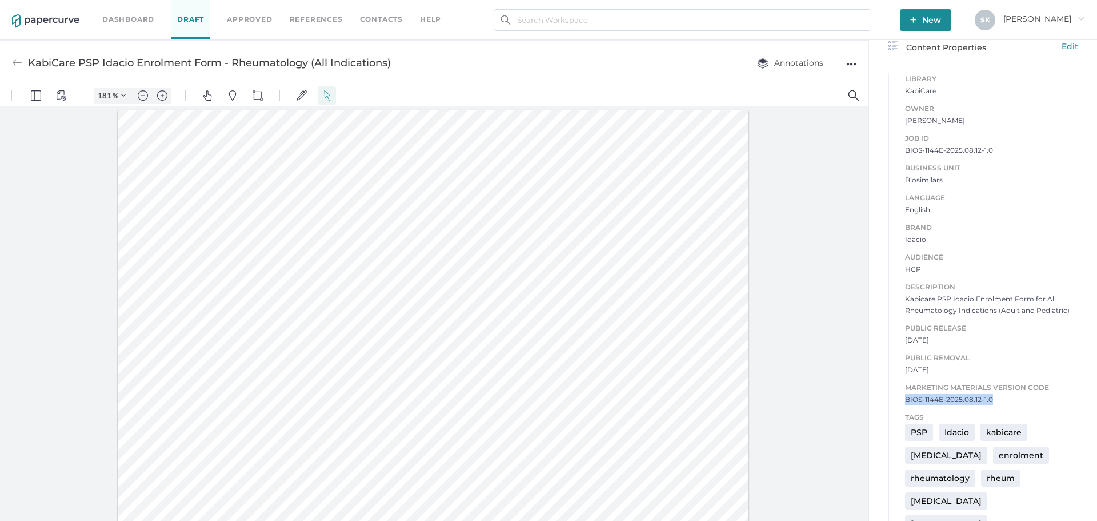
copy span "BIOS-1144E-2025.08.12-1.0"
click at [1002, 176] on span "Biosimilars" at bounding box center [991, 179] width 173 height 11
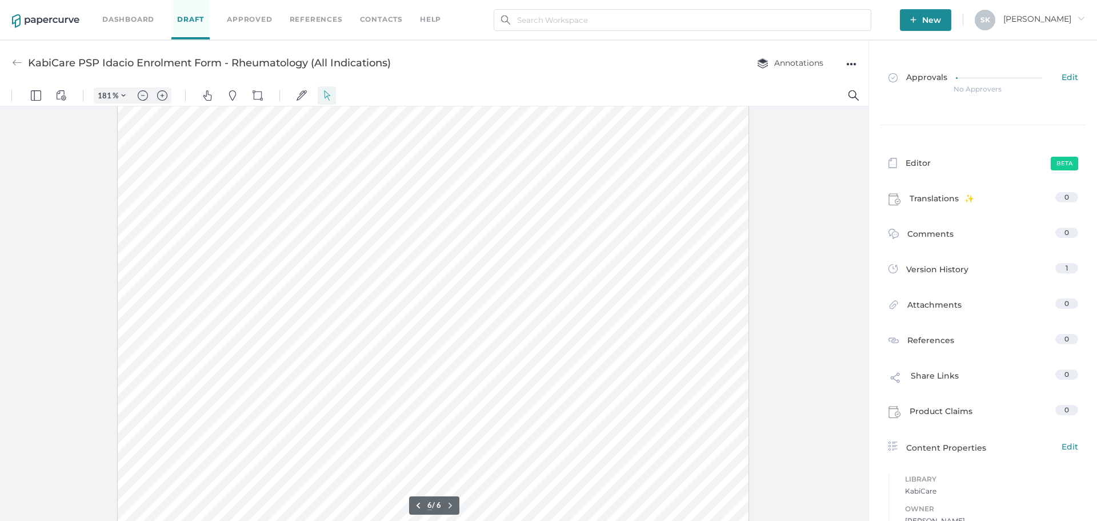
scroll to position [4528, 0]
type input "1"
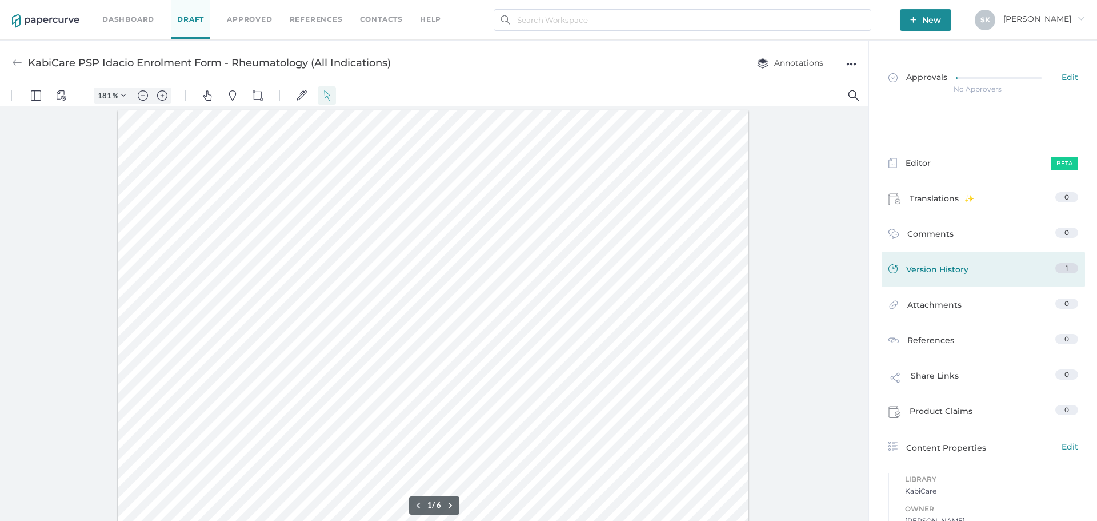
click at [1016, 258] on div "Version History 1" at bounding box center [983, 268] width 203 height 35
click at [951, 274] on span "Version History" at bounding box center [937, 271] width 62 height 16
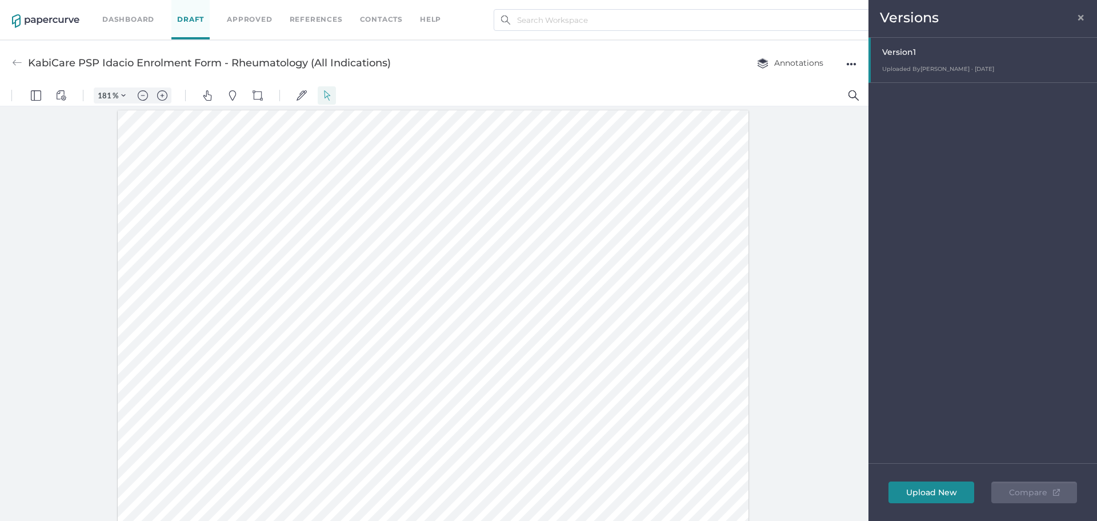
click at [1080, 15] on span "×" at bounding box center [1080, 15] width 9 height 9
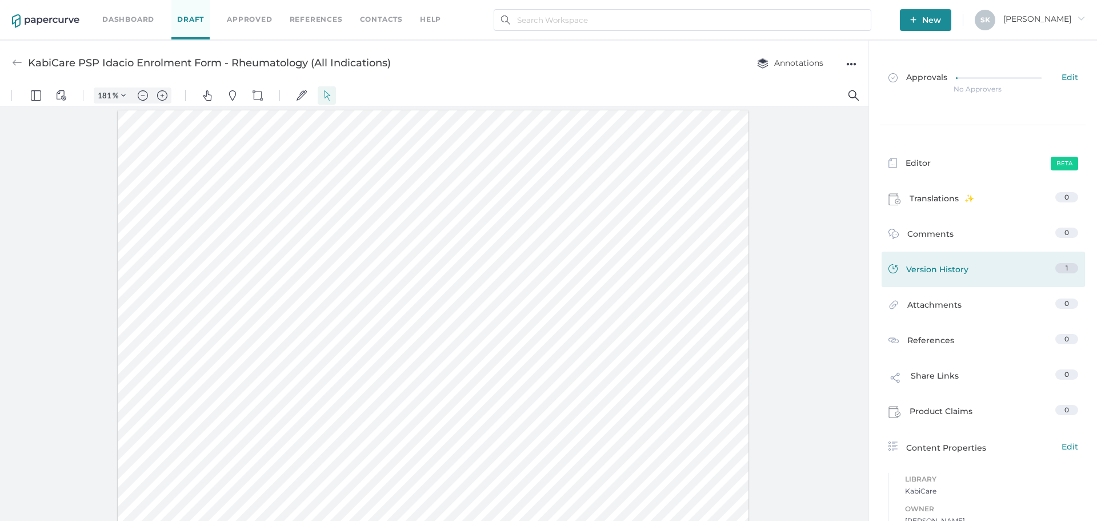
click at [965, 265] on link "Version History 1" at bounding box center [983, 271] width 190 height 16
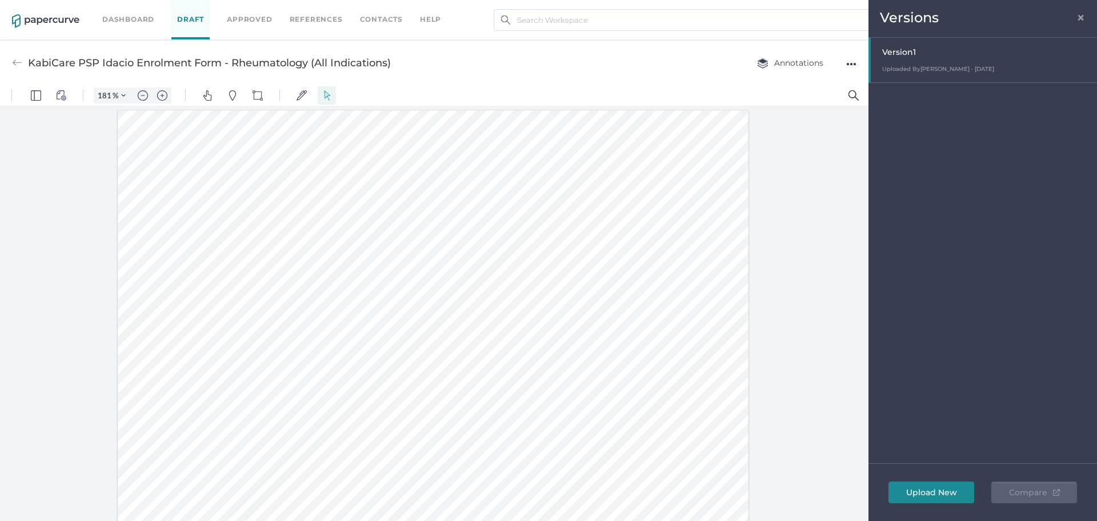
click at [939, 483] on button "Upload New" at bounding box center [931, 492] width 86 height 22
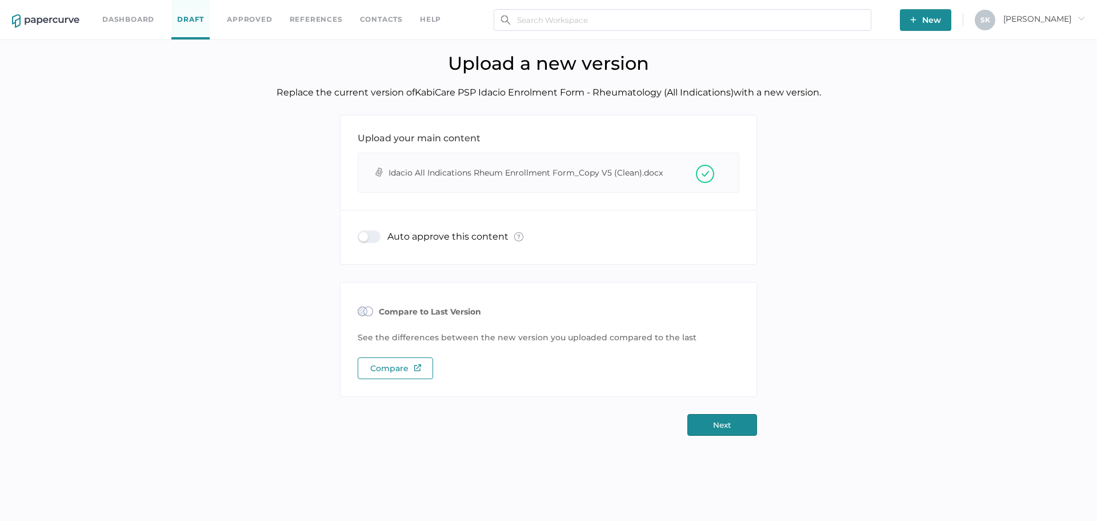
click at [725, 422] on button "Next" at bounding box center [722, 425] width 70 height 22
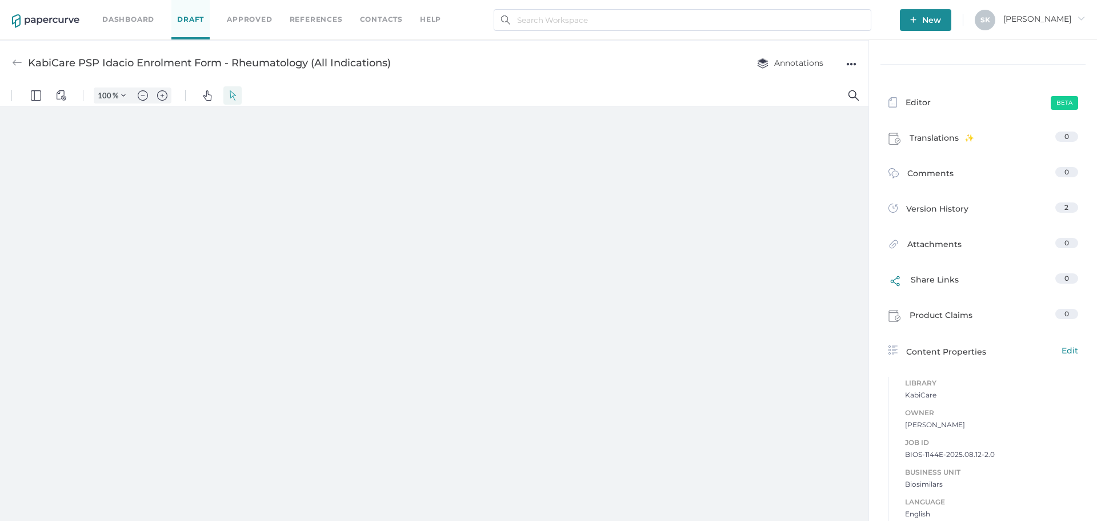
type input "181"
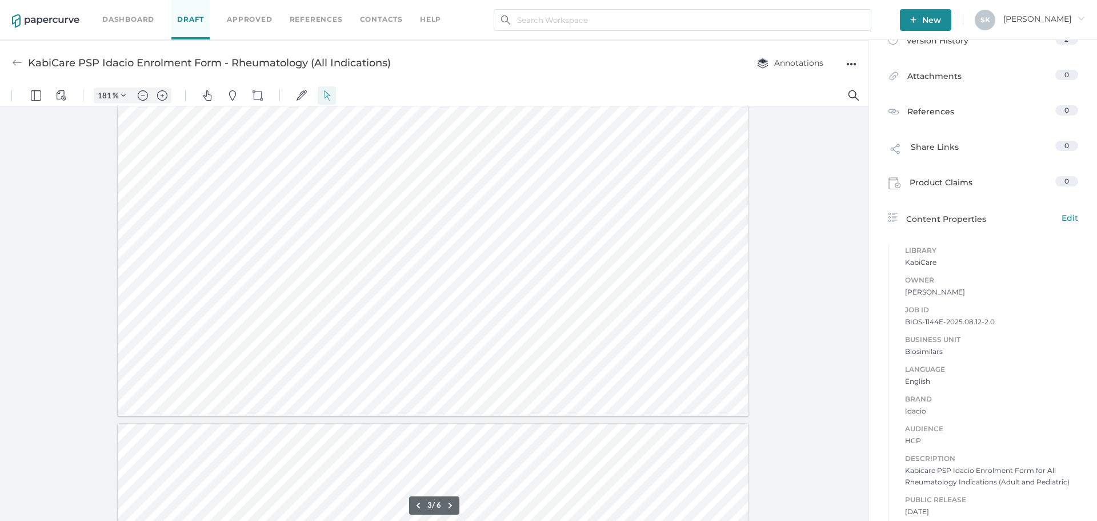
scroll to position [963, 0]
type input "1"
drag, startPoint x: 866, startPoint y: 382, endPoint x: 569, endPoint y: 168, distance: 365.8
